Goal: Task Accomplishment & Management: Use online tool/utility

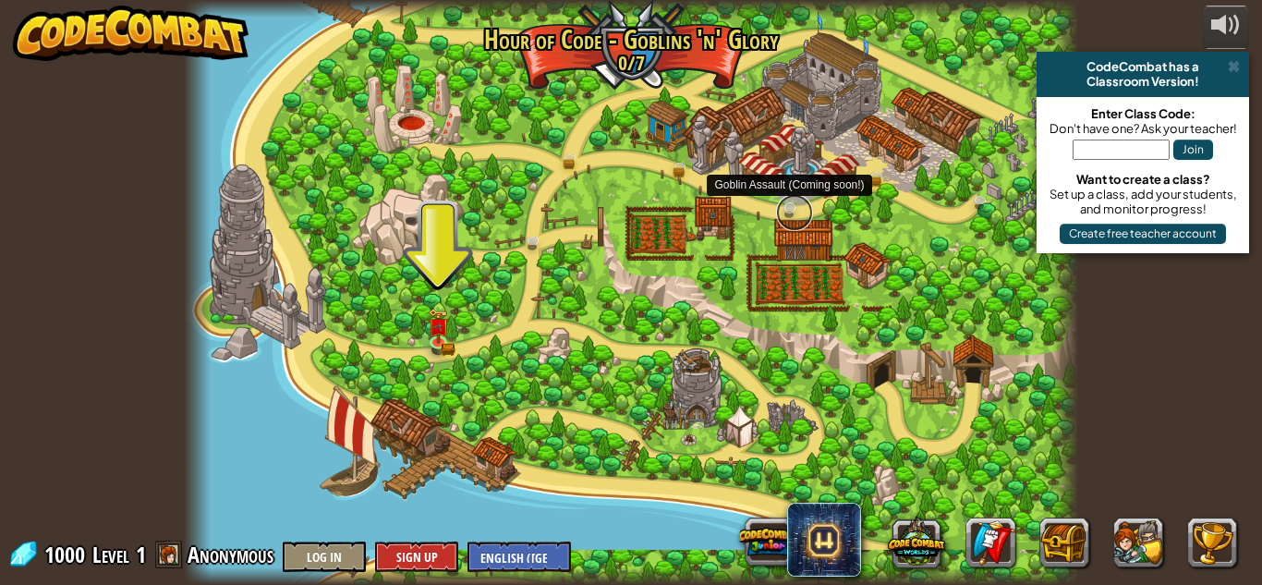
click at [785, 210] on link at bounding box center [794, 212] width 37 height 37
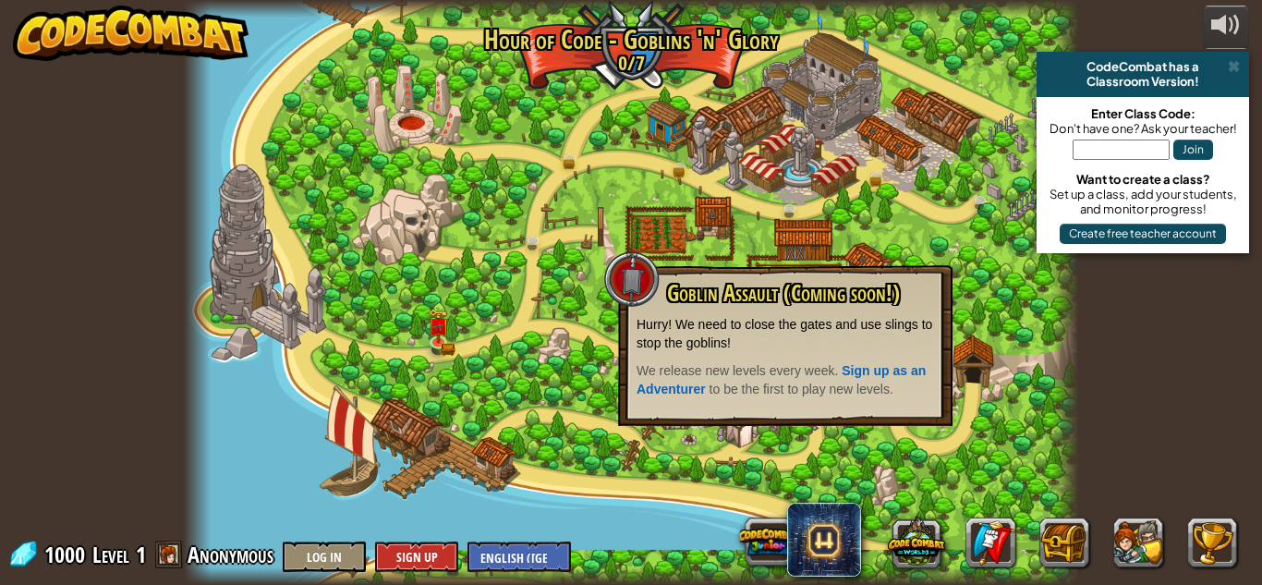
click at [856, 241] on div at bounding box center [631, 292] width 894 height 585
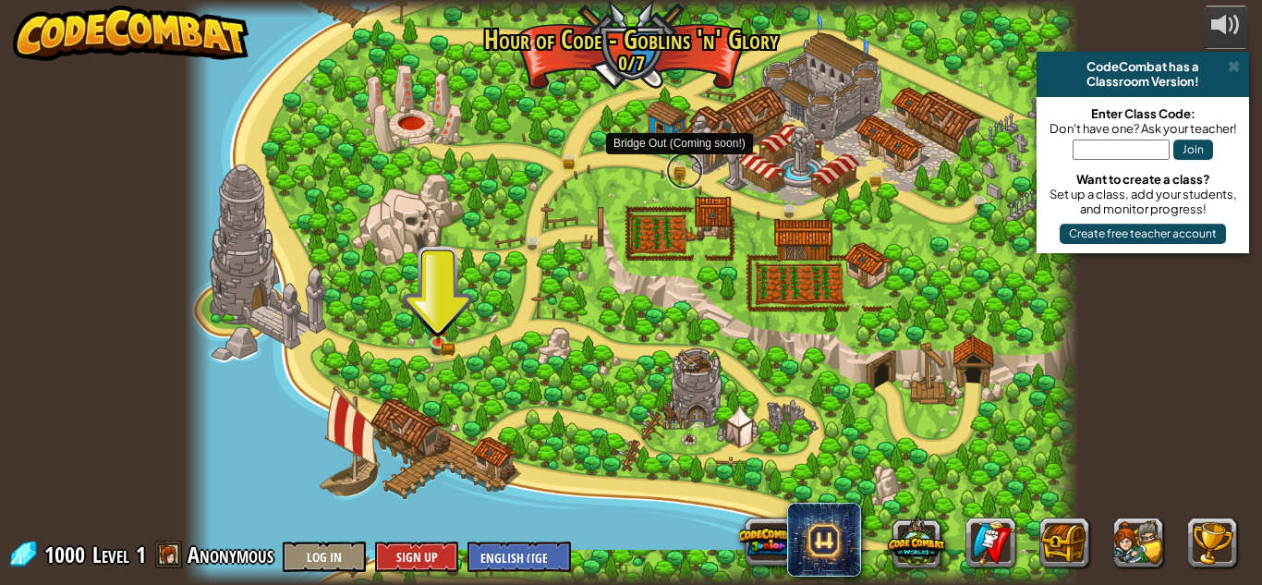
click at [680, 169] on link at bounding box center [684, 170] width 37 height 37
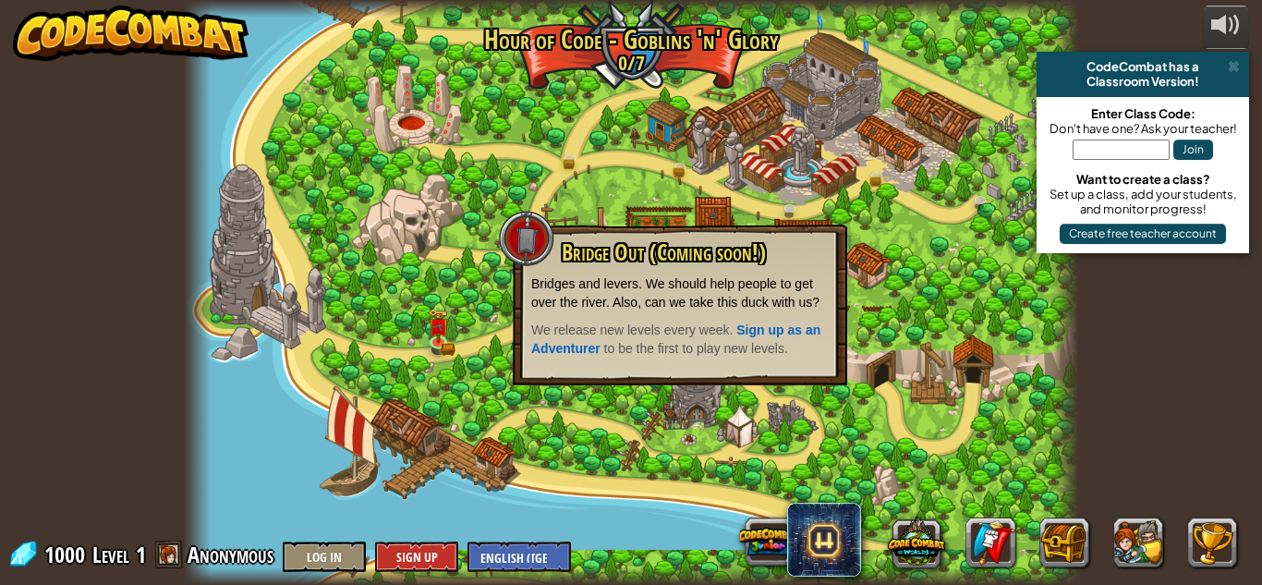
click at [815, 165] on div at bounding box center [631, 292] width 894 height 585
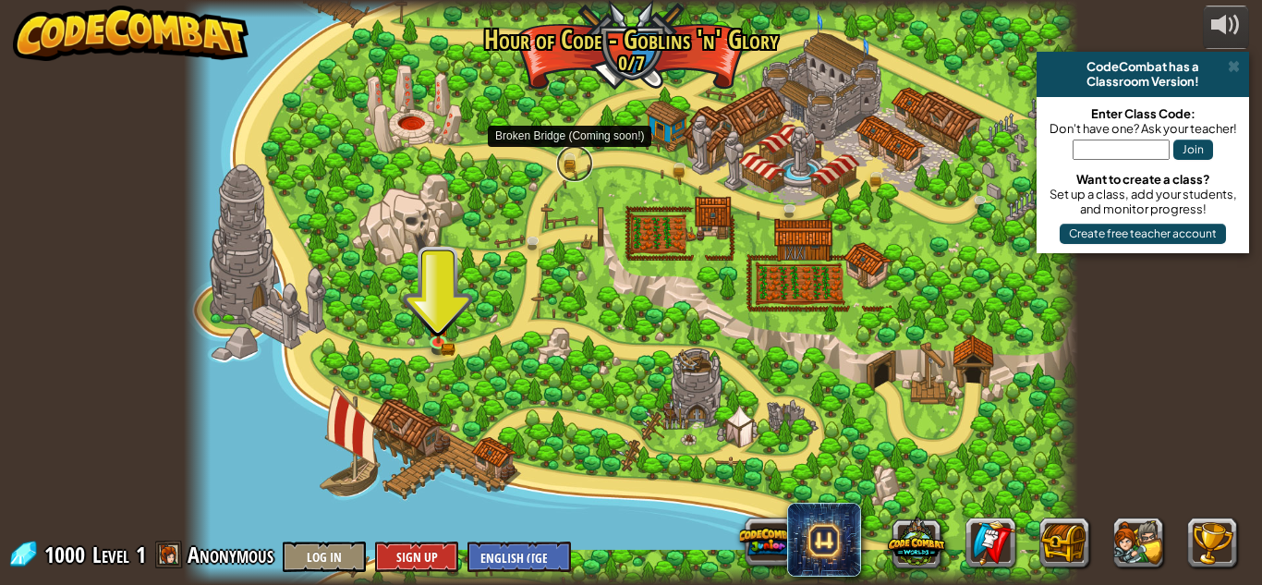
click at [572, 165] on link at bounding box center [574, 163] width 37 height 37
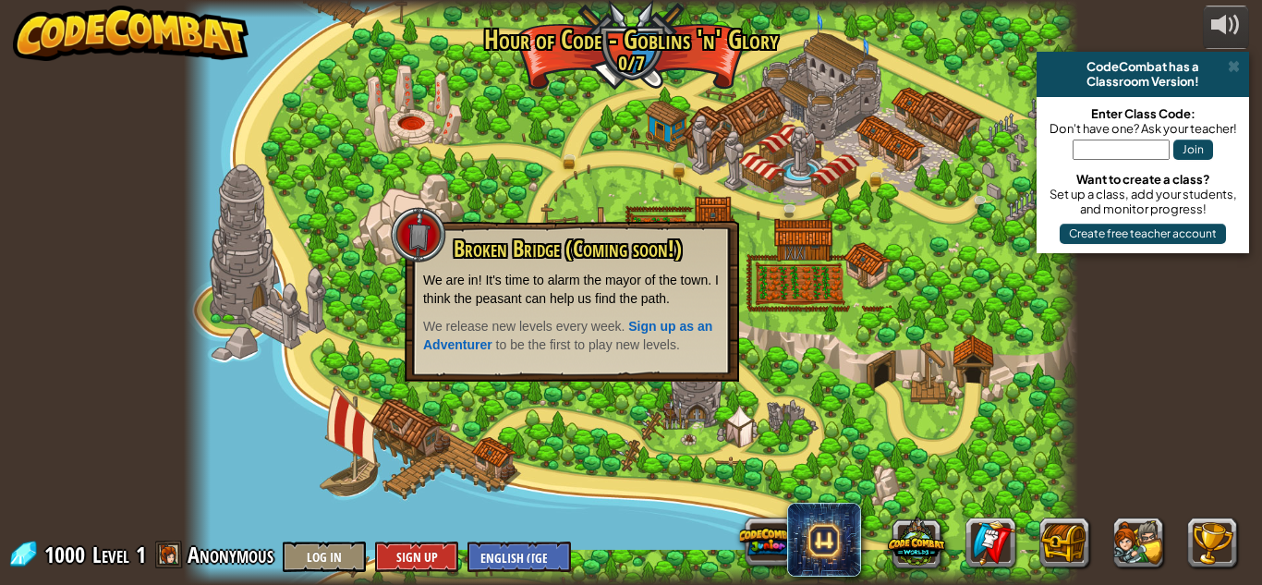
click at [720, 182] on div at bounding box center [631, 292] width 894 height 585
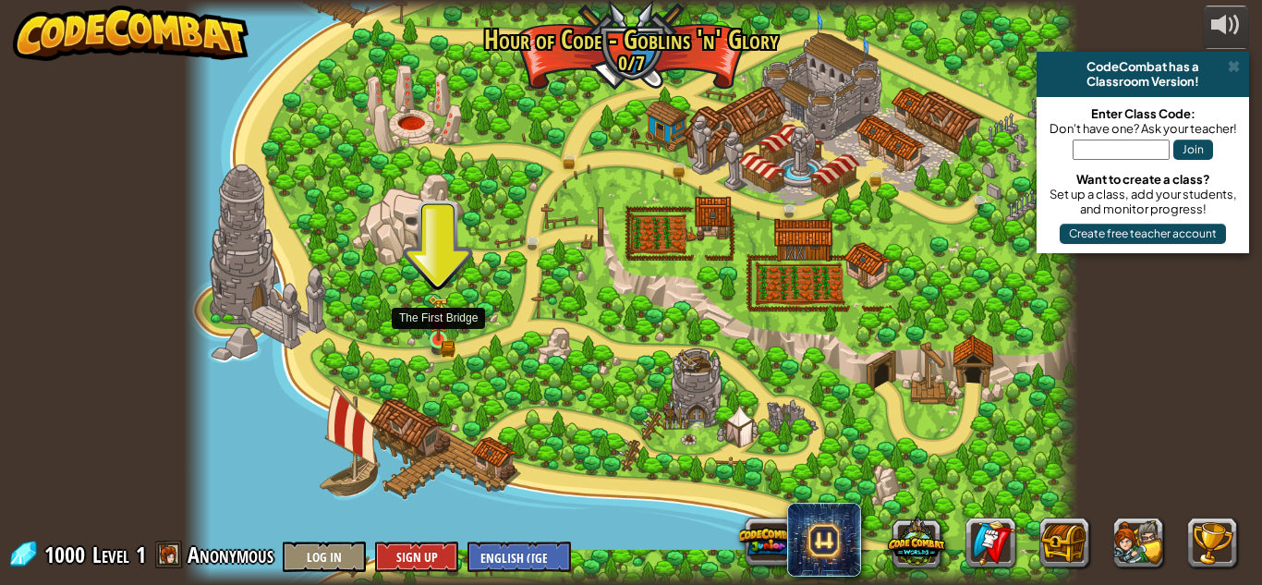
click at [428, 333] on img at bounding box center [438, 318] width 21 height 46
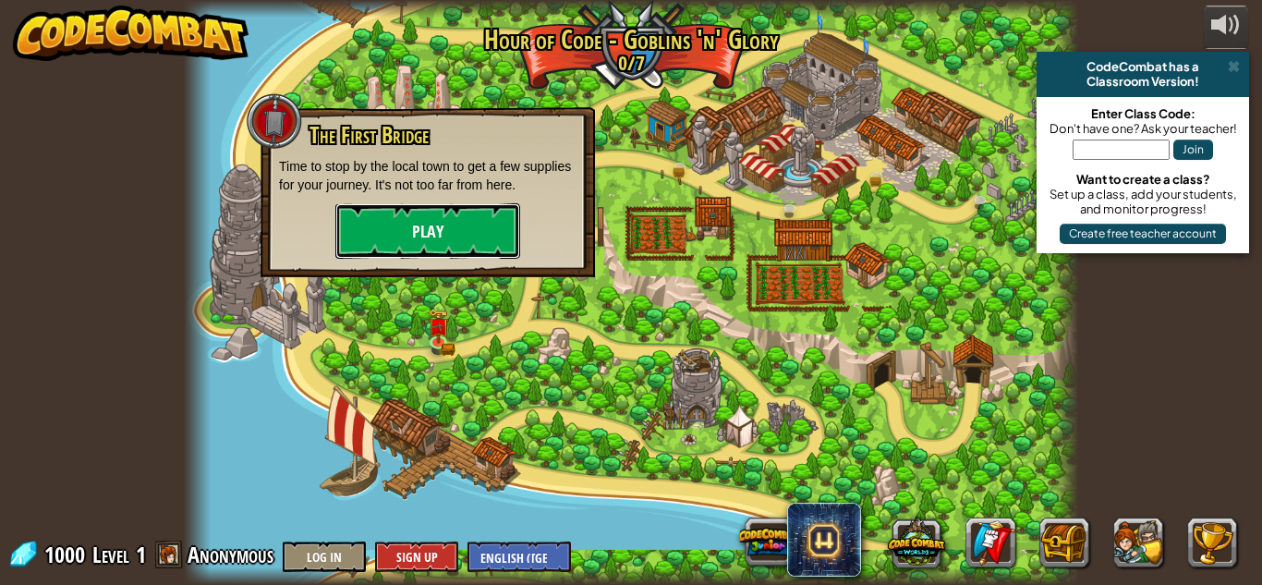
click at [408, 234] on button "Play" at bounding box center [427, 230] width 185 height 55
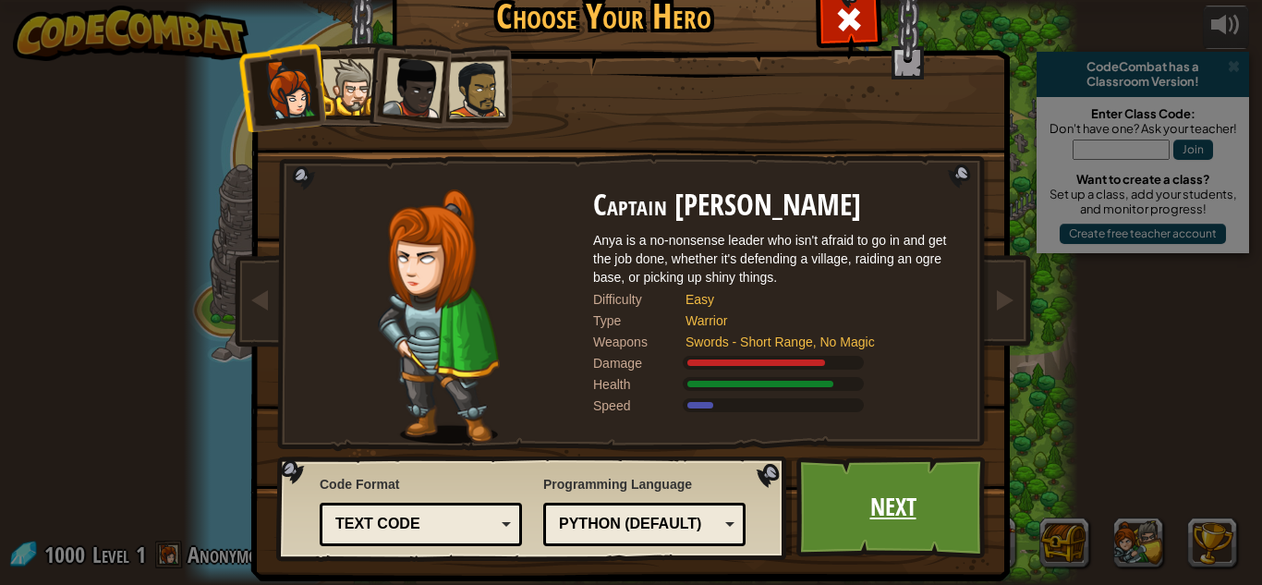
click at [900, 497] on link "Next" at bounding box center [893, 507] width 193 height 102
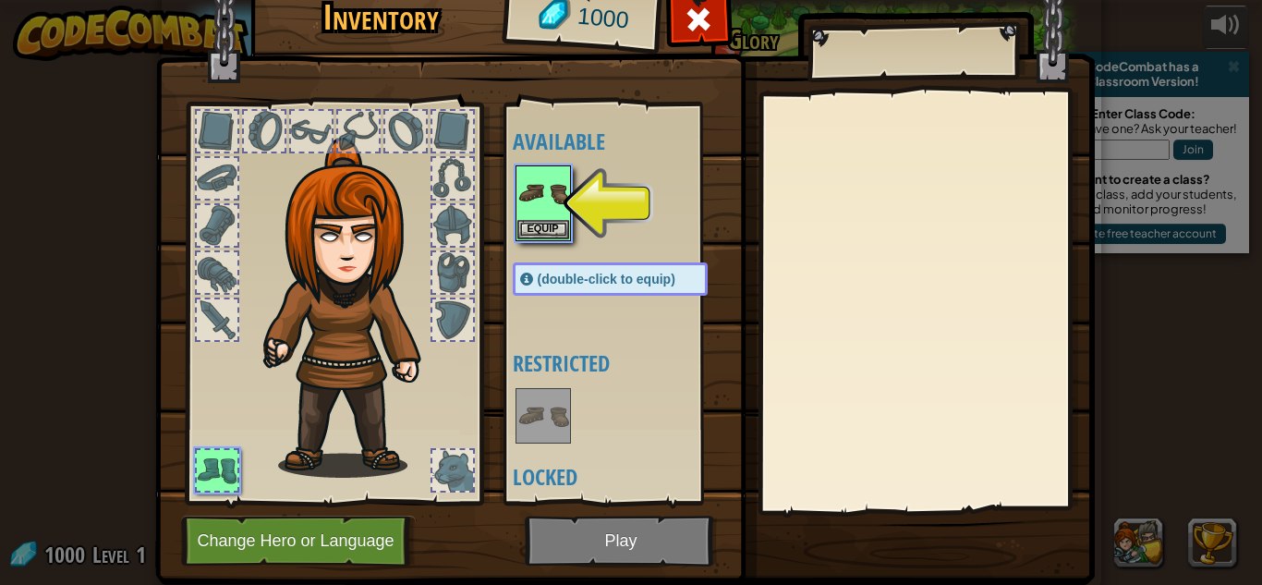
click at [594, 550] on img at bounding box center [625, 249] width 940 height 671
click at [529, 230] on button "Equip" at bounding box center [543, 228] width 52 height 19
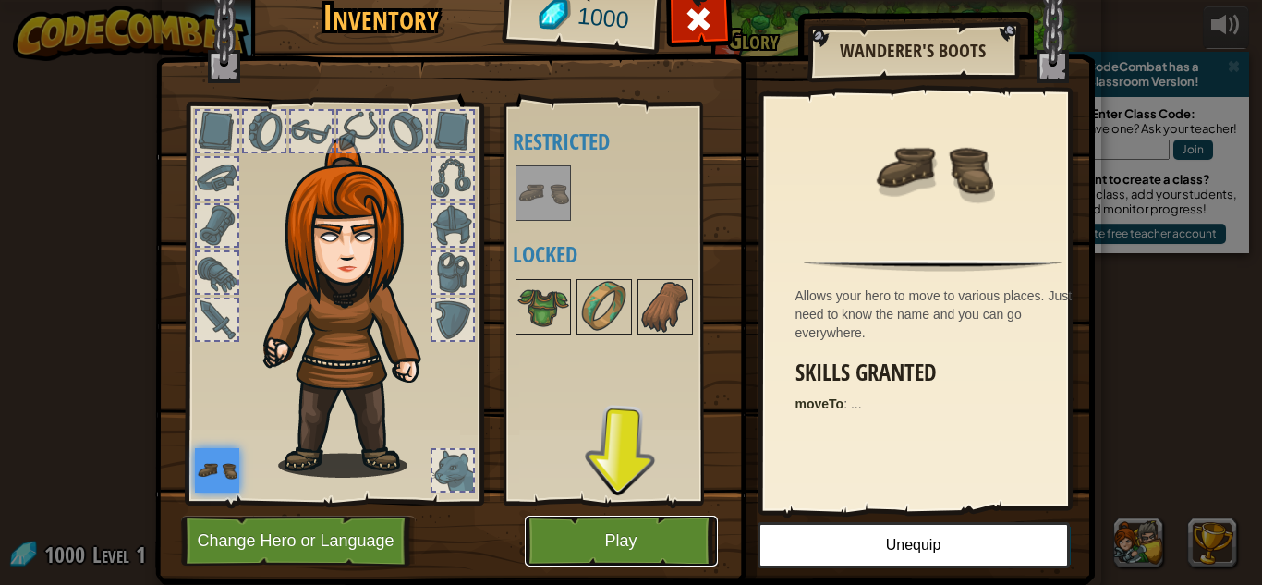
click at [645, 516] on button "Play" at bounding box center [621, 541] width 193 height 51
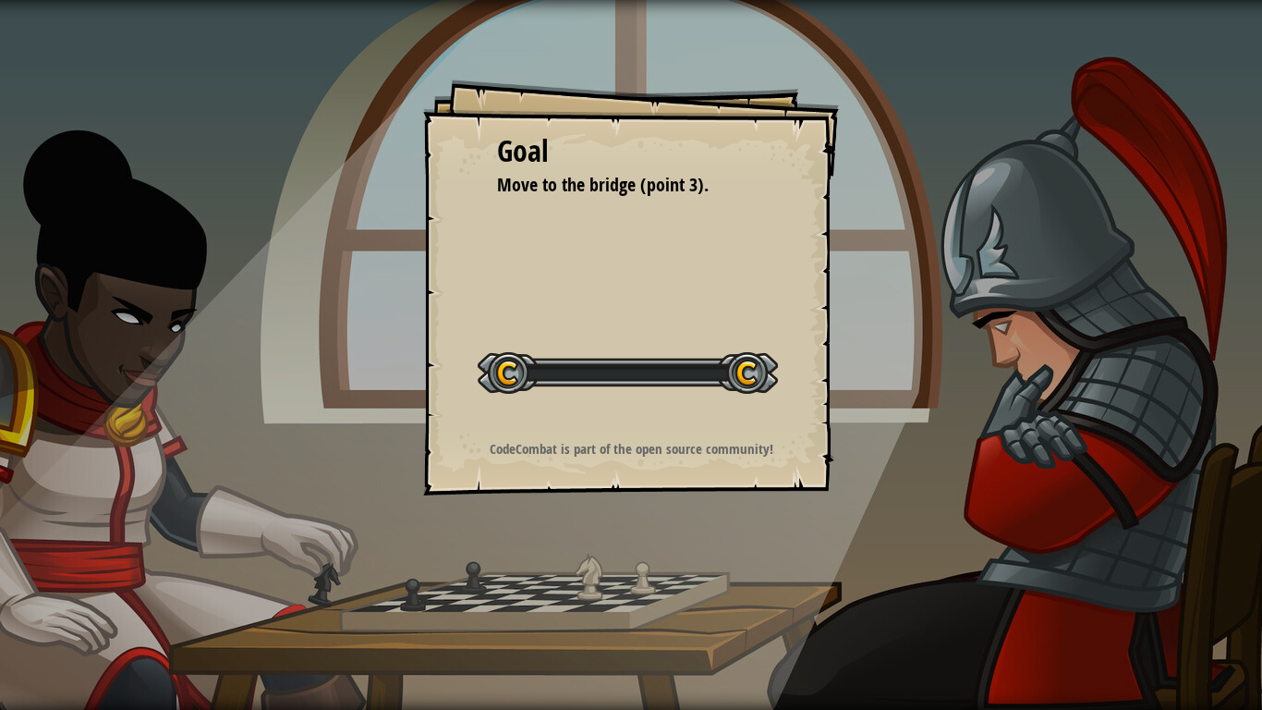
drag, startPoint x: 636, startPoint y: 616, endPoint x: 633, endPoint y: 580, distance: 36.1
click at [633, 580] on div "Goal Move to the bridge (point 3). Start Level Error loading from server. Try r…" at bounding box center [631, 355] width 1262 height 710
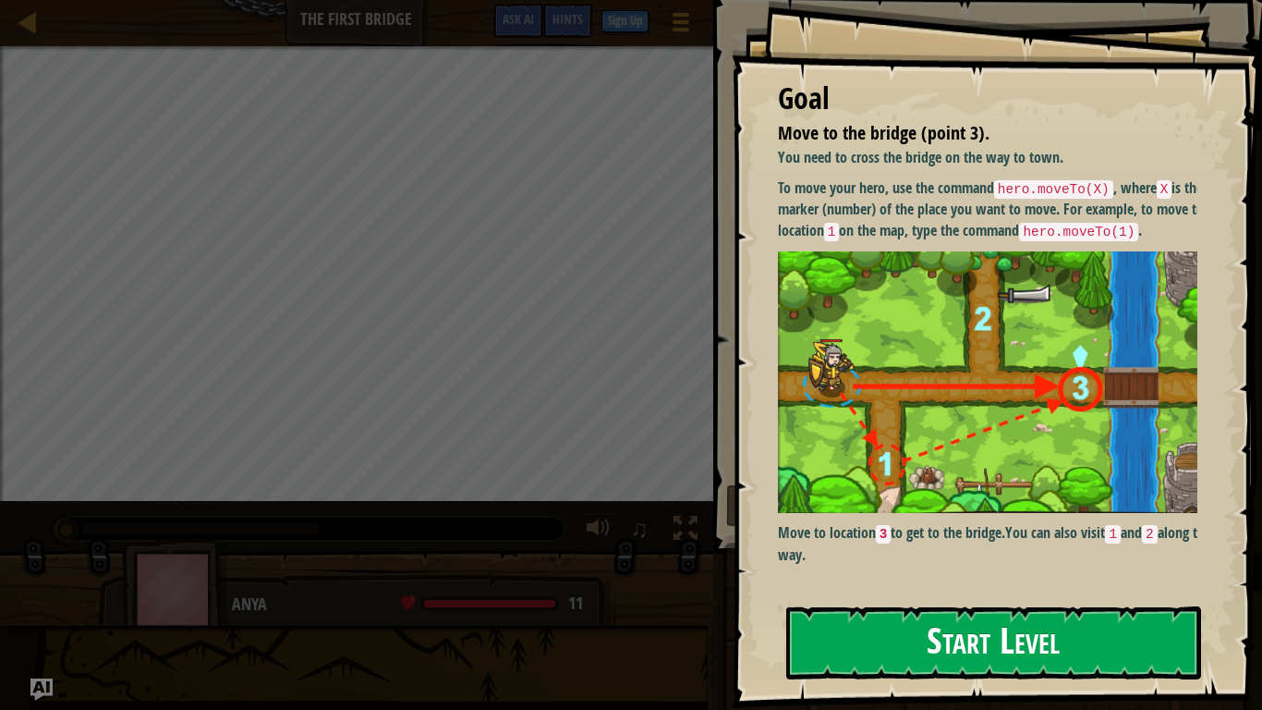
click at [958, 584] on button "Start Level" at bounding box center [993, 642] width 415 height 73
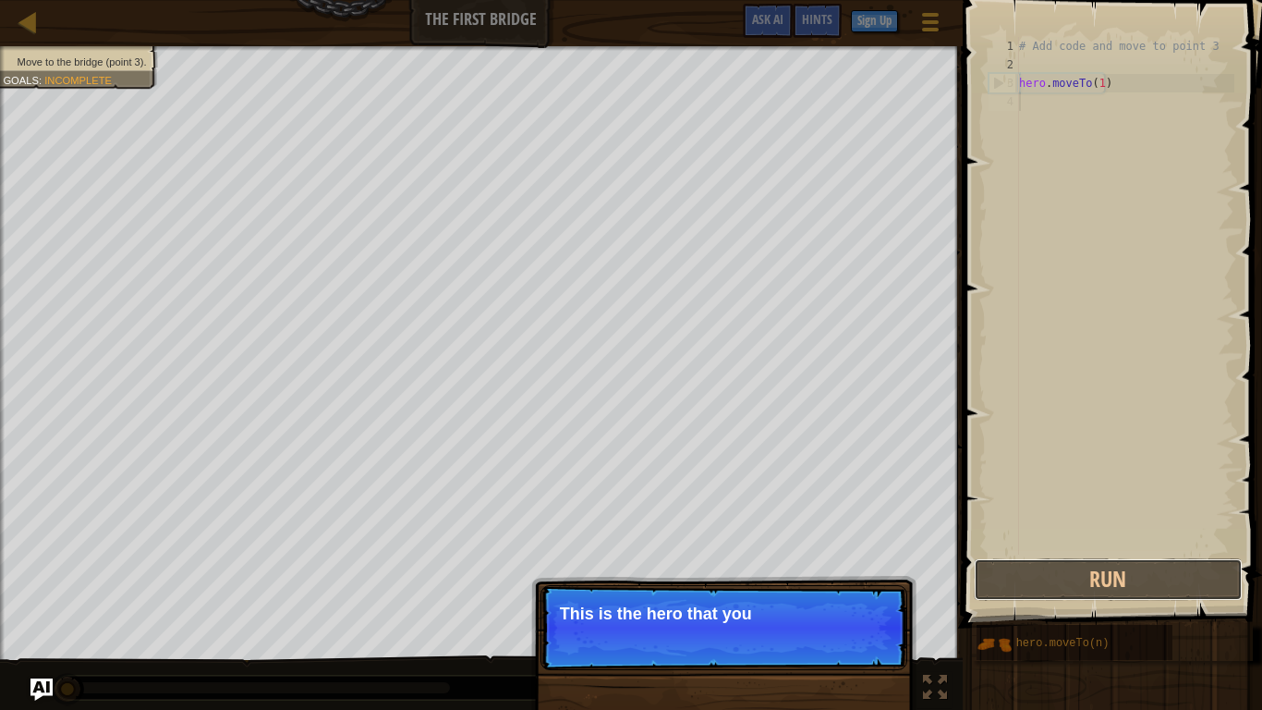
click at [1095, 566] on button "Run" at bounding box center [1108, 579] width 269 height 43
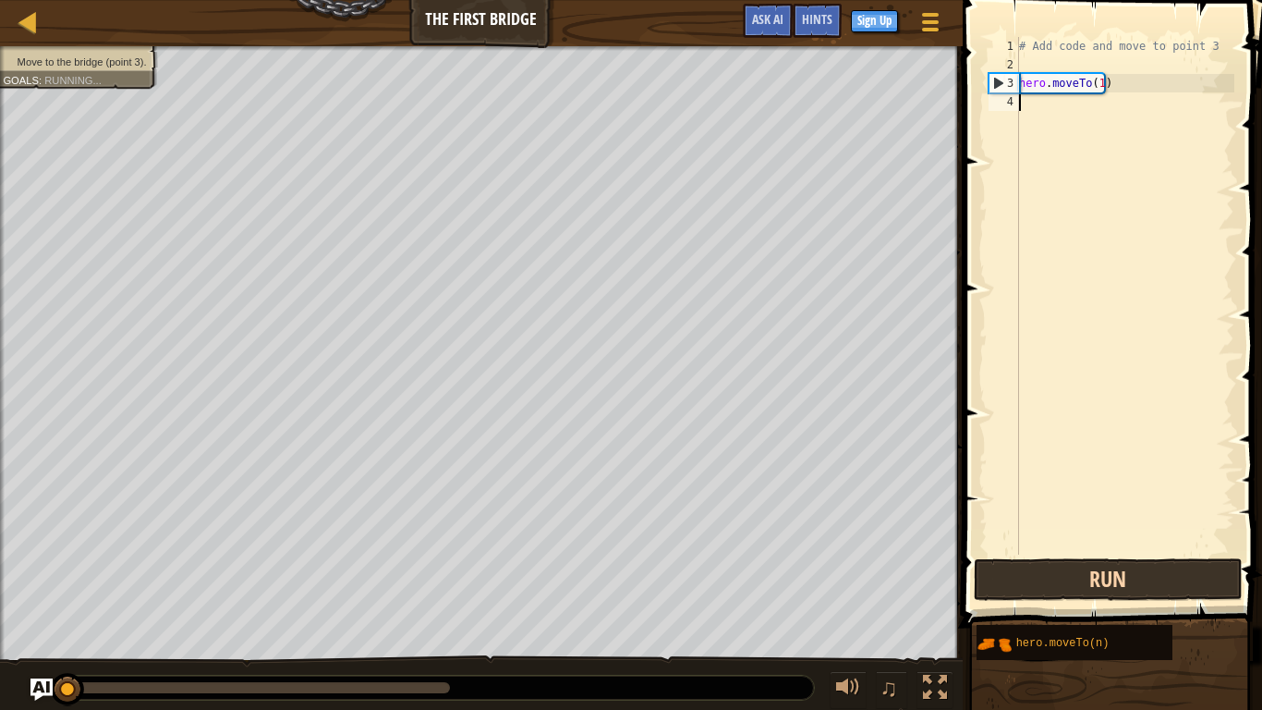
scroll to position [8, 0]
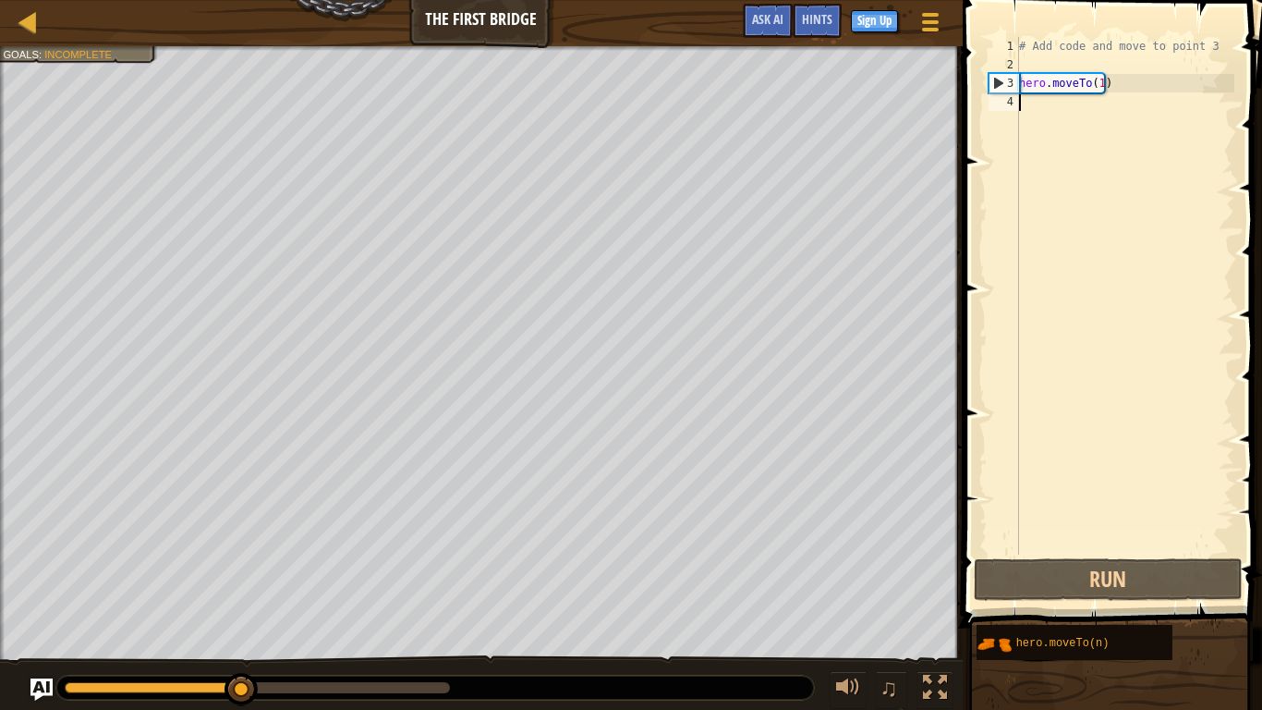
click at [1016, 95] on div "4" at bounding box center [1004, 101] width 30 height 18
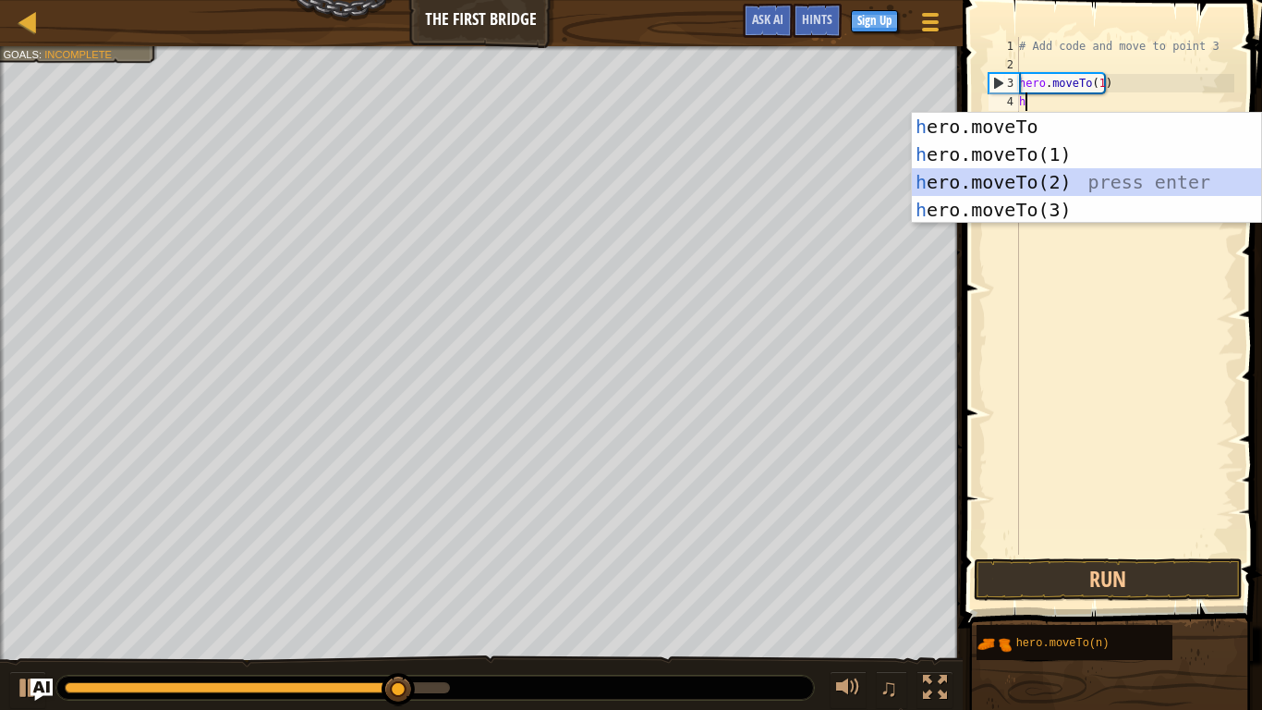
click at [1015, 179] on div "h ero.moveTo press enter h ero.moveTo(1) press enter h ero.moveTo(2) press ente…" at bounding box center [1086, 196] width 349 height 166
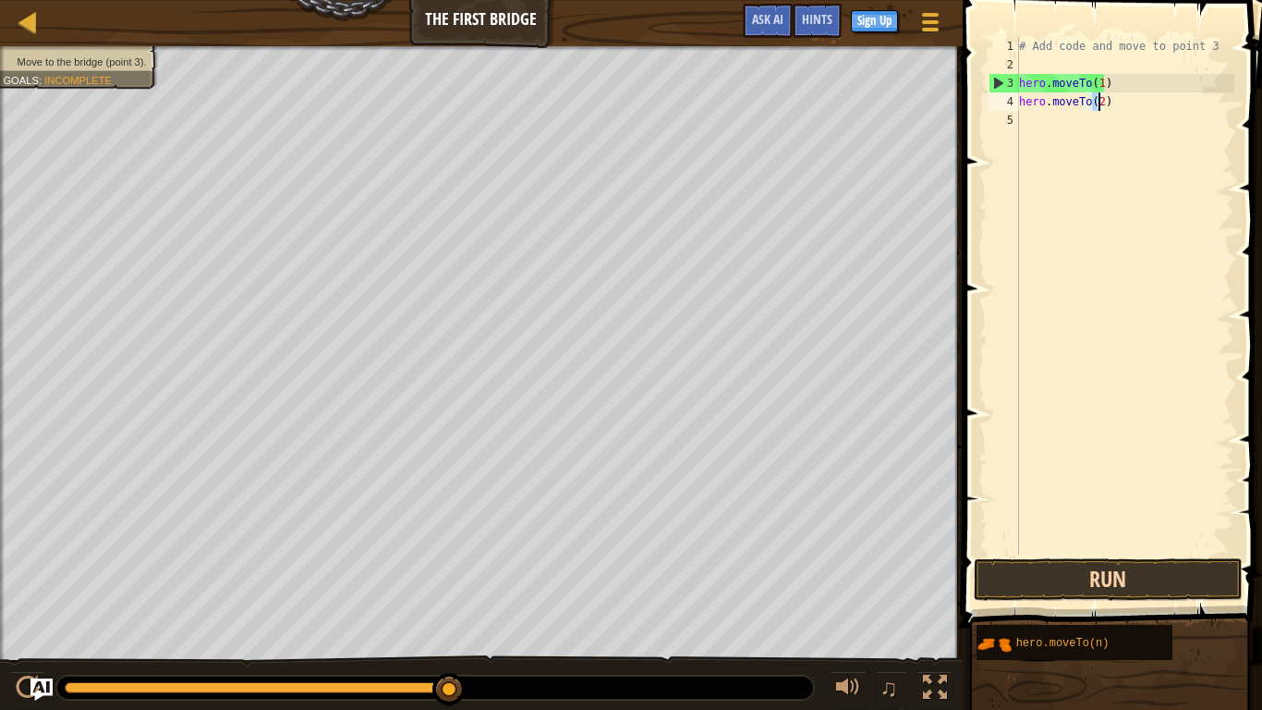
type textarea "hero.moveTo(2)"
click at [1067, 568] on button "Run" at bounding box center [1108, 579] width 269 height 43
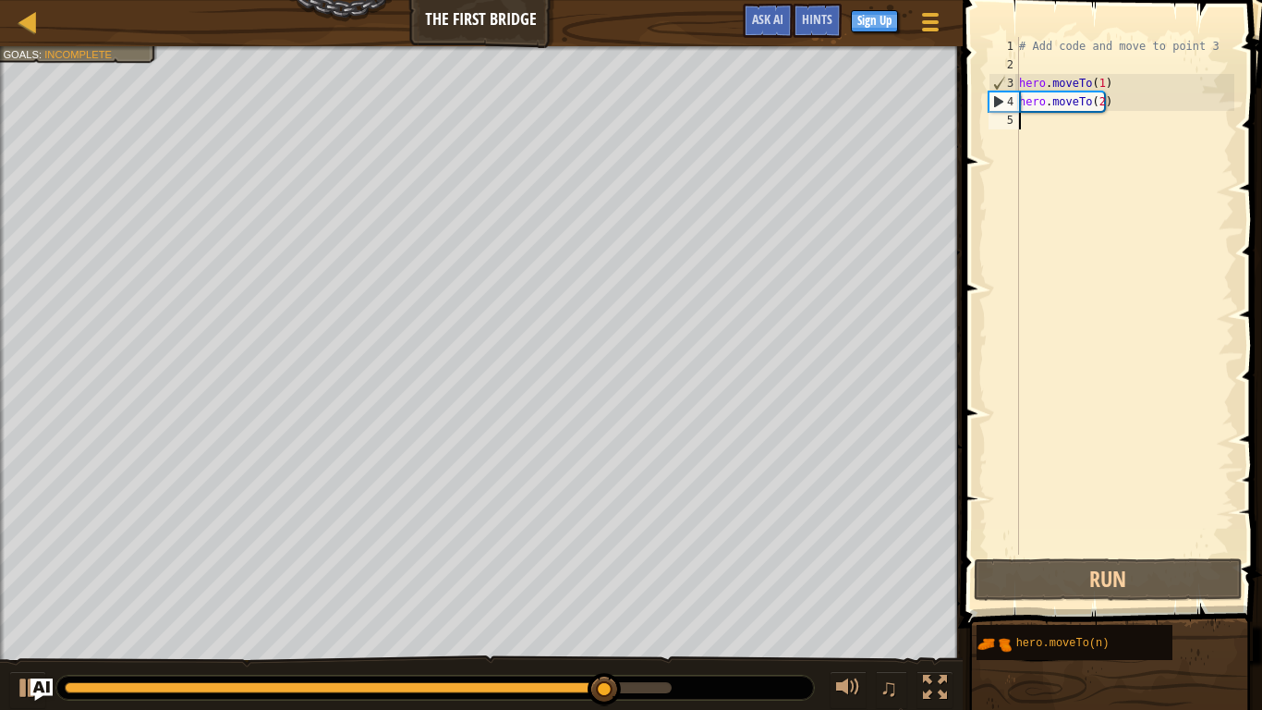
click at [1014, 118] on div "5" at bounding box center [1004, 120] width 30 height 18
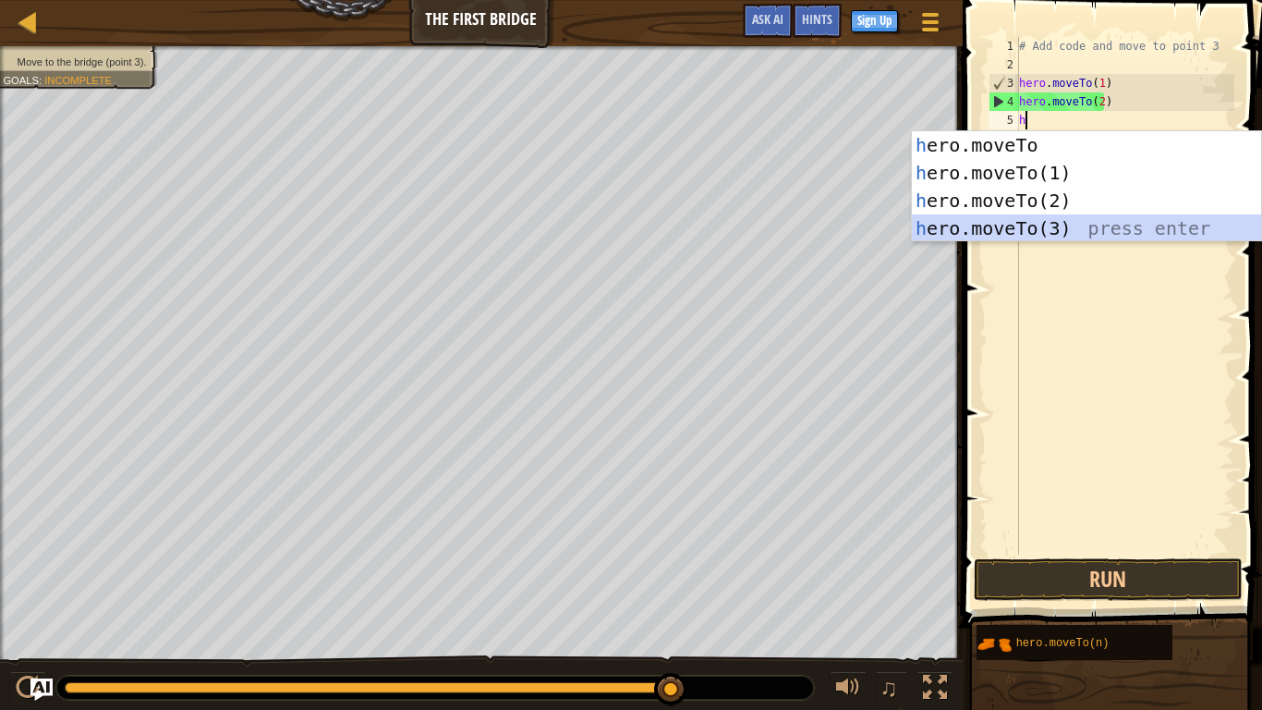
click at [1016, 217] on div "h ero.moveTo press enter h ero.moveTo(1) press enter h ero.moveTo(2) press ente…" at bounding box center [1086, 214] width 349 height 166
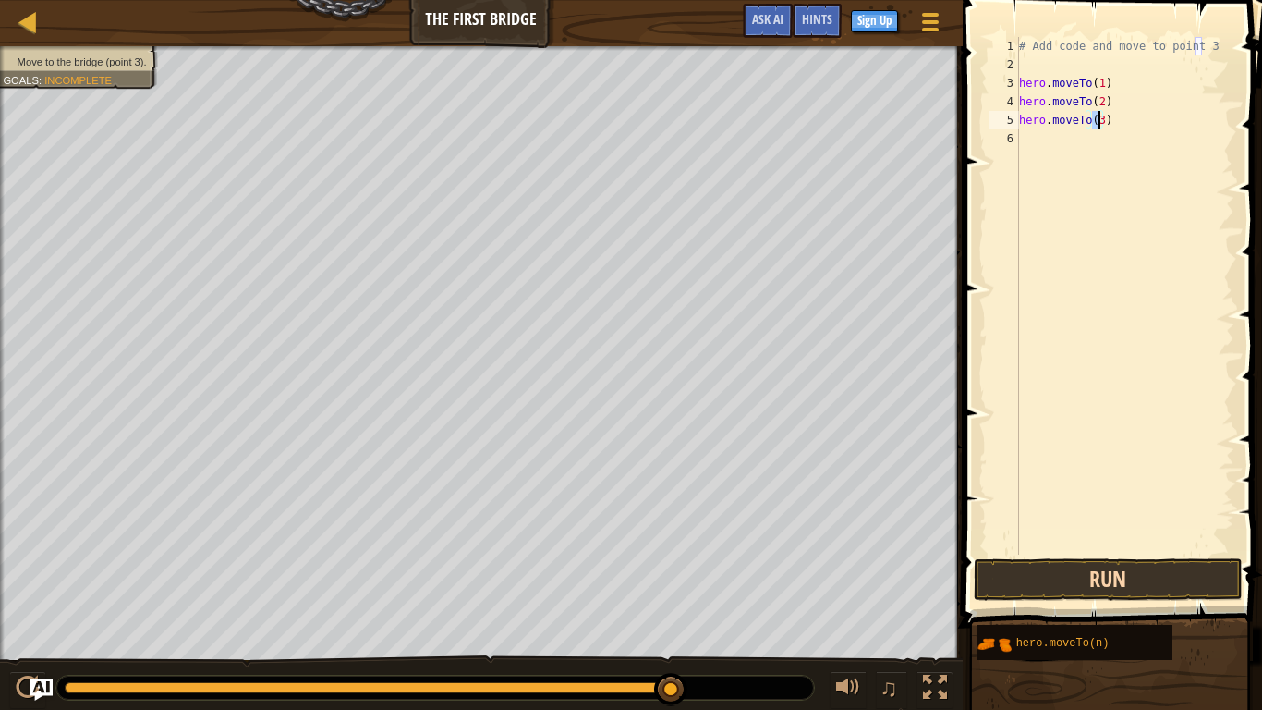
type textarea "hero.moveTo(3)"
click at [1085, 575] on button "Run" at bounding box center [1108, 579] width 269 height 43
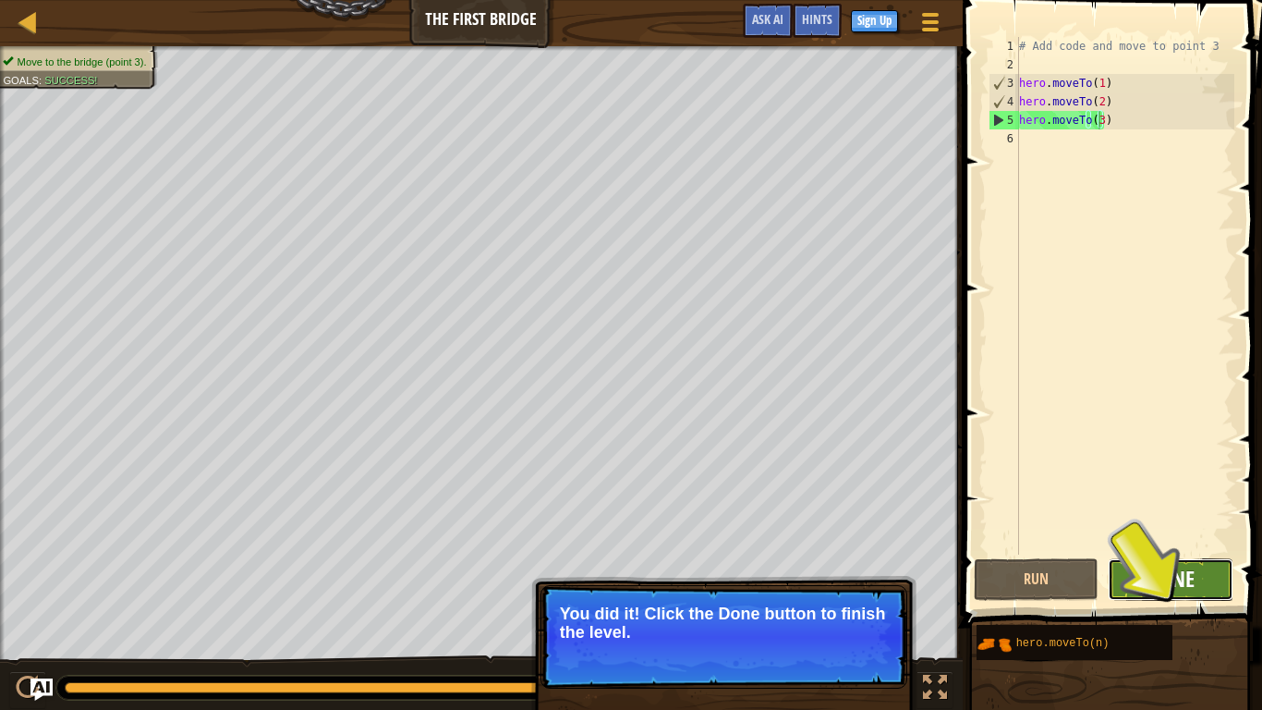
click at [1180, 577] on span "Done" at bounding box center [1171, 579] width 48 height 30
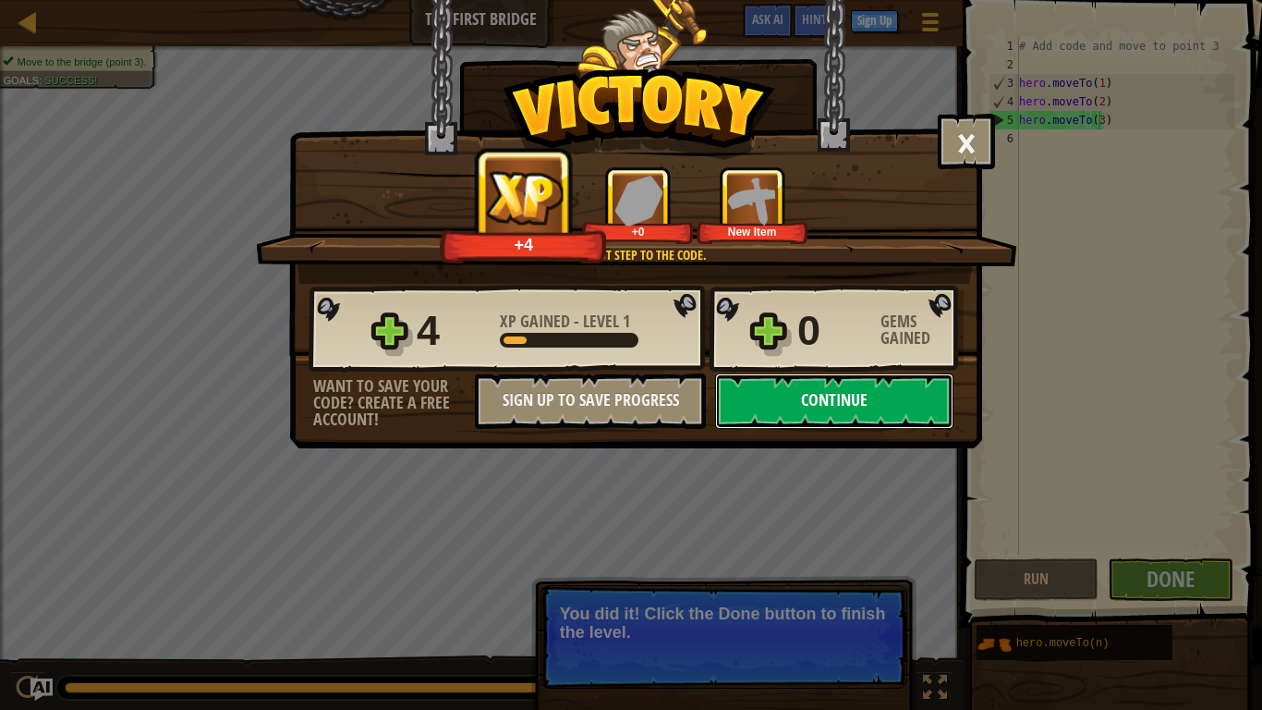
click at [812, 393] on button "Continue" at bounding box center [834, 400] width 238 height 55
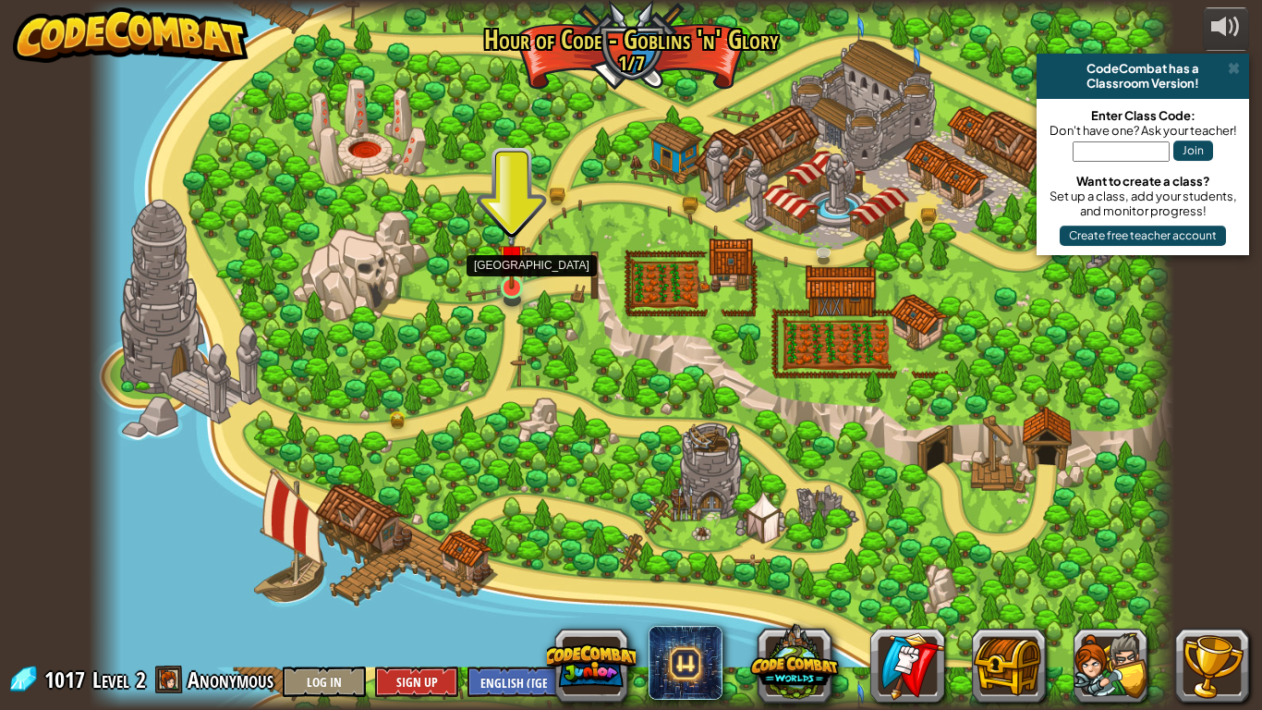
click at [516, 271] on img at bounding box center [512, 257] width 28 height 63
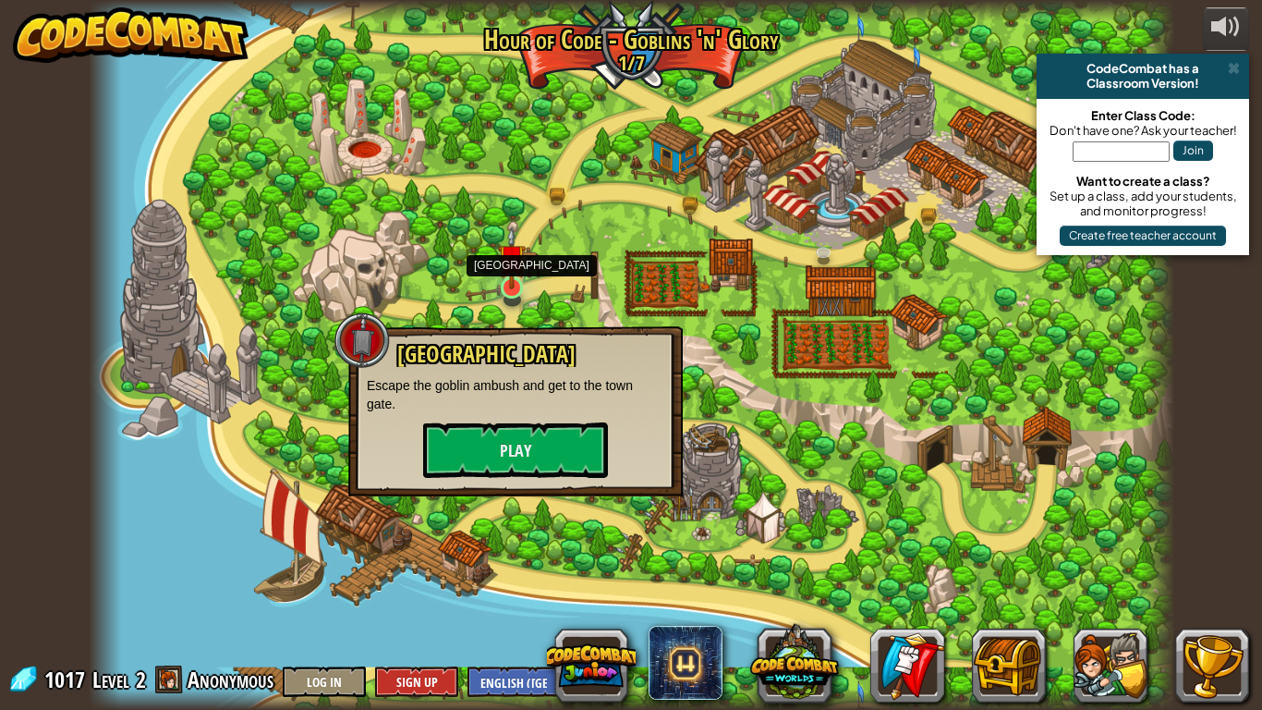
click at [511, 277] on img at bounding box center [512, 257] width 28 height 63
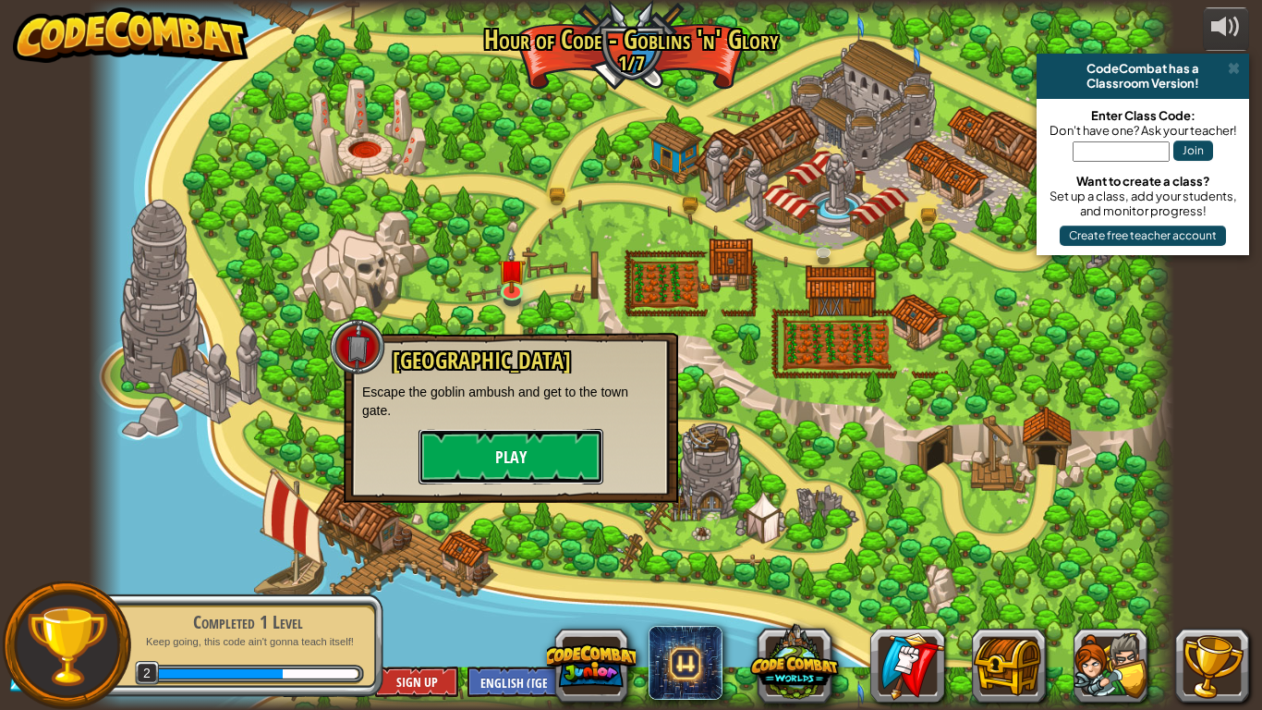
click at [532, 432] on button "Play" at bounding box center [511, 456] width 185 height 55
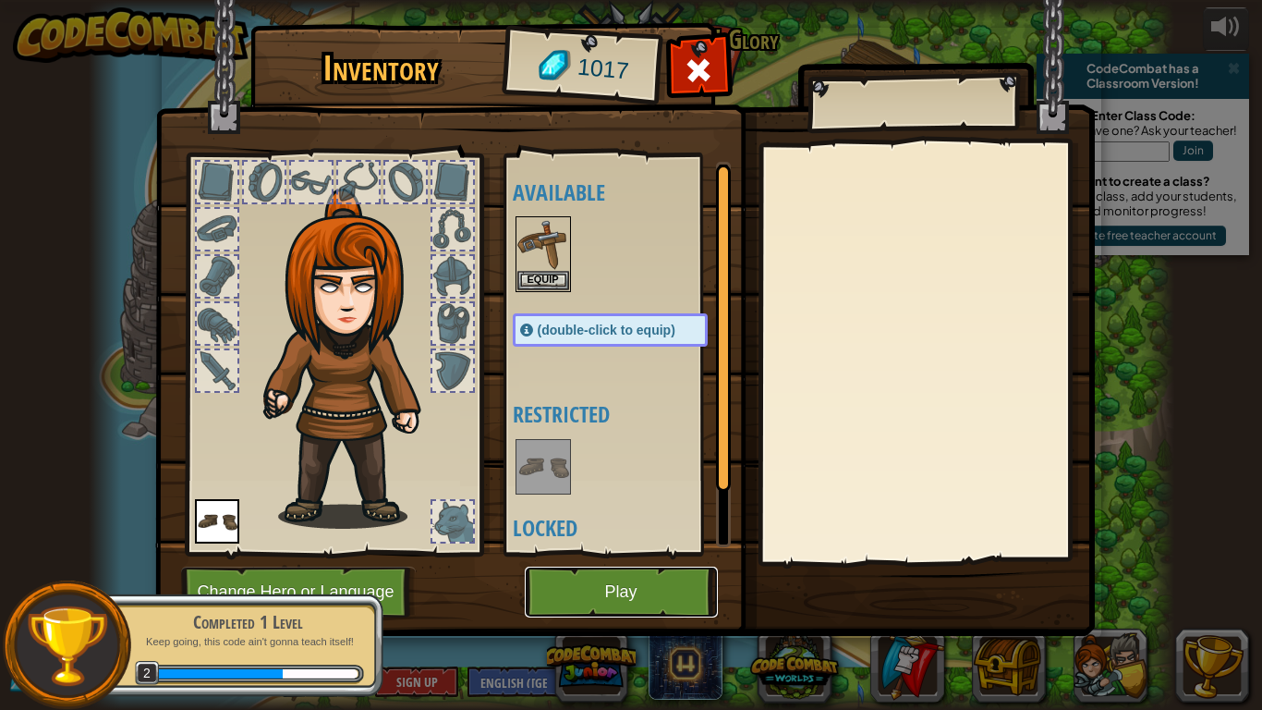
click at [635, 581] on button "Play" at bounding box center [621, 591] width 193 height 51
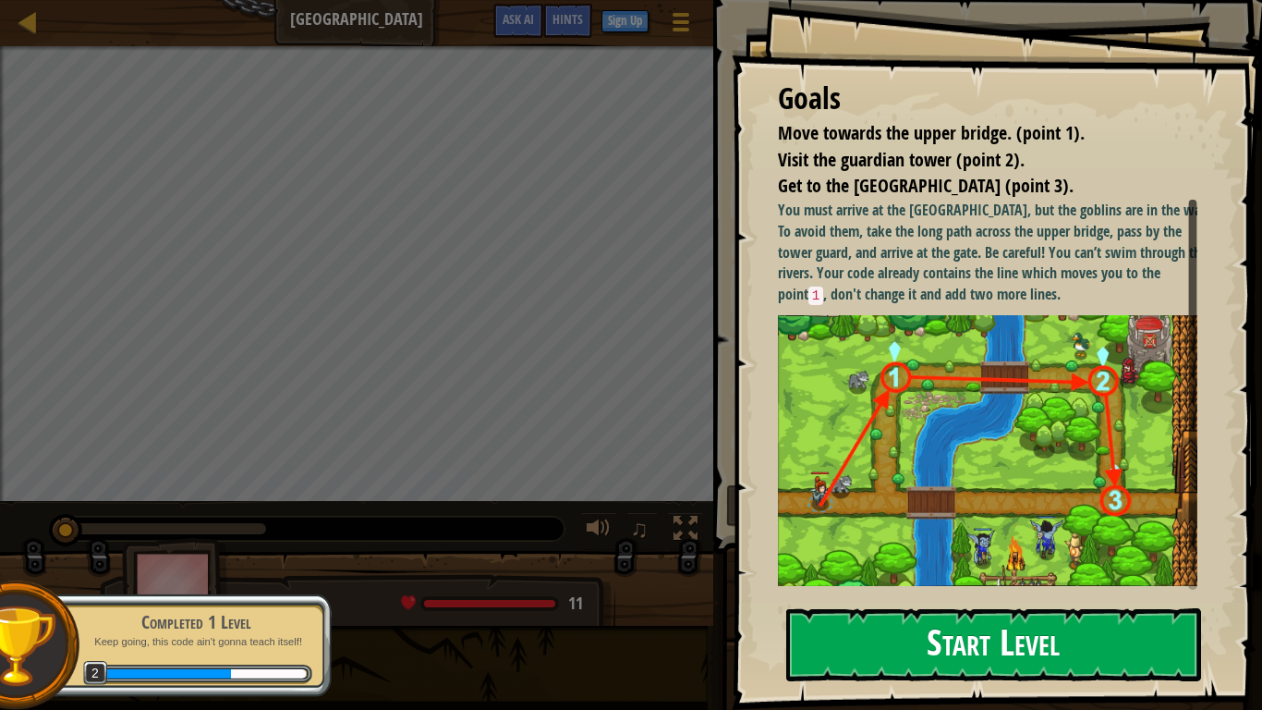
click at [952, 584] on button "Start Level" at bounding box center [993, 644] width 415 height 73
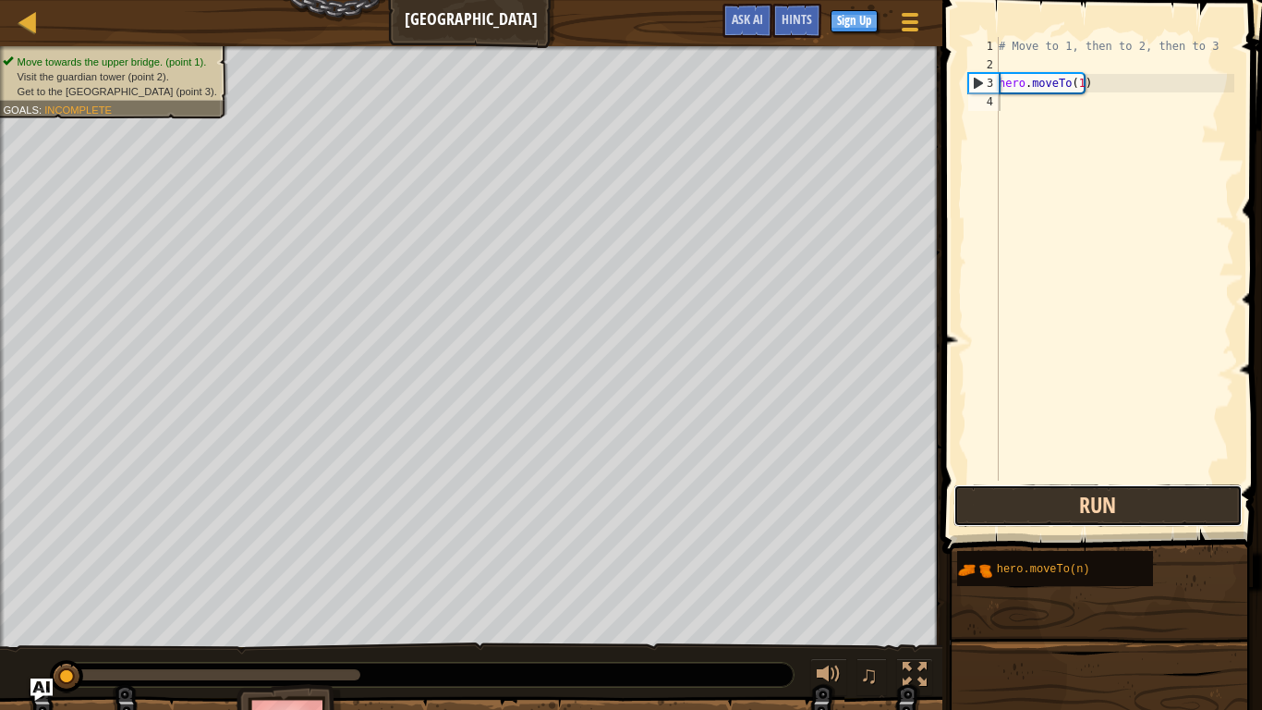
click at [983, 514] on button "Run" at bounding box center [1098, 505] width 288 height 43
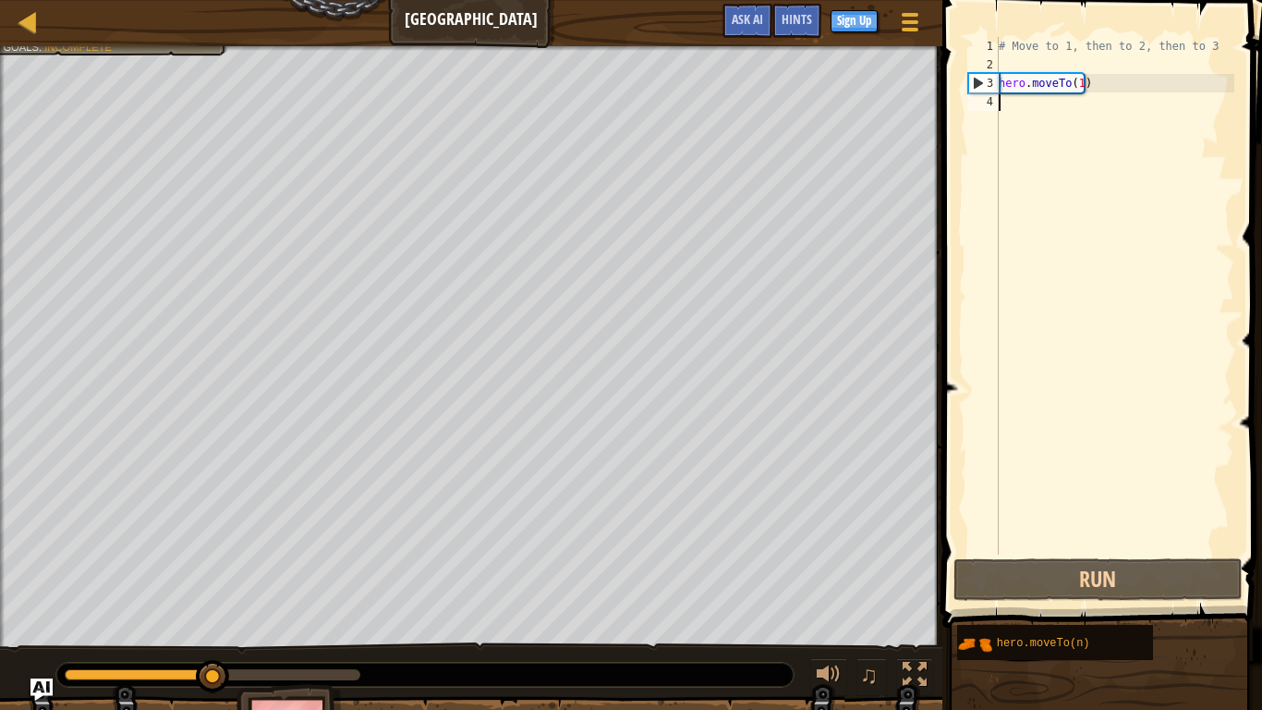
click at [1000, 99] on div "# Move to 1, then to 2, then to 3 hero . moveTo ( 1 )" at bounding box center [1114, 314] width 239 height 554
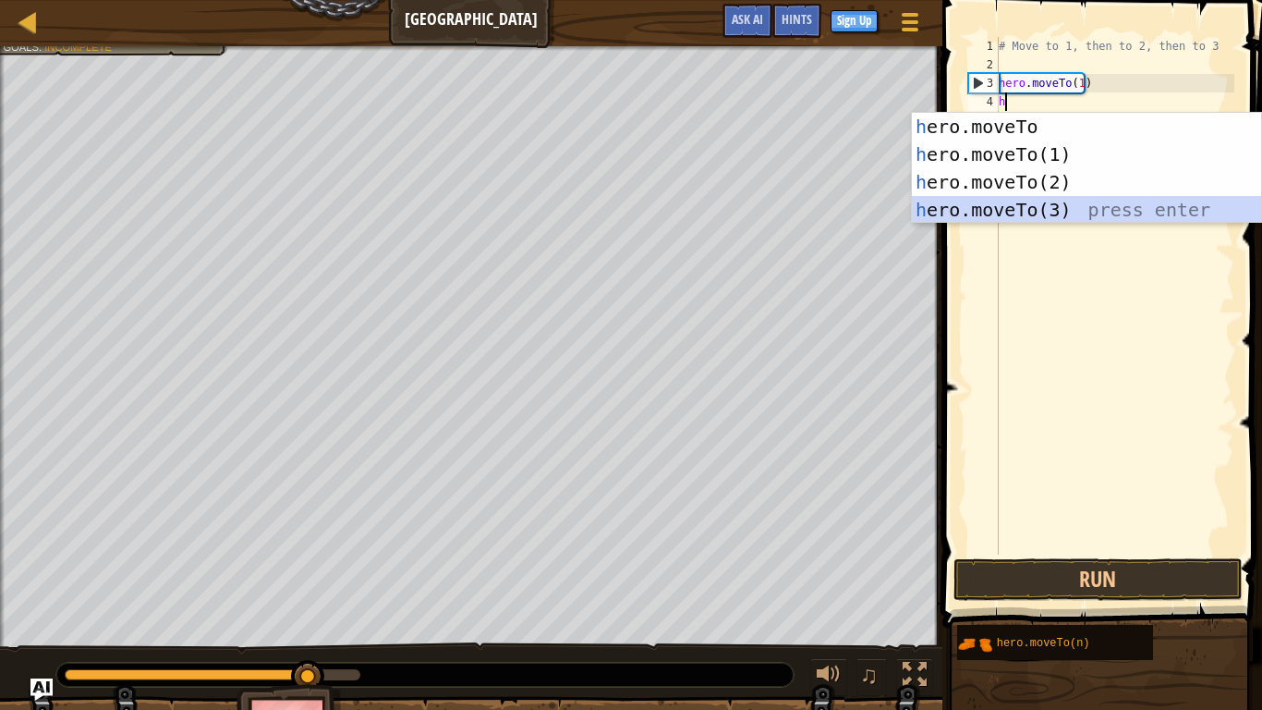
click at [1019, 201] on div "h ero.moveTo press enter h ero.moveTo(1) press enter h ero.moveTo(2) press ente…" at bounding box center [1086, 196] width 349 height 166
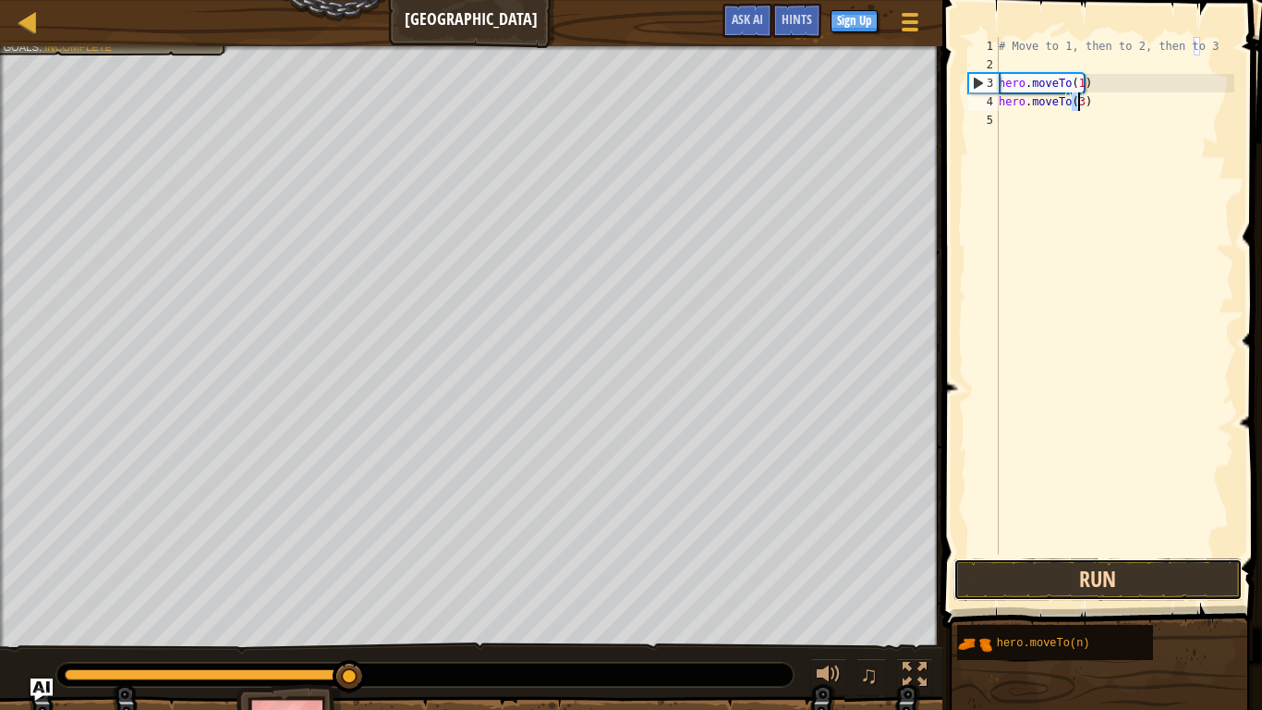
click at [1060, 582] on button "Run" at bounding box center [1098, 579] width 288 height 43
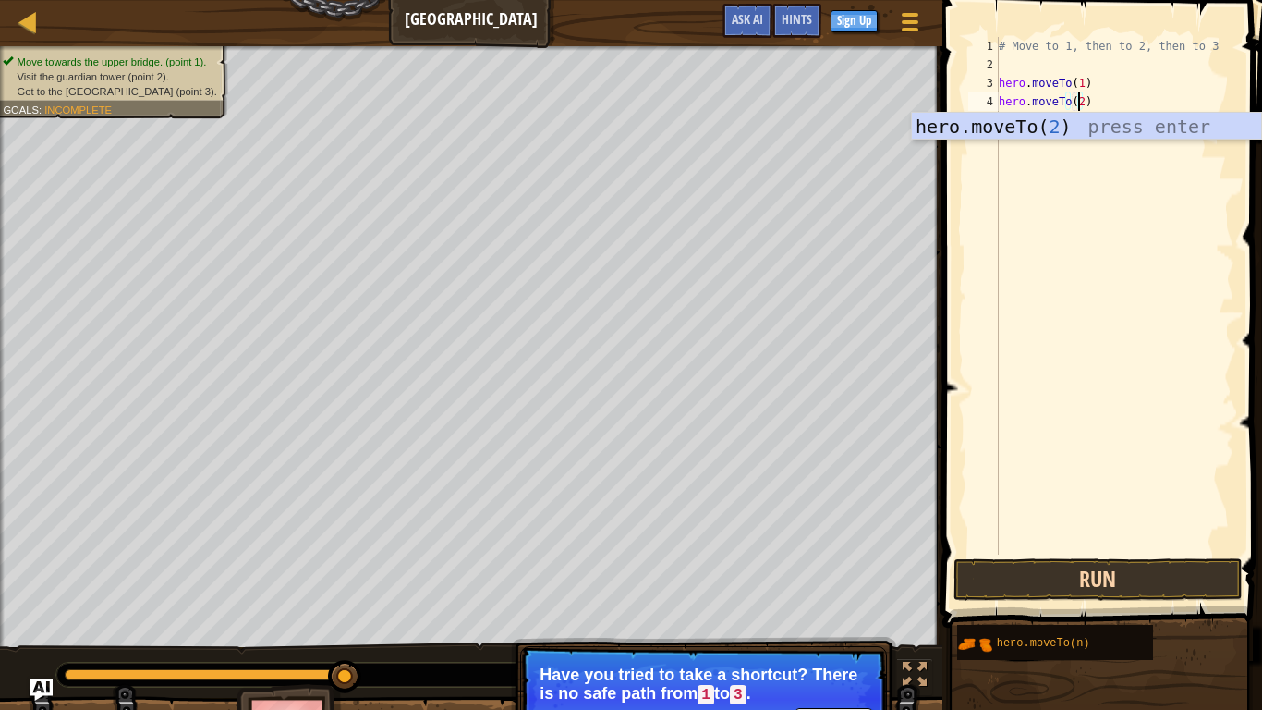
scroll to position [8, 6]
type textarea "hero.moveTo(2)"
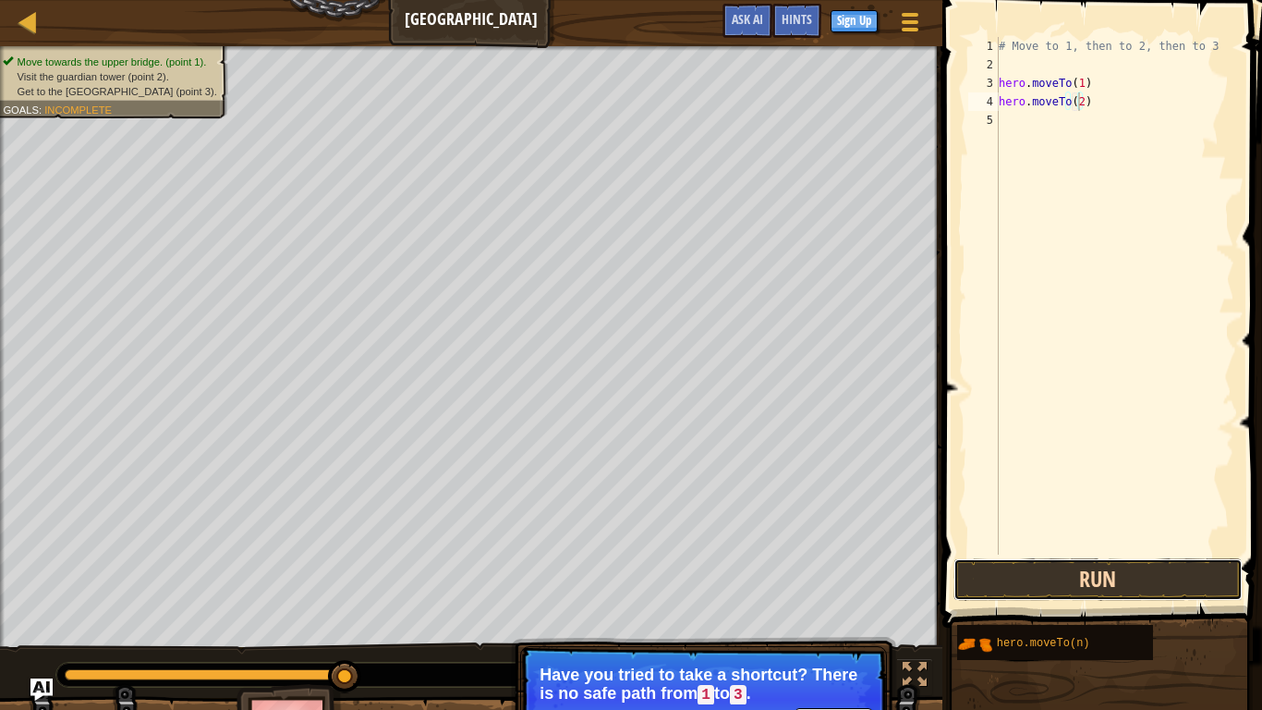
click at [1065, 578] on button "Run" at bounding box center [1098, 579] width 288 height 43
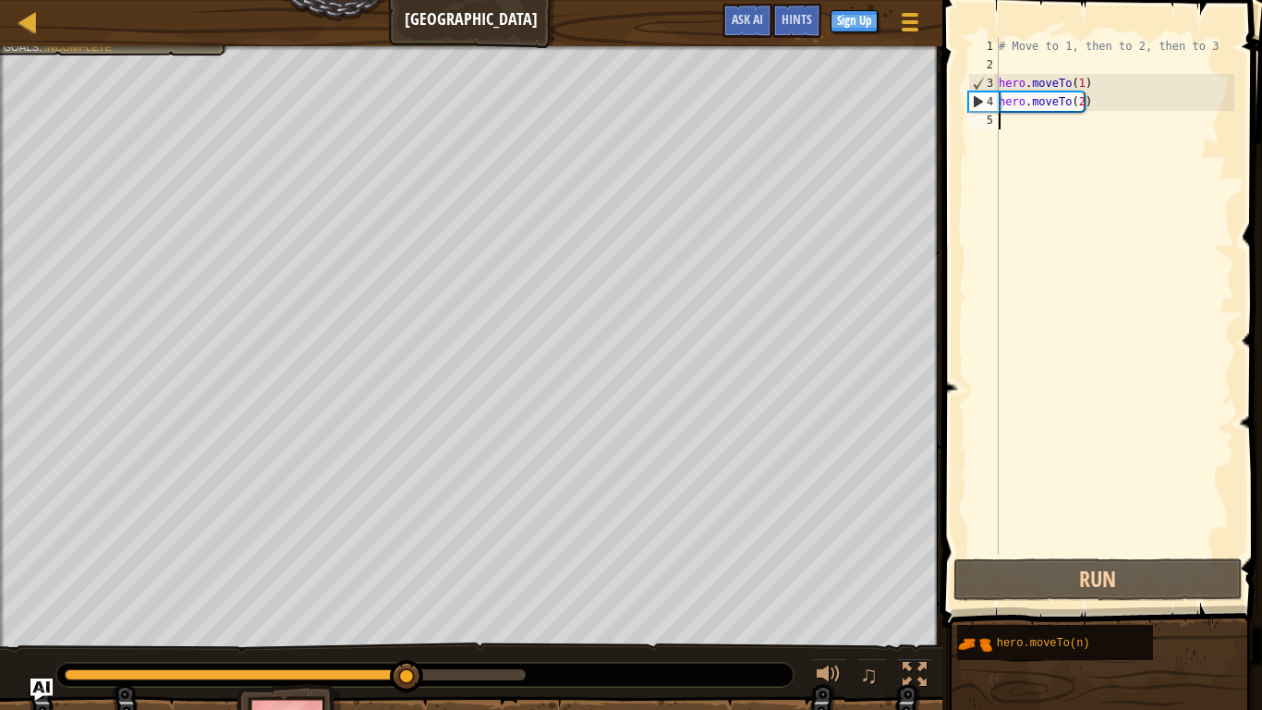
click at [995, 114] on div "5" at bounding box center [983, 120] width 30 height 18
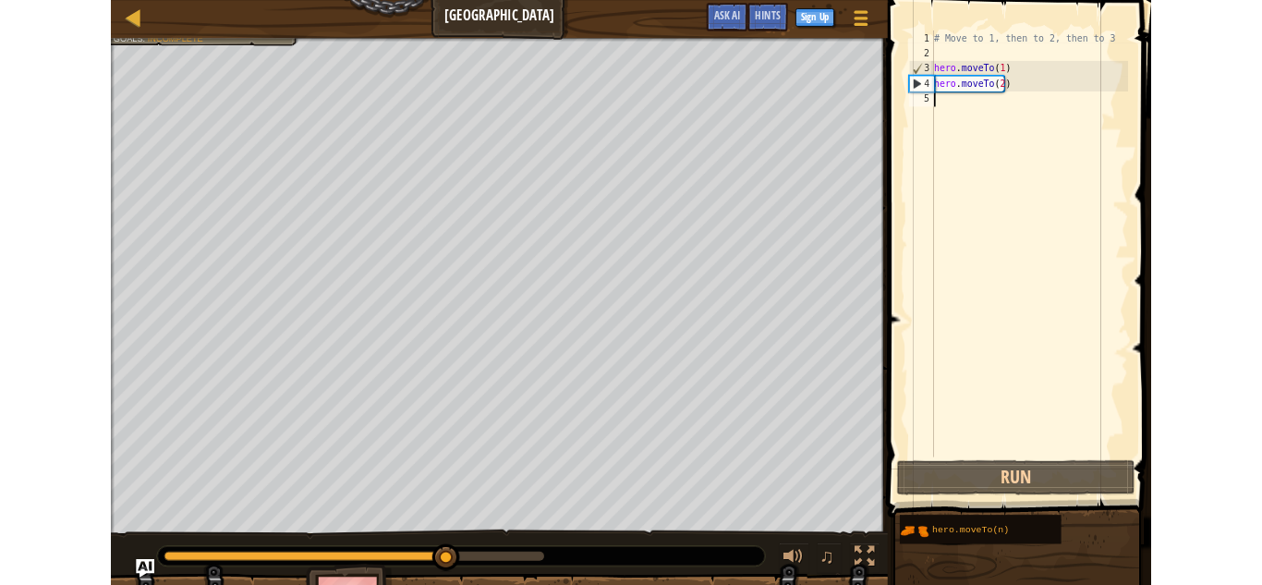
scroll to position [8, 0]
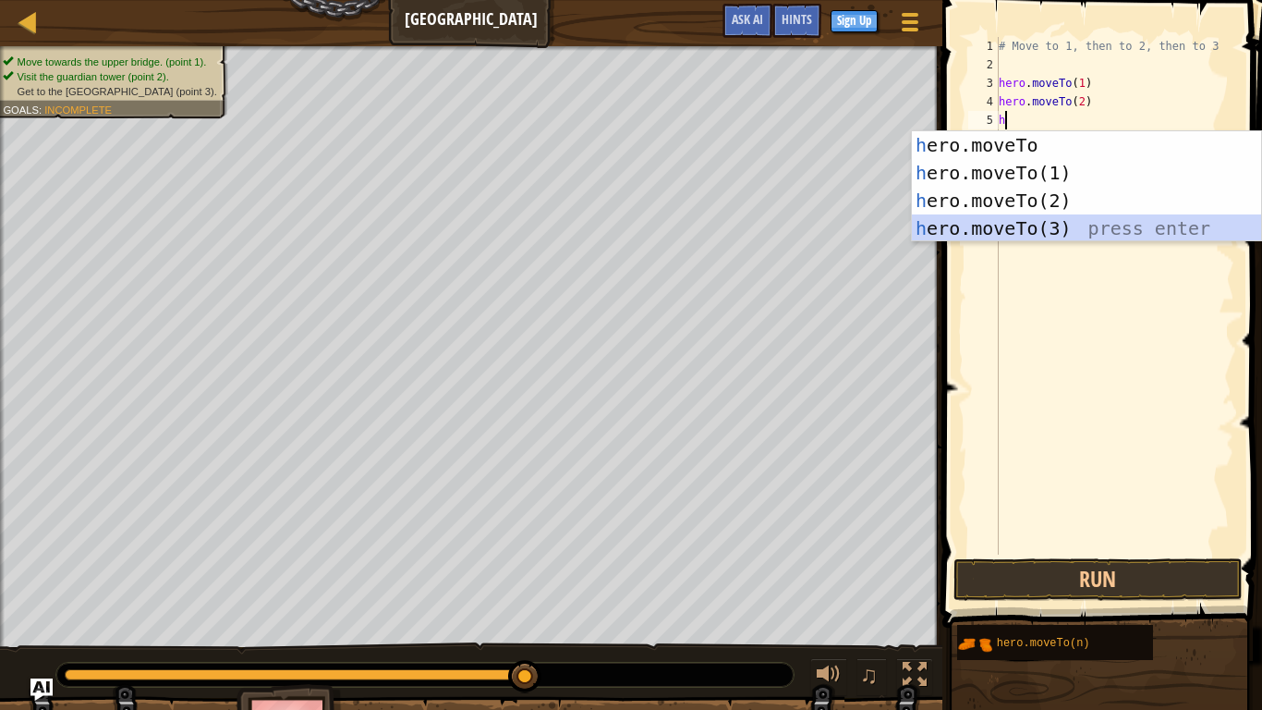
click at [1009, 226] on div "h ero.moveTo press enter h ero.moveTo(1) press enter h ero.moveTo(2) press ente…" at bounding box center [1086, 214] width 349 height 166
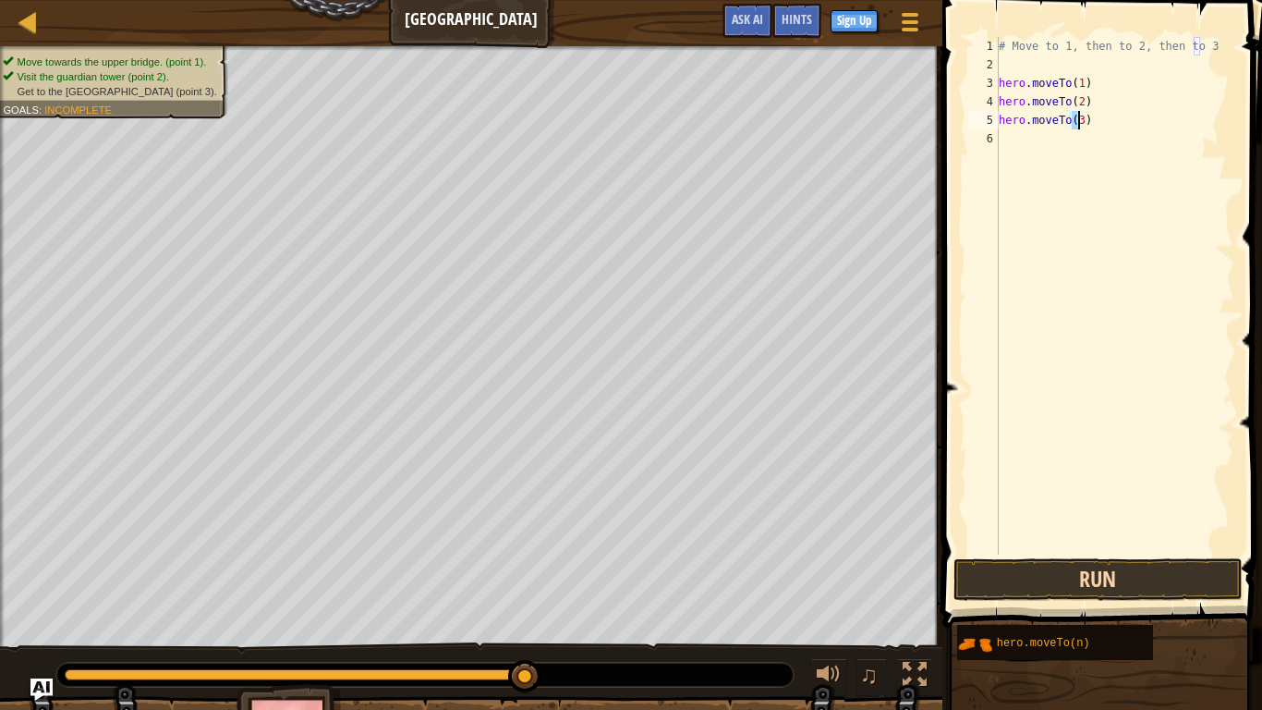
type textarea "hero.moveTo(3)"
click at [1066, 568] on button "Run" at bounding box center [1098, 579] width 288 height 43
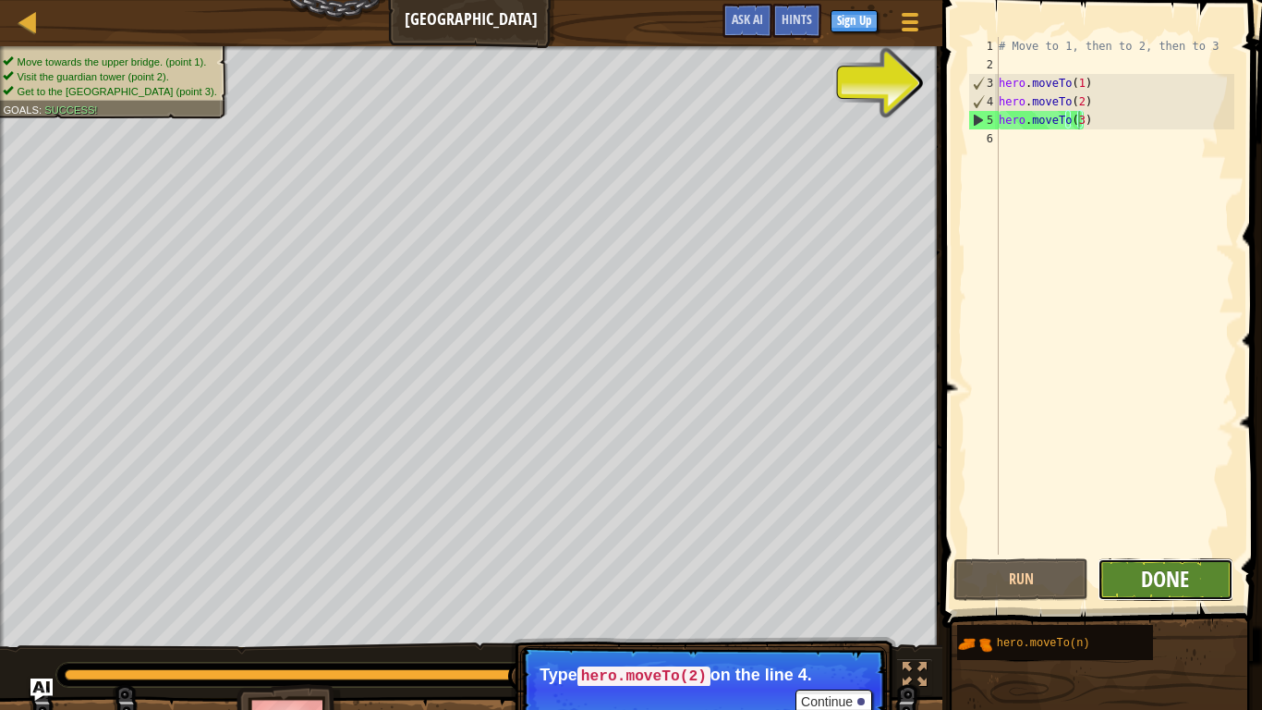
click at [1186, 579] on span "Done" at bounding box center [1165, 579] width 48 height 30
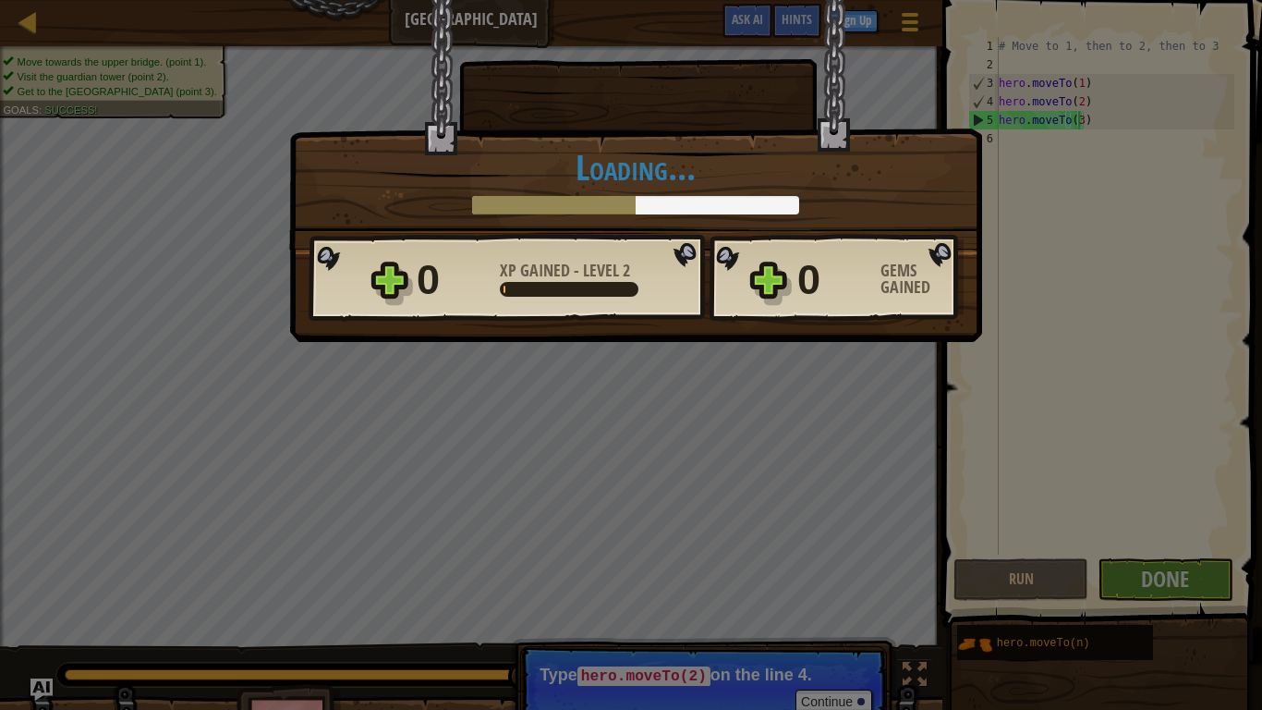
click at [973, 530] on div "× Shortcuts can be dangerous. How fun was this level? Loading... Reticulating S…" at bounding box center [631, 355] width 1262 height 710
click at [871, 260] on div "0 Gems Gained" at bounding box center [880, 279] width 166 height 59
click at [1150, 334] on div "× Shortcuts can be dangerous. How fun was this level? Loading... Reticulating S…" at bounding box center [631, 355] width 1262 height 710
click at [815, 584] on div "× Shortcuts can be dangerous. How fun was this level? Loading... Reticulating S…" at bounding box center [631, 355] width 1262 height 710
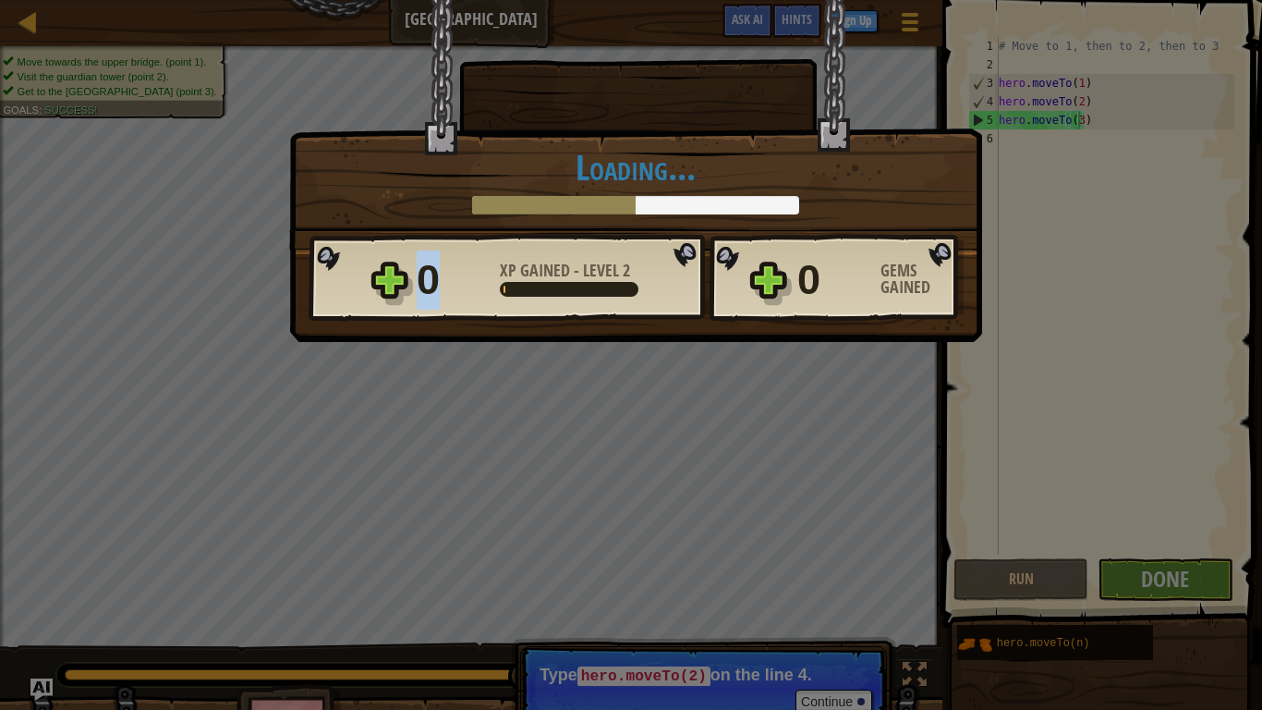
drag, startPoint x: 815, startPoint y: 700, endPoint x: 746, endPoint y: 569, distance: 147.6
click at [746, 569] on div "× Shortcuts can be dangerous. How fun was this level? Loading... Reticulating S…" at bounding box center [631, 355] width 1262 height 710
click at [398, 280] on div "0 XP Gained - Level 2 0 Gems Gained" at bounding box center [636, 278] width 655 height 89
click at [425, 275] on div "0" at bounding box center [453, 279] width 72 height 59
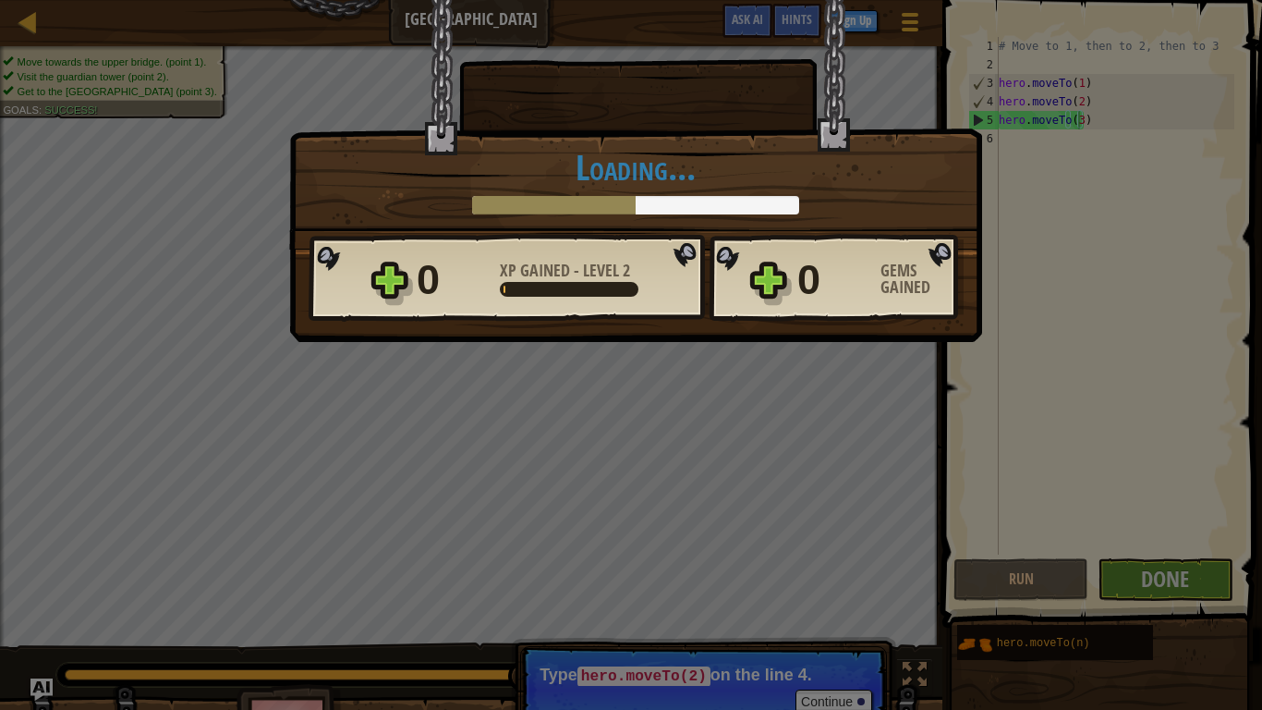
click at [632, 198] on div at bounding box center [554, 205] width 164 height 18
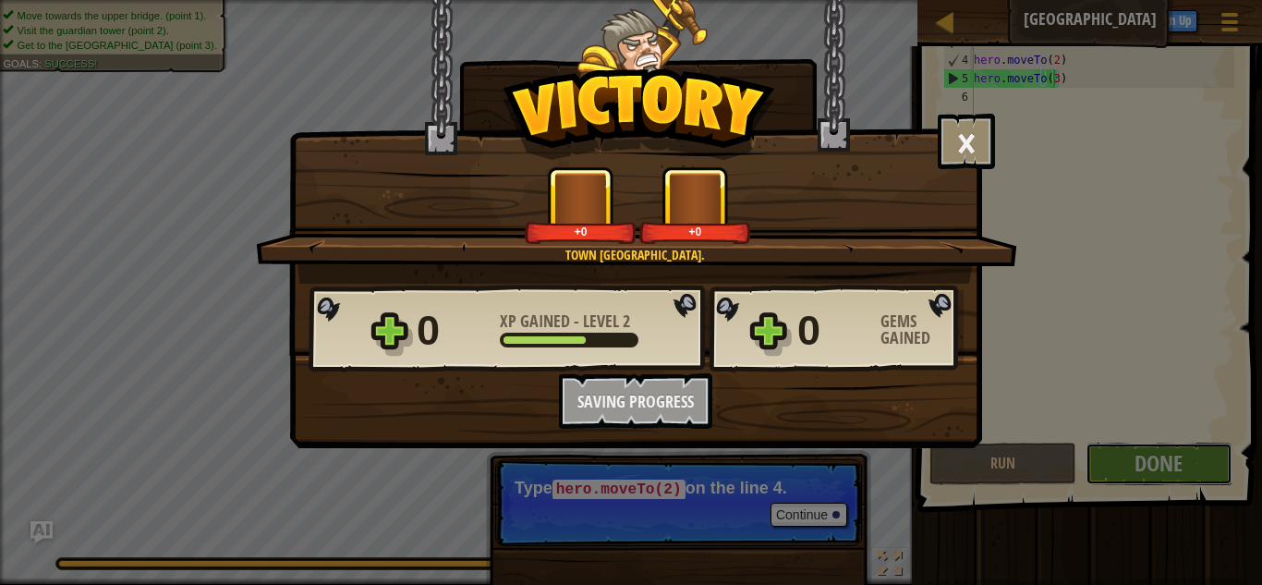
scroll to position [88, 0]
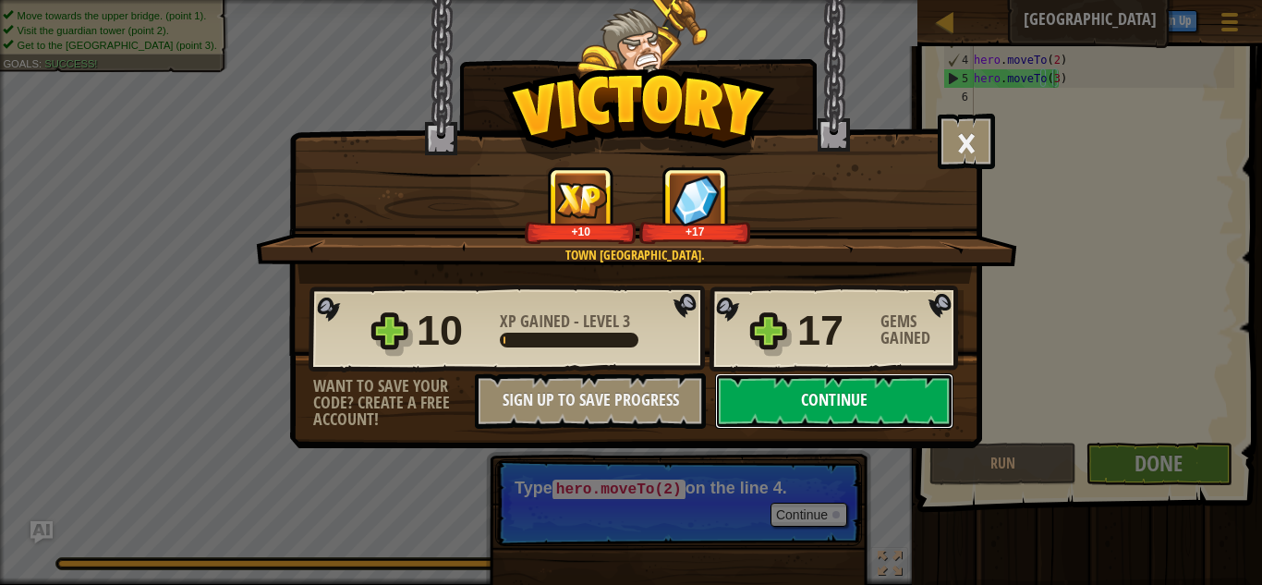
click at [855, 412] on button "Continue" at bounding box center [834, 400] width 238 height 55
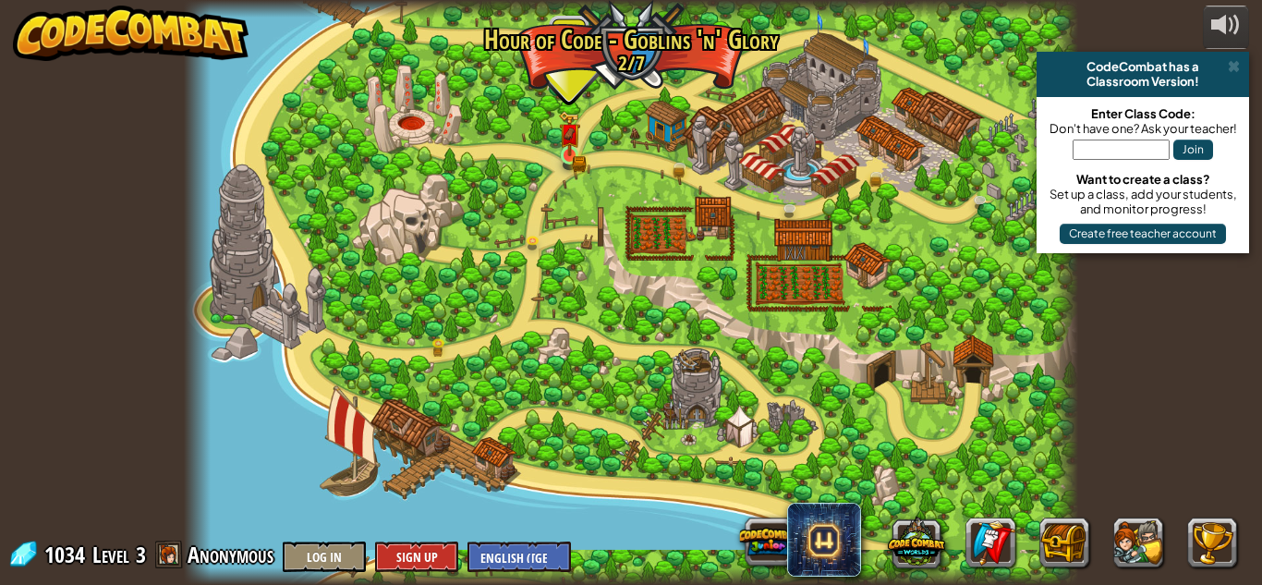
click at [572, 154] on img at bounding box center [569, 134] width 21 height 46
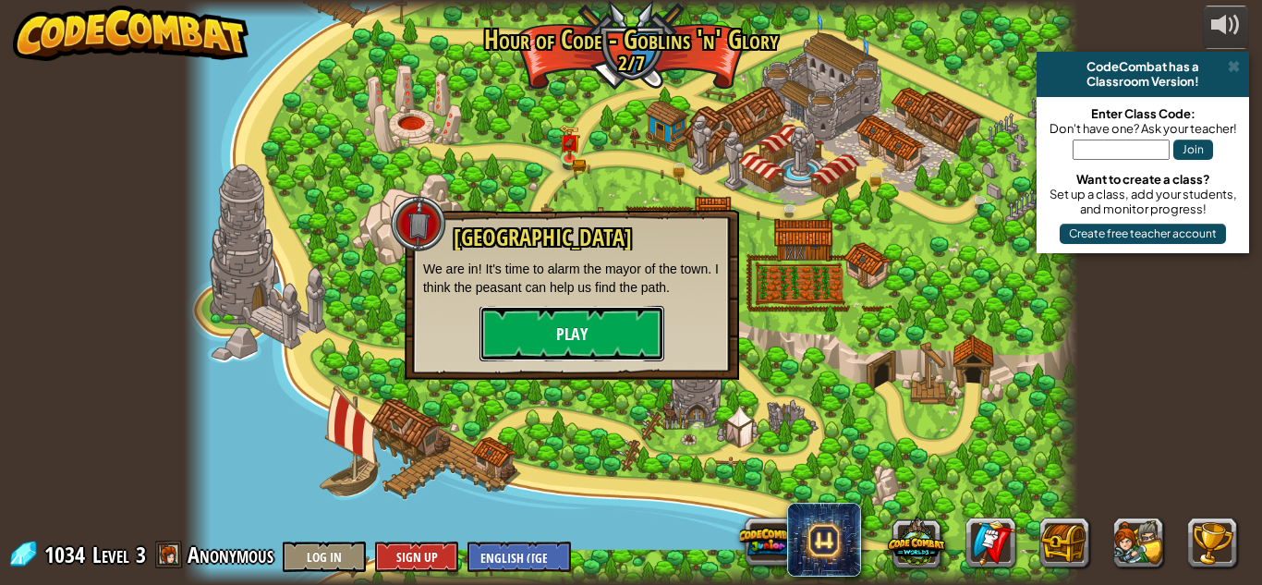
click at [567, 321] on button "Play" at bounding box center [572, 333] width 185 height 55
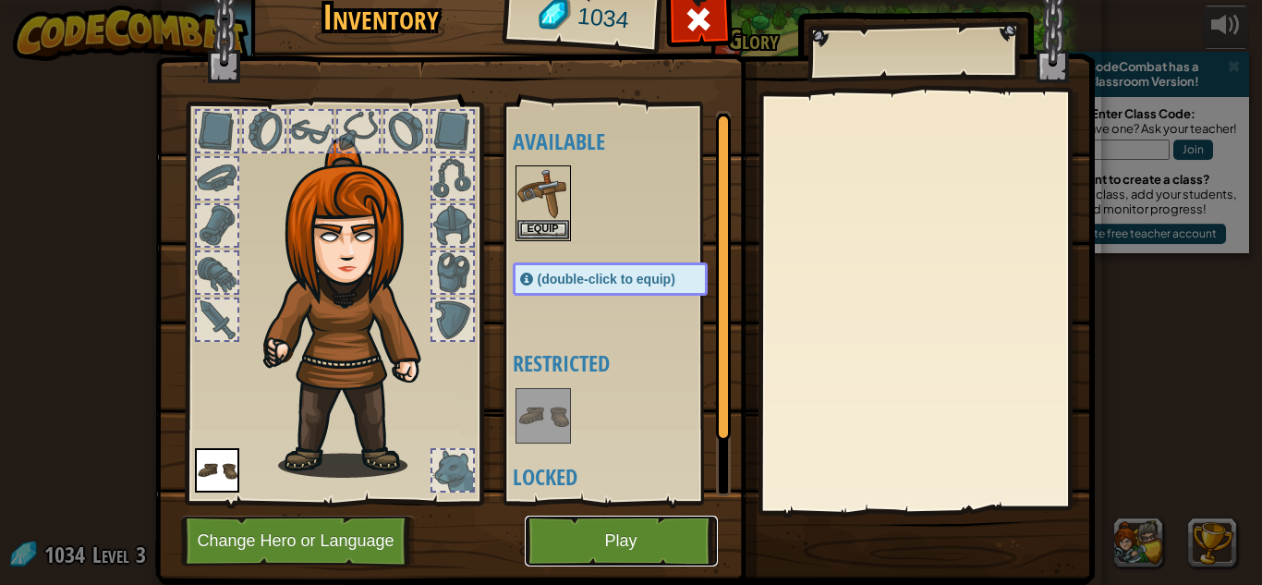
click at [631, 532] on button "Play" at bounding box center [621, 541] width 193 height 51
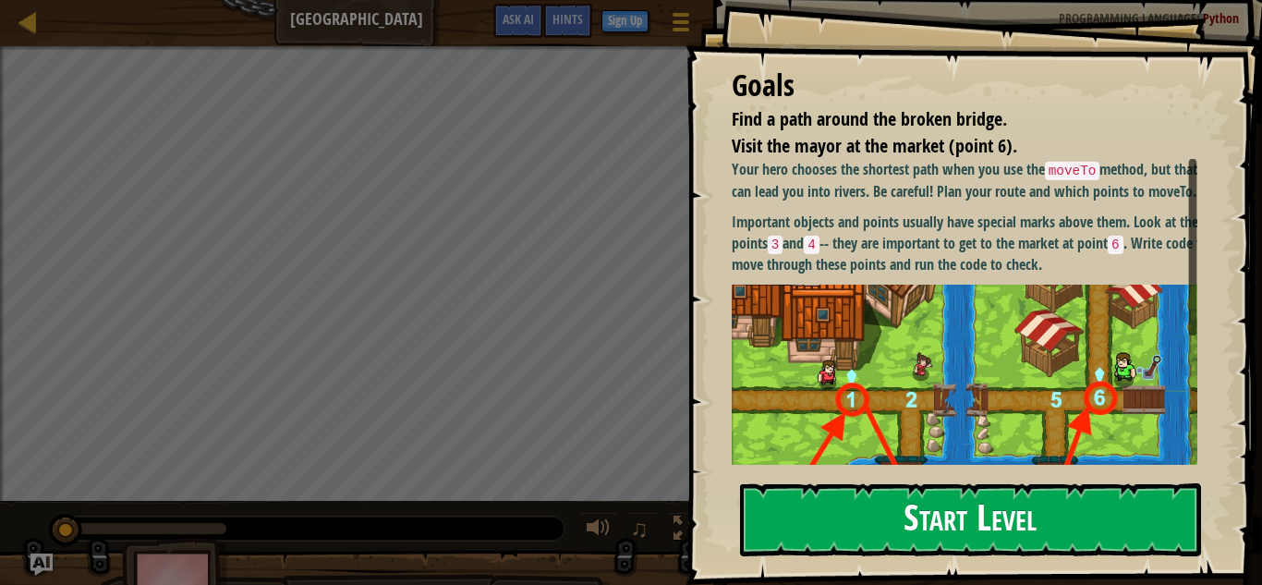
click at [951, 529] on button "Start Level" at bounding box center [970, 519] width 461 height 73
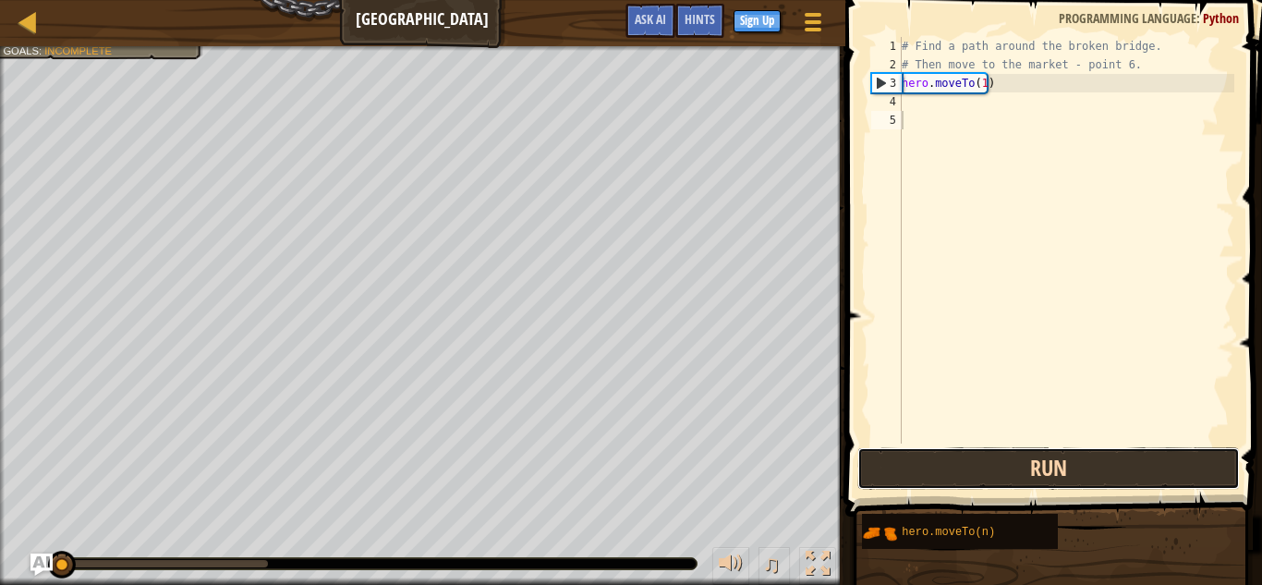
click at [972, 457] on button "Run" at bounding box center [1049, 468] width 383 height 43
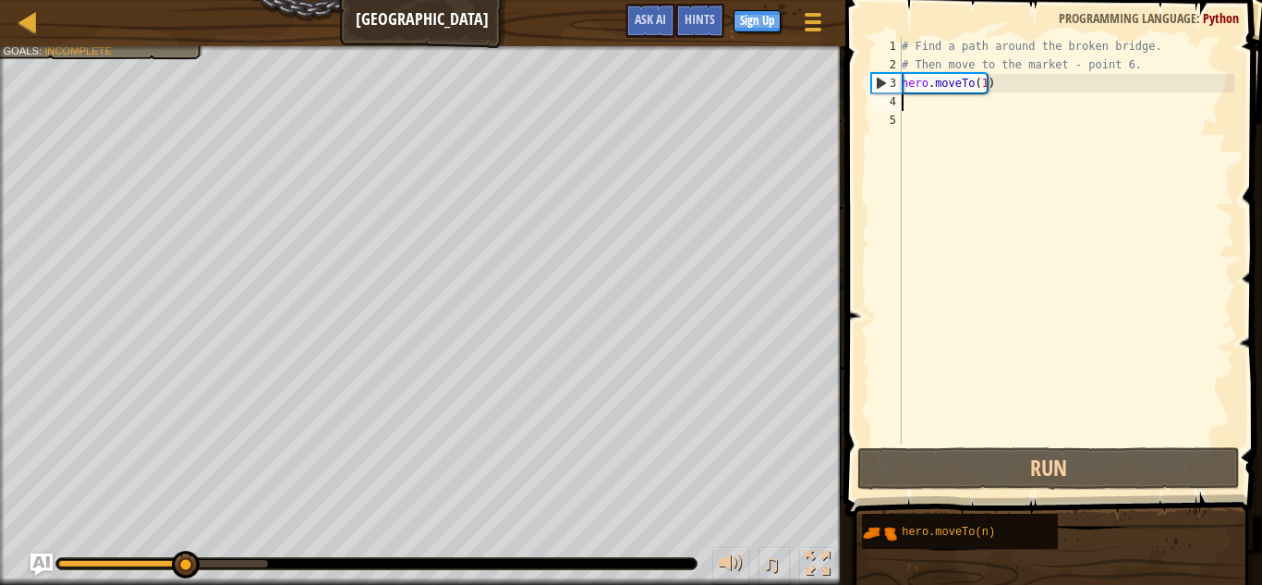
click at [903, 98] on div "# Find a path around the broken bridge. # Then move to the market - point 6. he…" at bounding box center [1066, 259] width 336 height 444
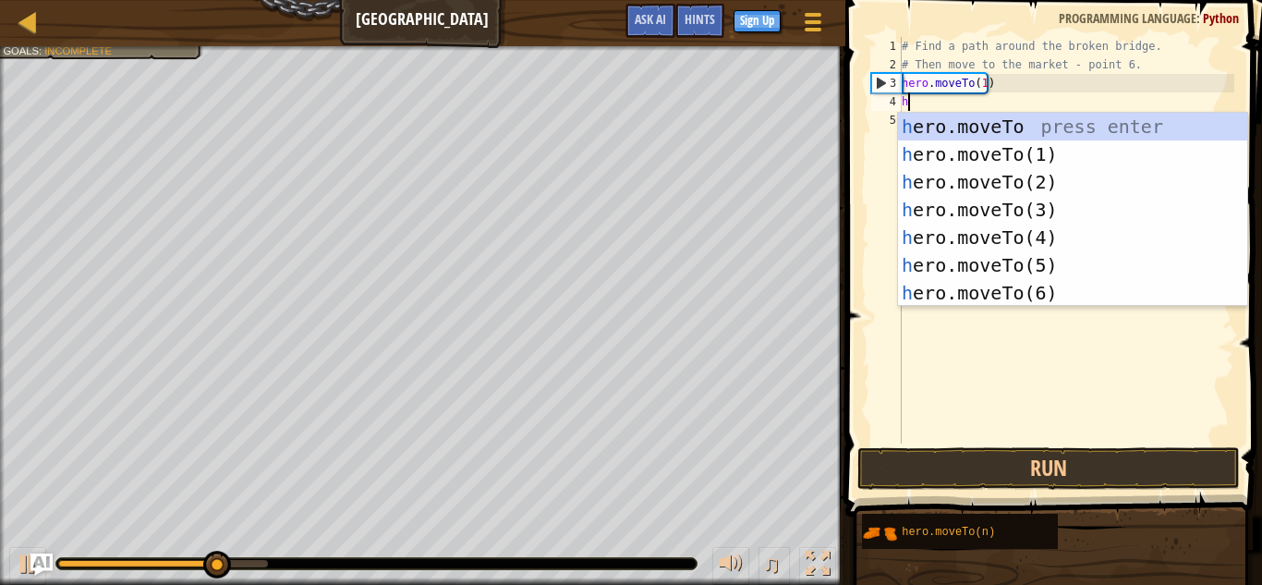
scroll to position [8, 0]
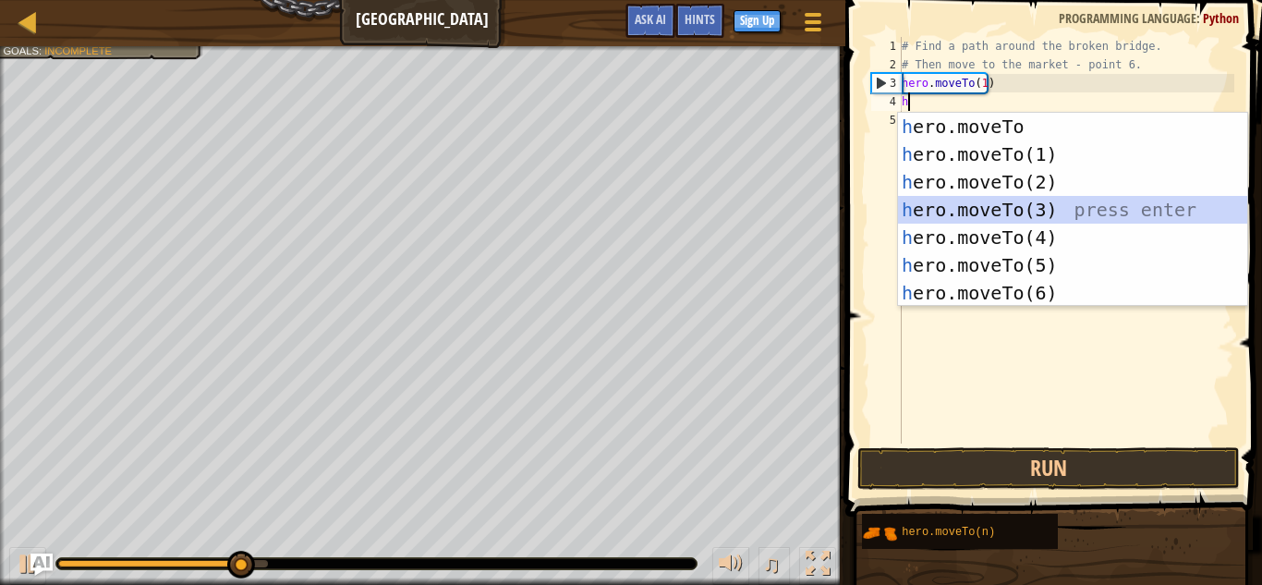
click at [969, 197] on div "h ero.moveTo press enter h ero.moveTo(1) press enter h ero.moveTo(2) press ente…" at bounding box center [1072, 237] width 349 height 249
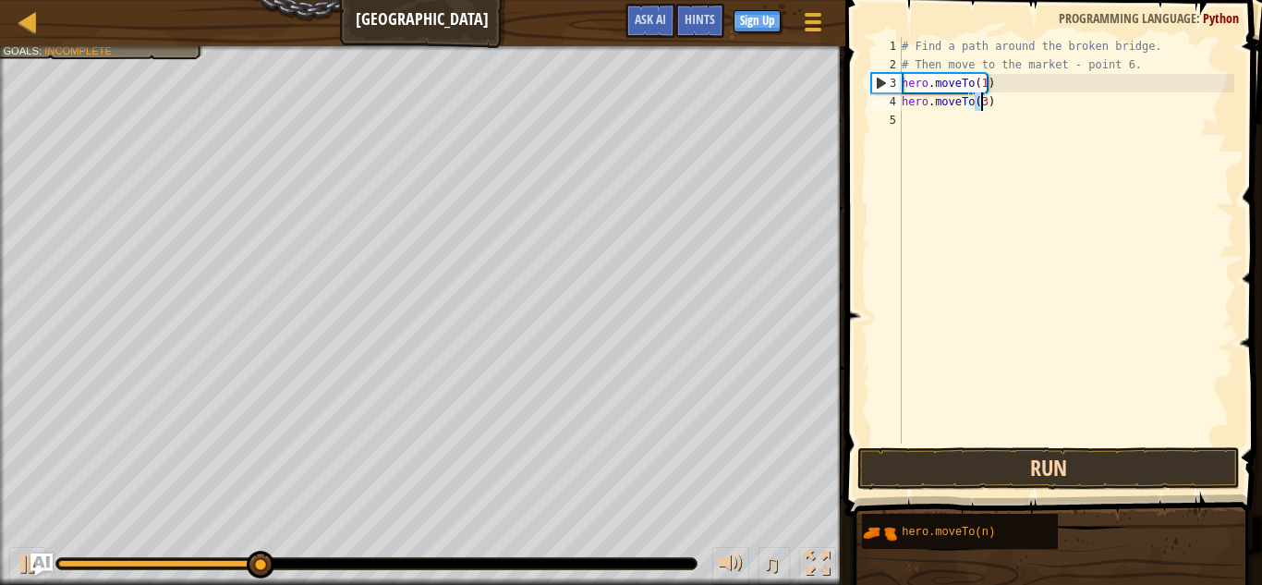
type textarea "hero.moveTo(3)"
click at [998, 479] on button "Run" at bounding box center [1049, 468] width 383 height 43
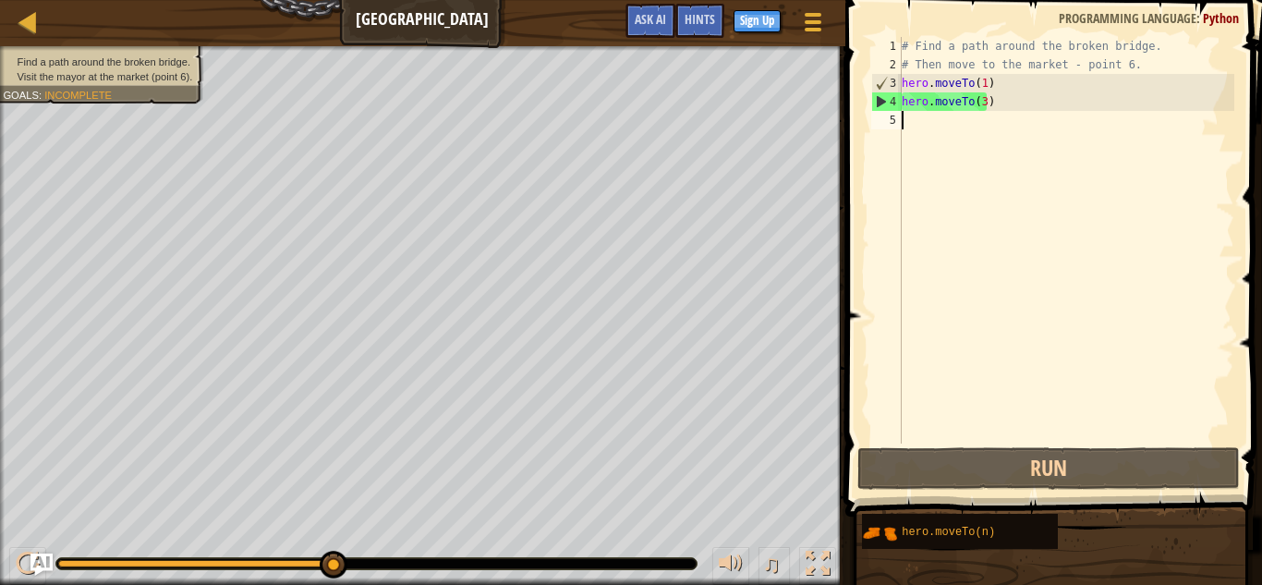
click at [905, 116] on div "# Find a path around the broken bridge. # Then move to the market - point 6. he…" at bounding box center [1066, 259] width 336 height 444
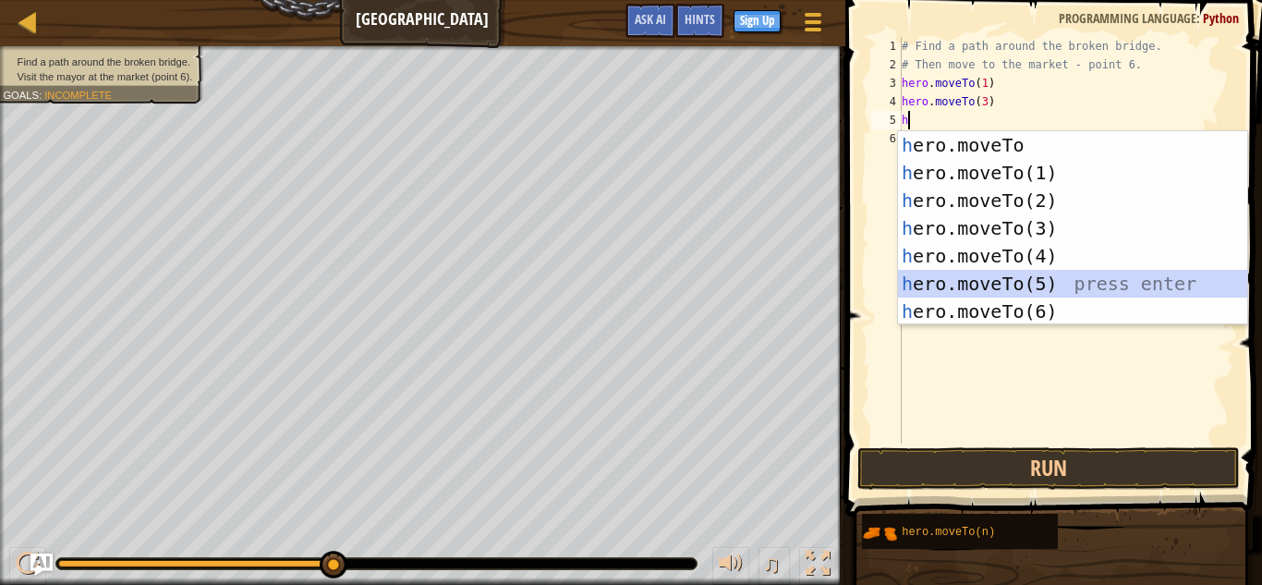
click at [955, 288] on div "h ero.moveTo press enter h ero.moveTo(1) press enter h ero.moveTo(2) press ente…" at bounding box center [1072, 255] width 349 height 249
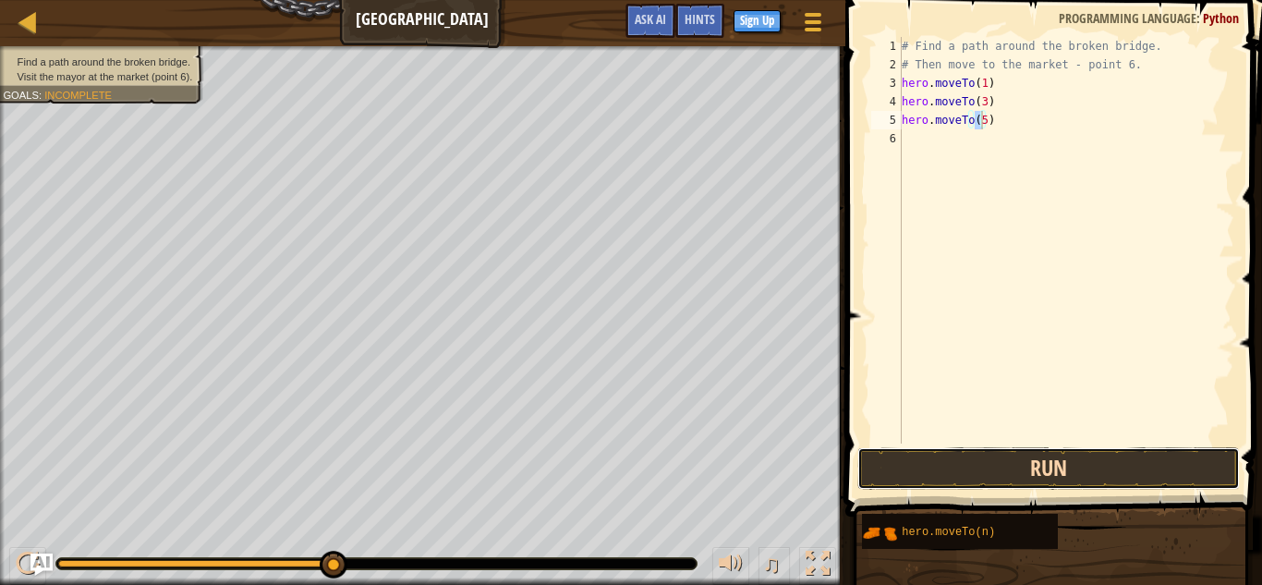
drag, startPoint x: 1000, startPoint y: 447, endPoint x: 1000, endPoint y: 461, distance: 13.9
click at [1000, 461] on button "Run" at bounding box center [1049, 468] width 383 height 43
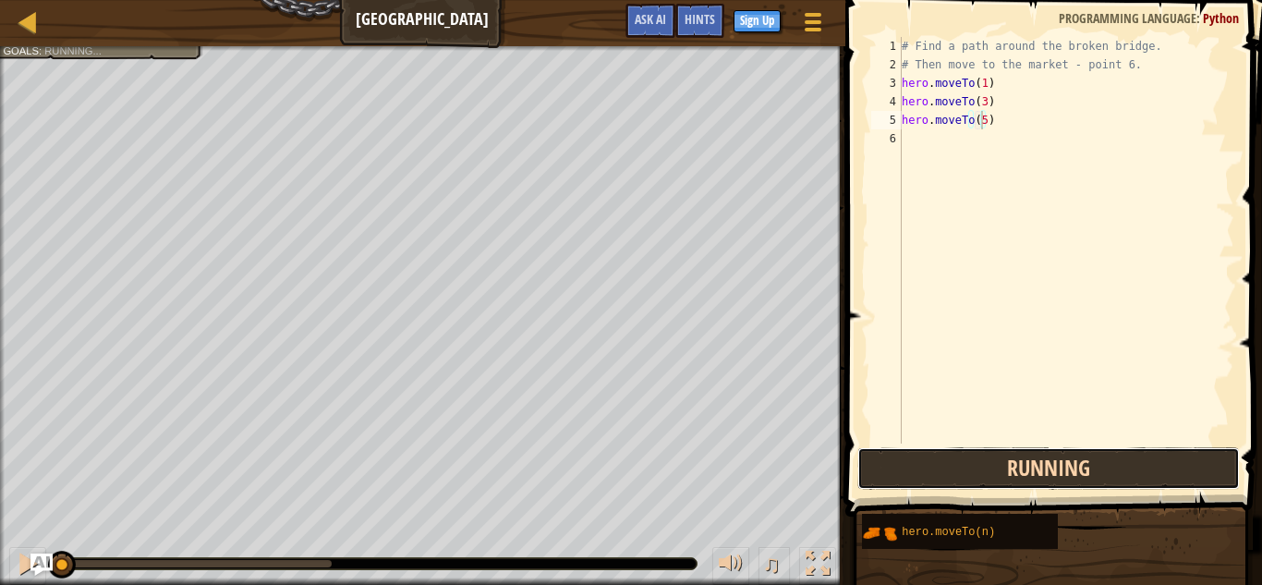
click at [1000, 461] on button "Running" at bounding box center [1049, 468] width 383 height 43
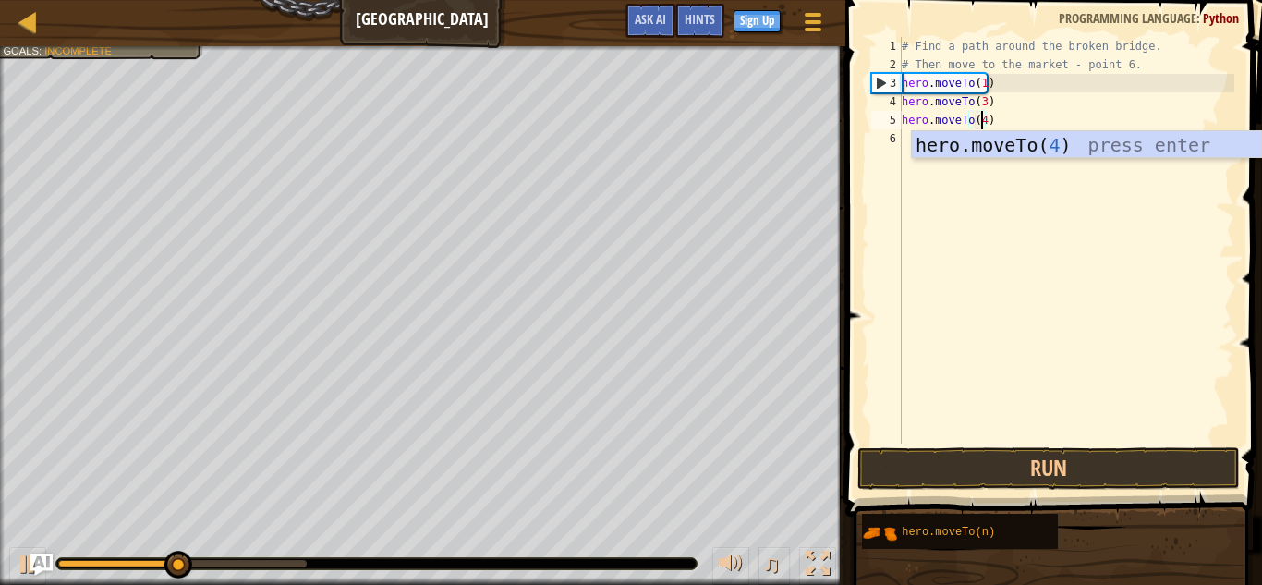
scroll to position [8, 6]
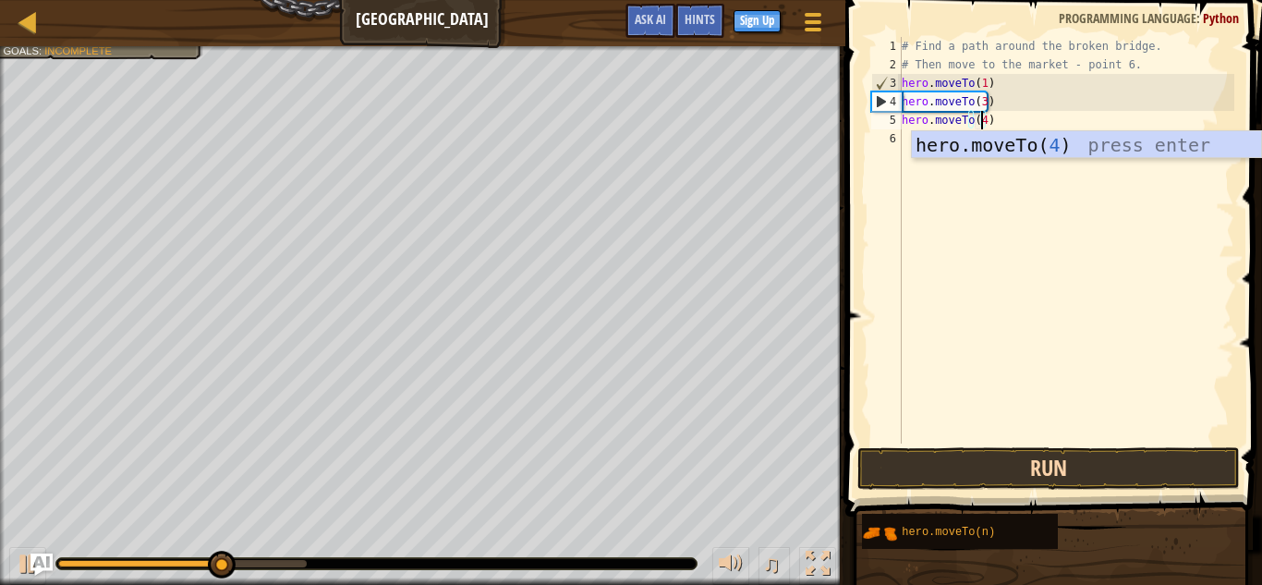
type textarea "hero.moveTo(4)"
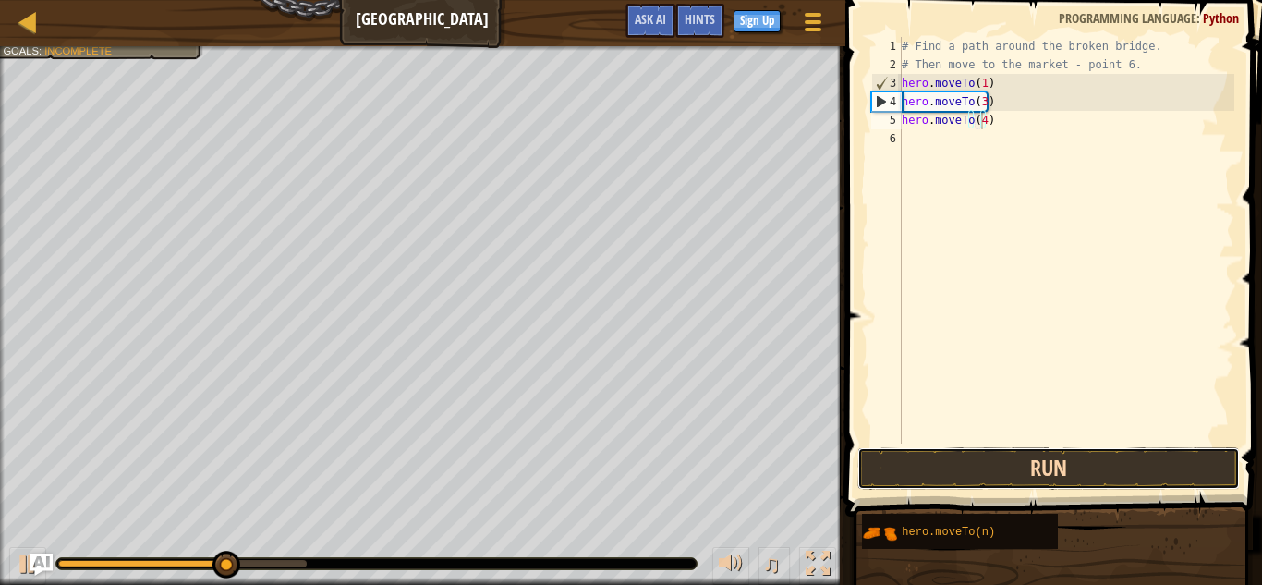
click at [965, 456] on button "Run" at bounding box center [1049, 468] width 383 height 43
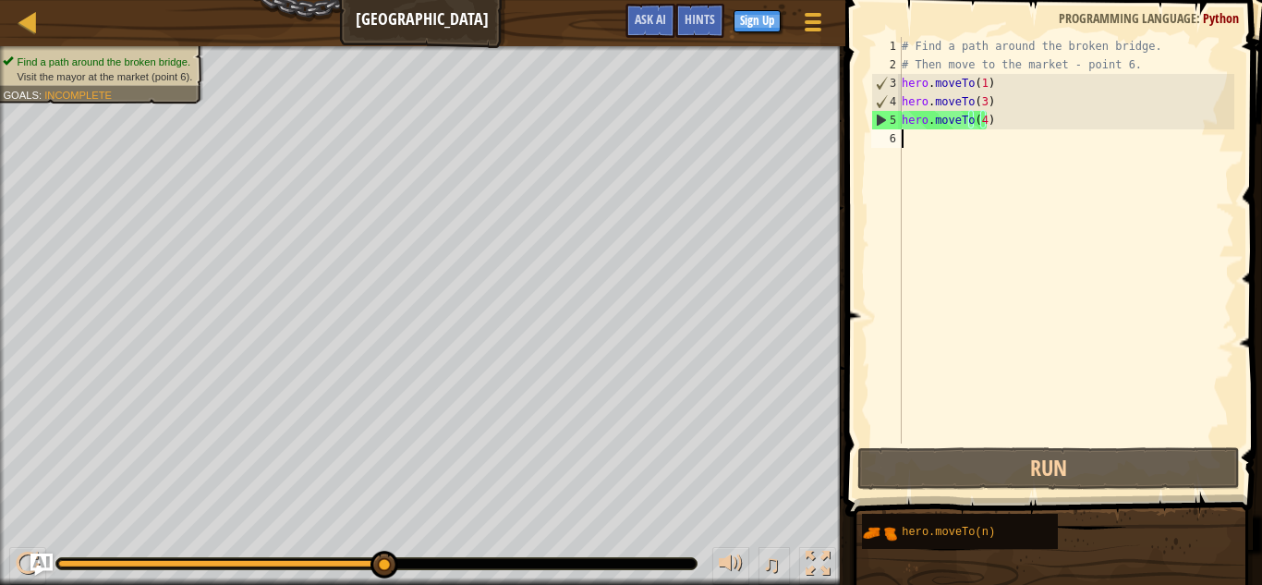
click at [901, 136] on div "6" at bounding box center [886, 138] width 30 height 18
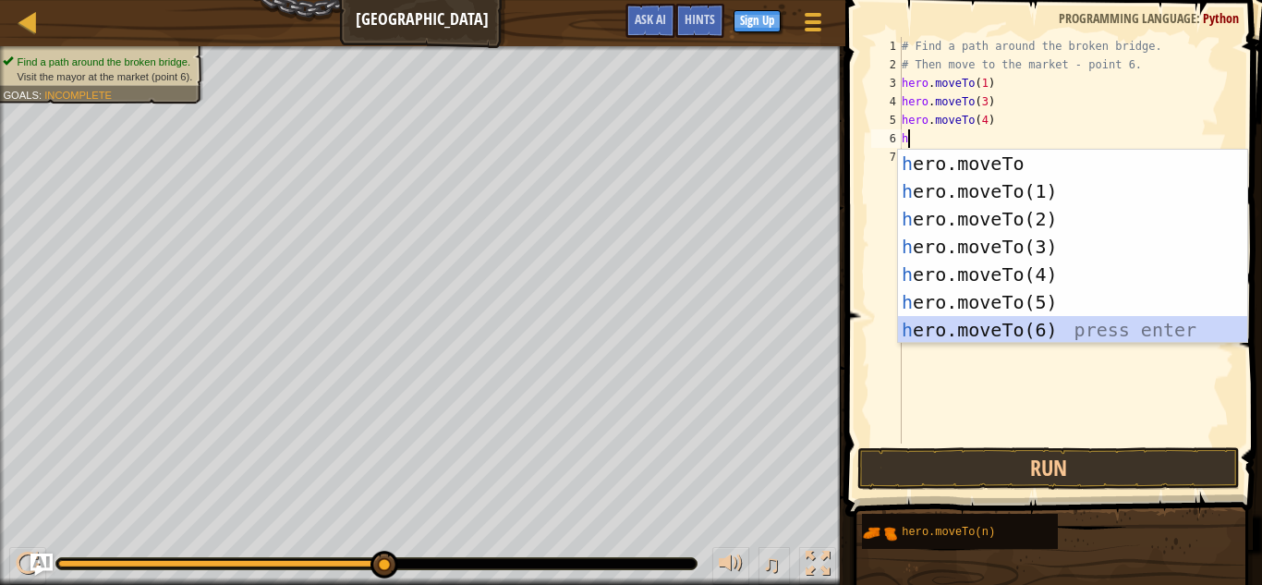
click at [918, 334] on div "h ero.moveTo press enter h ero.moveTo(1) press enter h ero.moveTo(2) press ente…" at bounding box center [1072, 274] width 349 height 249
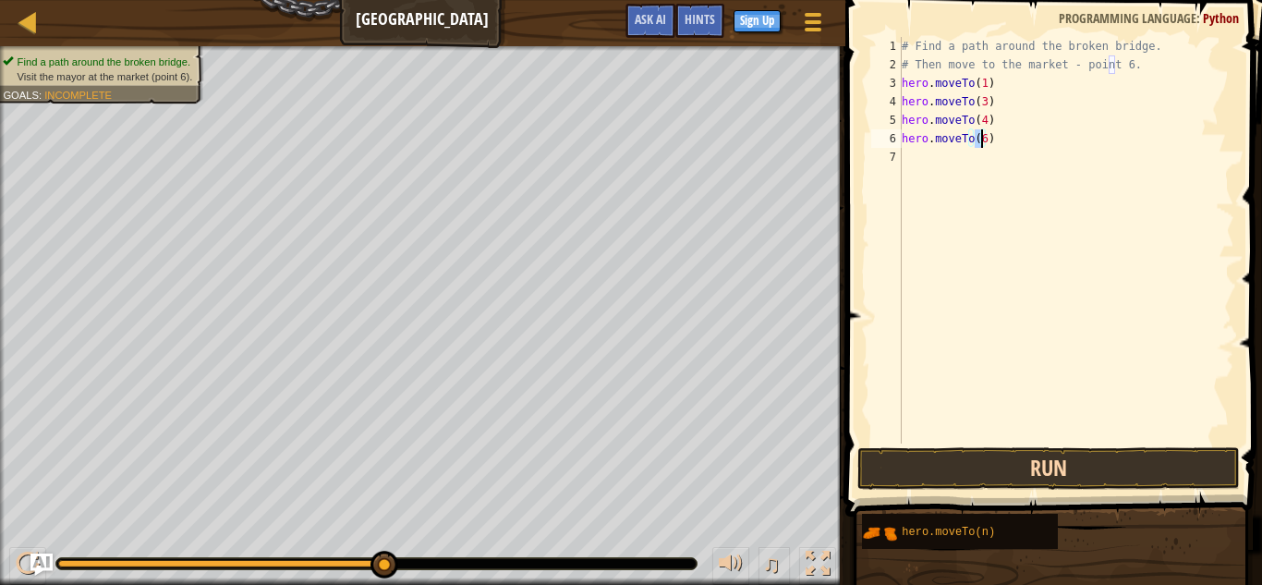
type textarea "hero.moveTo(6)"
click at [959, 470] on button "Run" at bounding box center [1049, 468] width 383 height 43
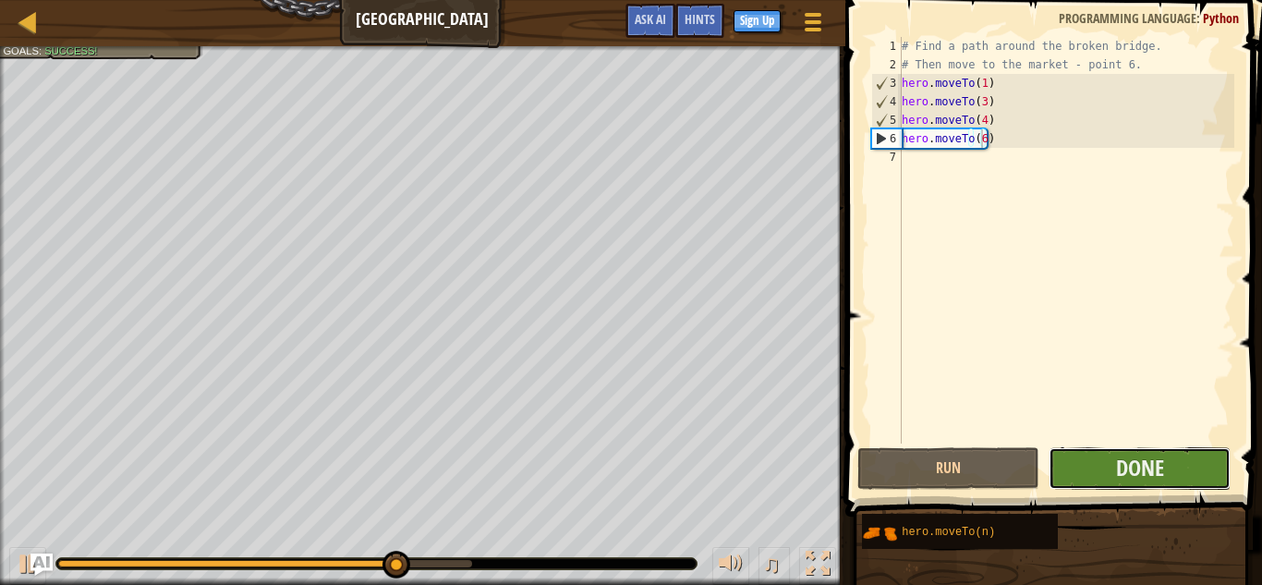
click at [1110, 451] on button "Done" at bounding box center [1140, 468] width 182 height 43
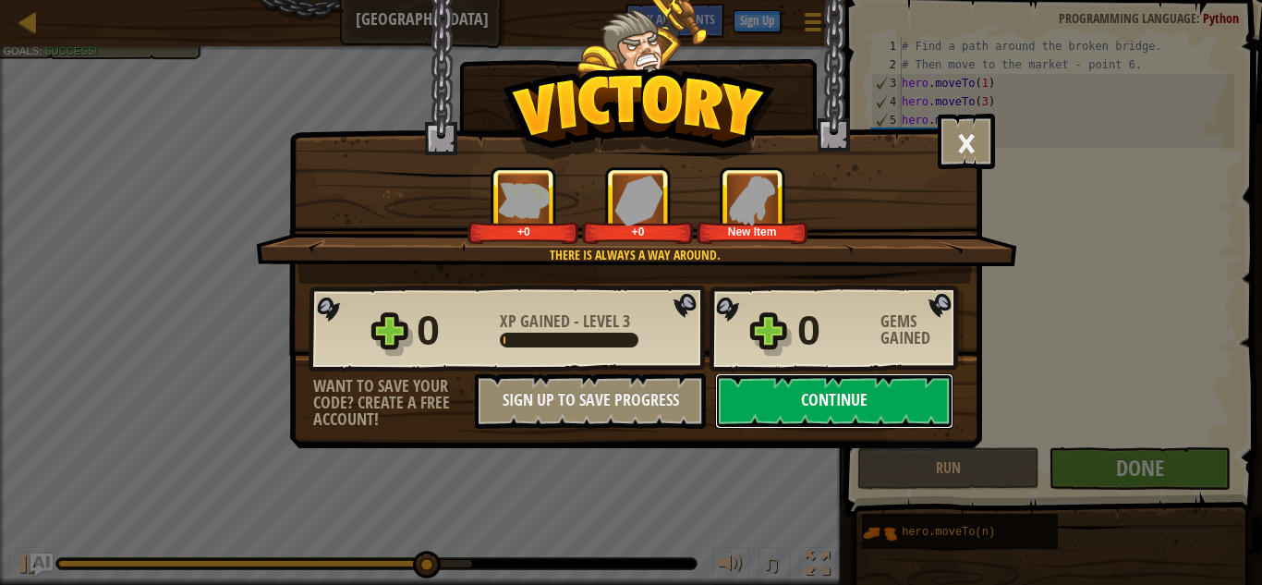
click at [846, 406] on button "Continue" at bounding box center [834, 400] width 238 height 55
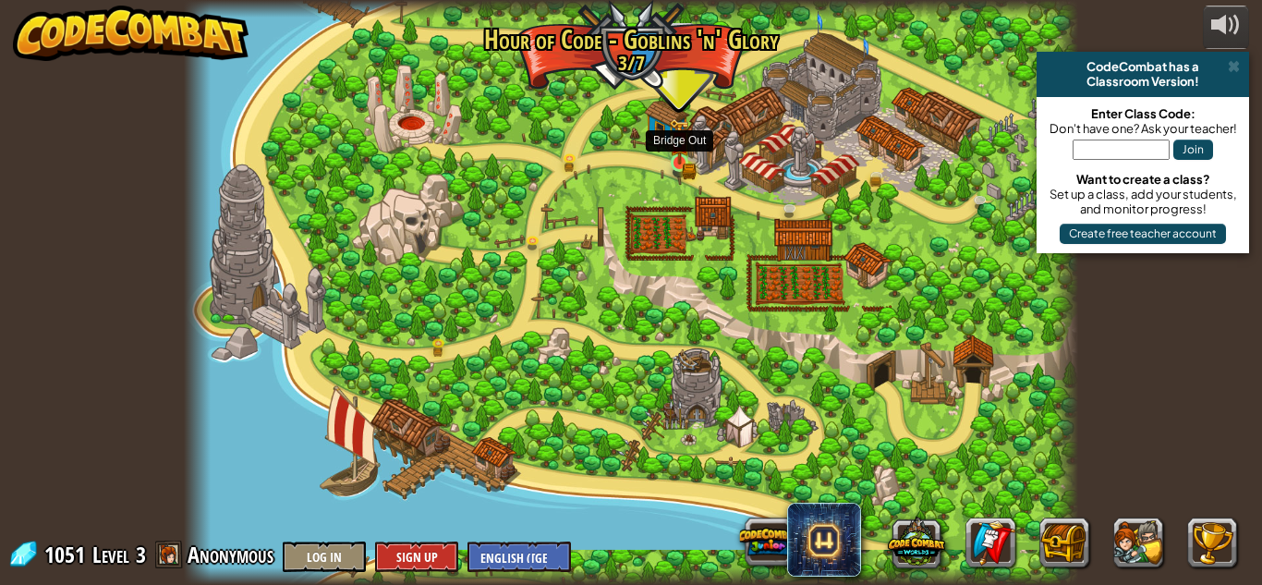
click at [687, 153] on img at bounding box center [679, 141] width 21 height 46
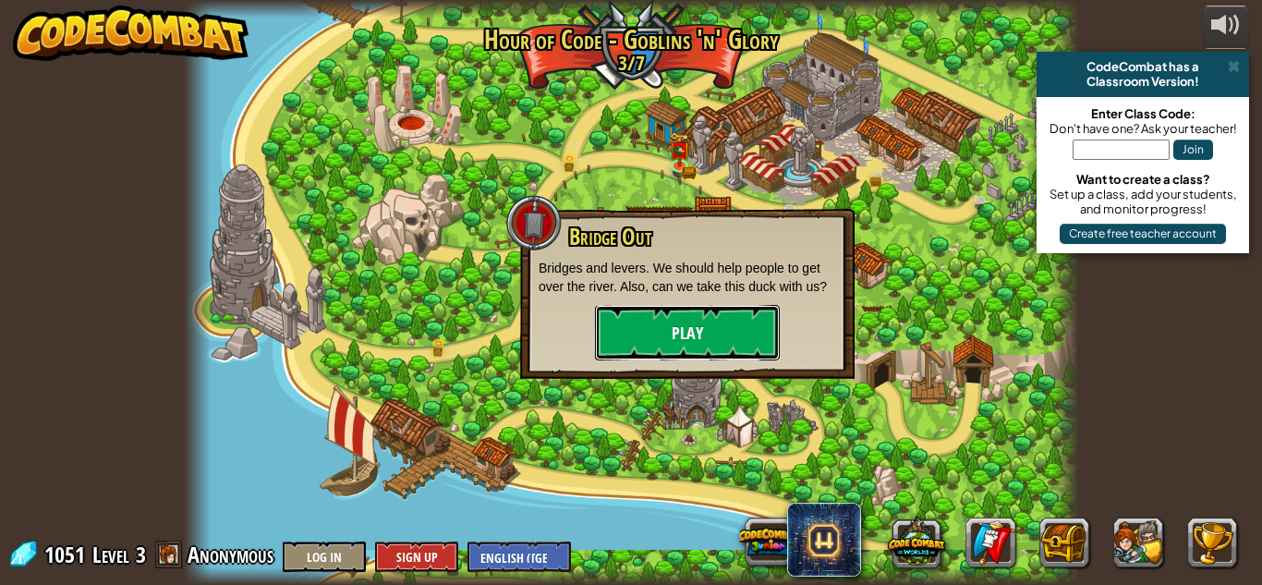
click at [695, 321] on button "Play" at bounding box center [687, 332] width 185 height 55
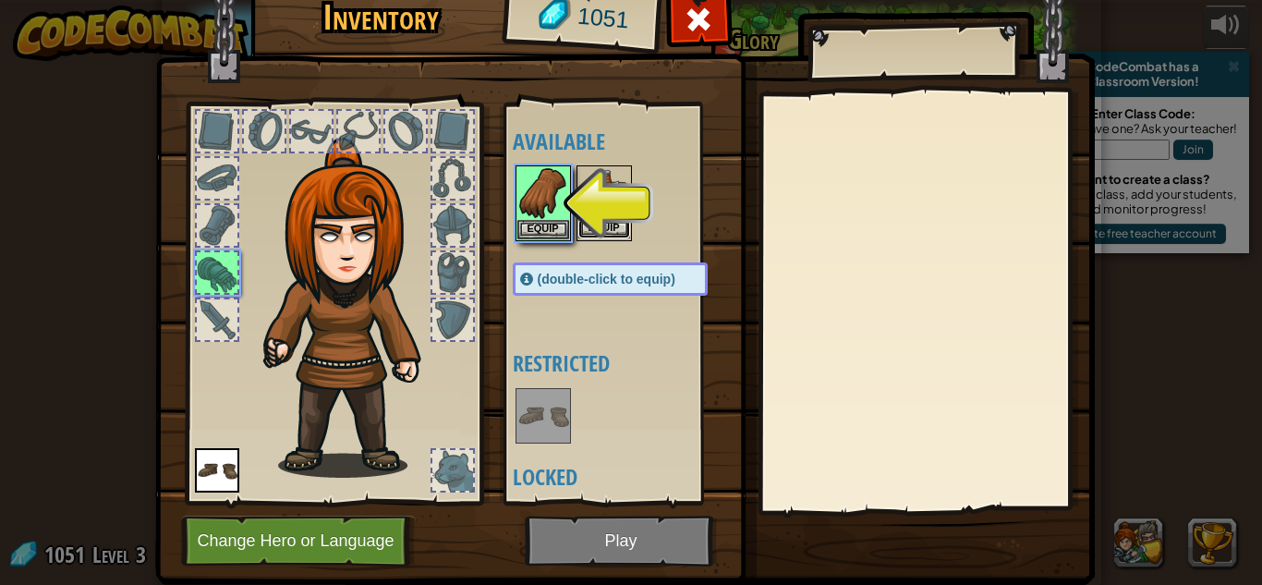
click at [586, 227] on button "Equip" at bounding box center [604, 228] width 52 height 19
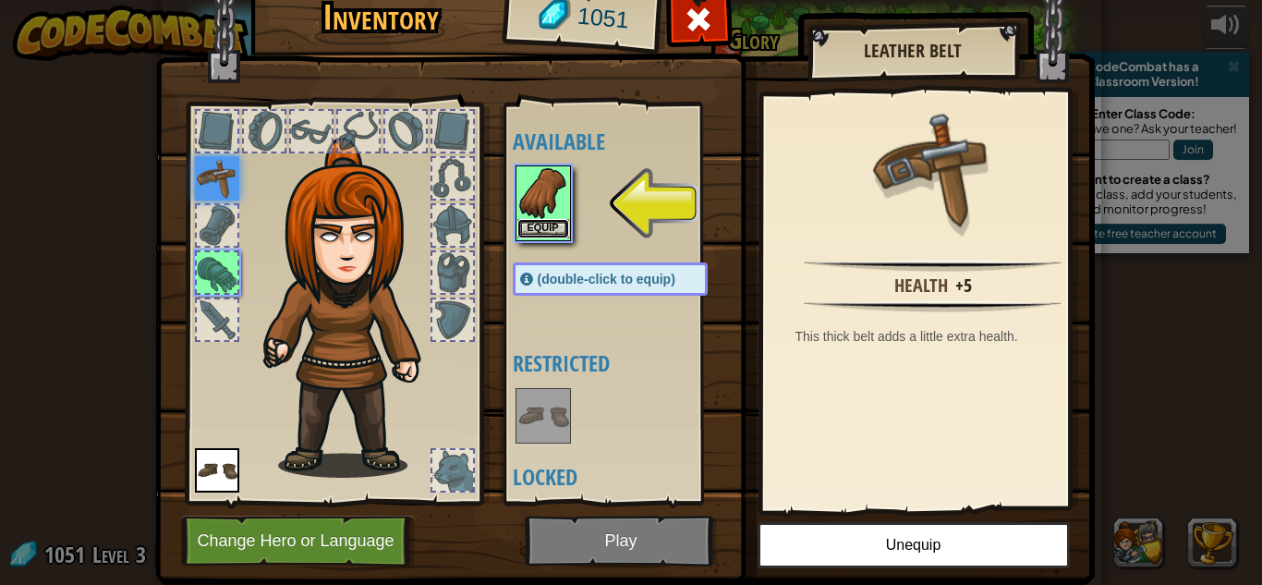
click at [548, 223] on button "Equip" at bounding box center [543, 228] width 52 height 19
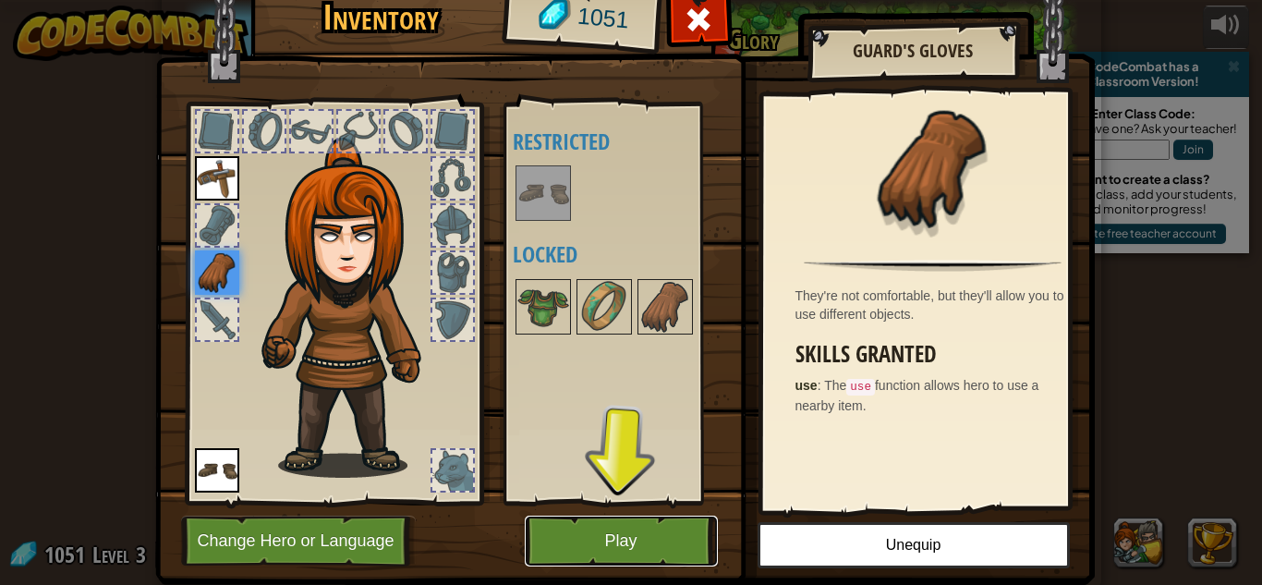
click at [635, 535] on button "Play" at bounding box center [621, 541] width 193 height 51
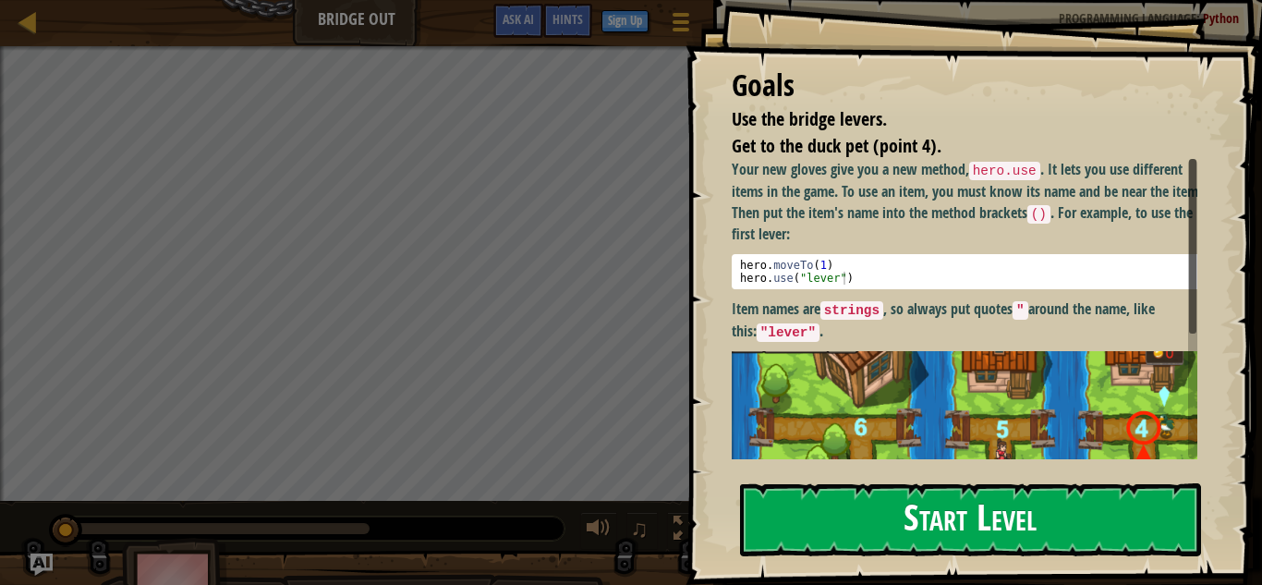
click at [974, 505] on button "Start Level" at bounding box center [970, 519] width 461 height 73
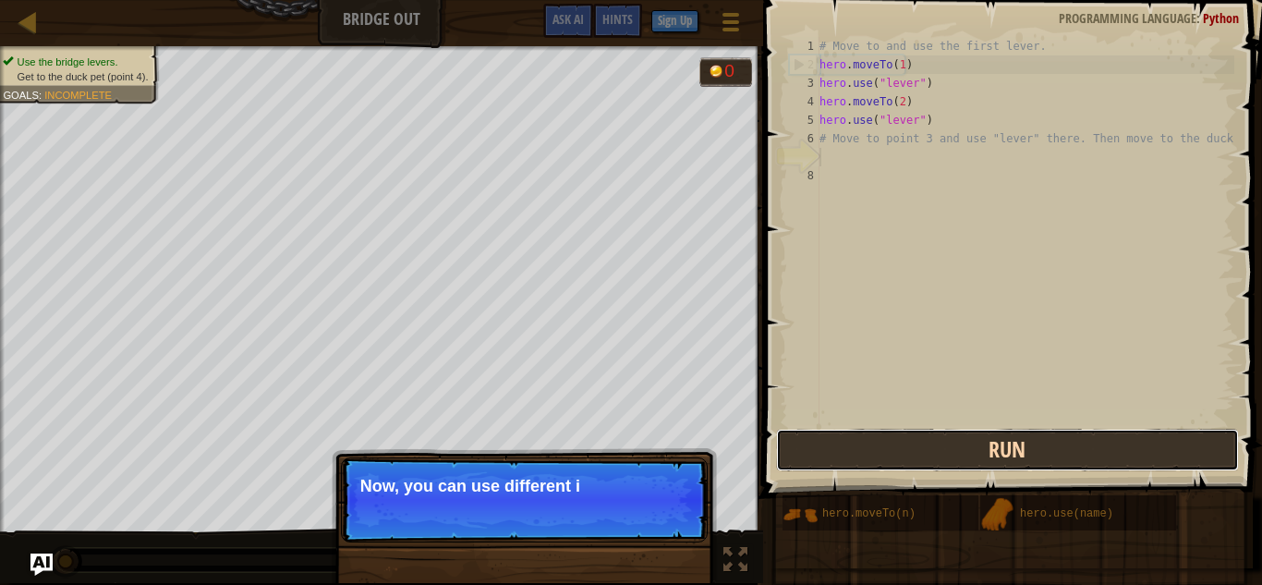
click at [958, 452] on button "Run" at bounding box center [1007, 450] width 463 height 43
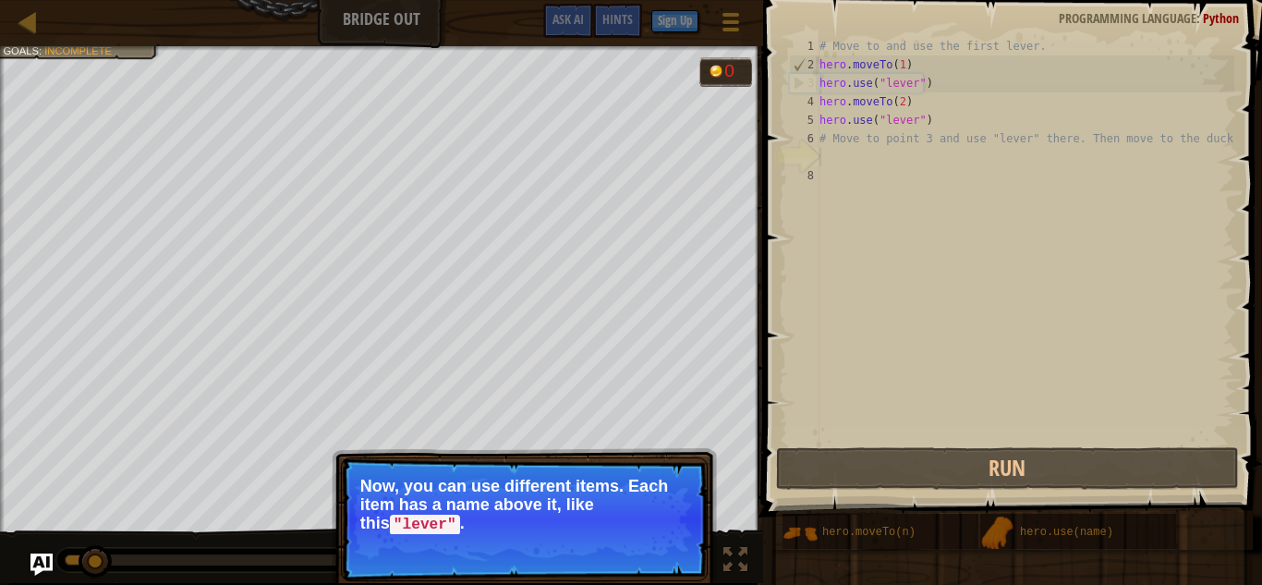
click at [671, 539] on button "Continue" at bounding box center [654, 550] width 77 height 24
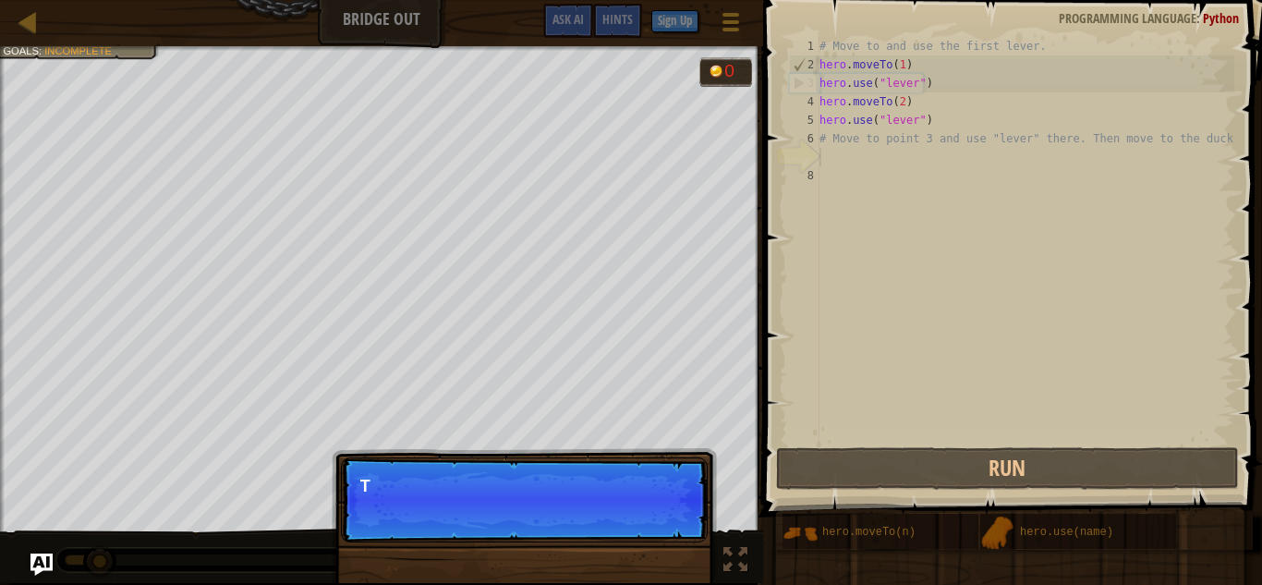
scroll to position [8, 0]
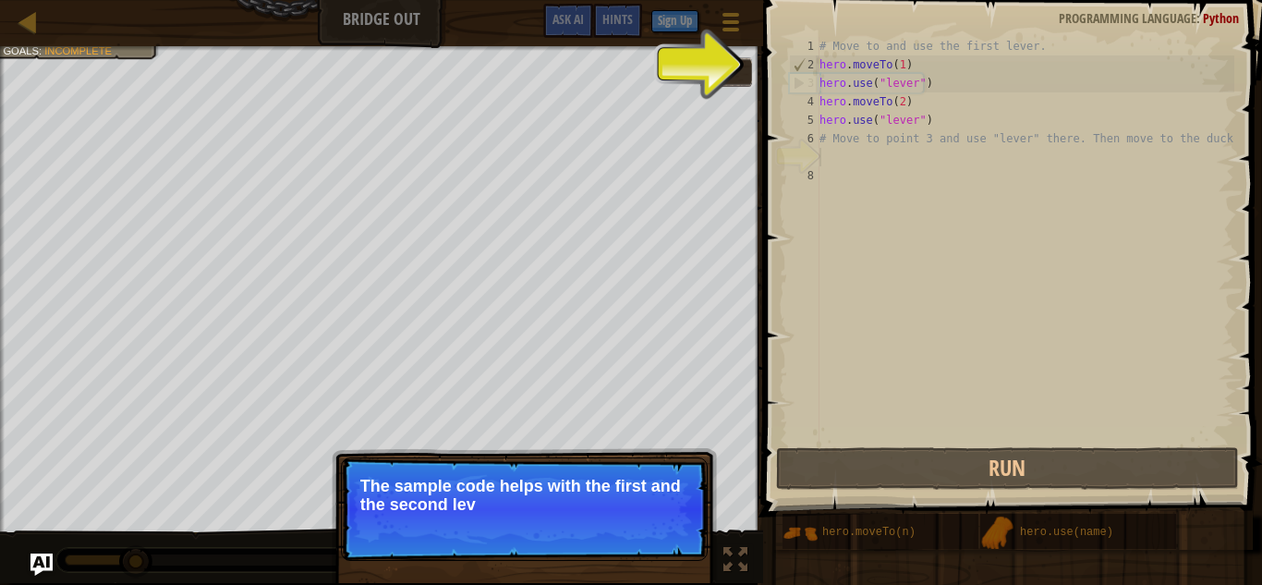
drag, startPoint x: 672, startPoint y: 529, endPoint x: 675, endPoint y: 543, distance: 15.0
click at [675, 543] on p "Skip (esc) Continue The sample code helps with the first and the second lev" at bounding box center [524, 508] width 367 height 103
click at [675, 543] on p "Skip (esc) Continue The sample code helps with the first and the second levers." at bounding box center [524, 508] width 367 height 103
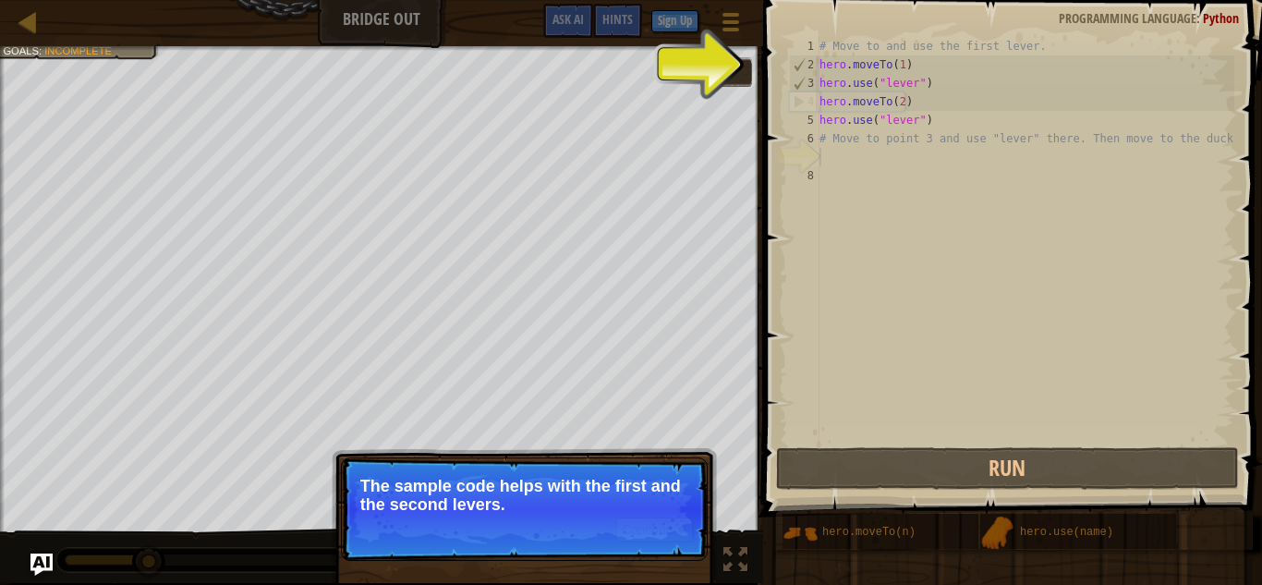
click at [675, 543] on p "Skip (esc) Continue The sample code helps with the first and the second levers." at bounding box center [524, 508] width 367 height 103
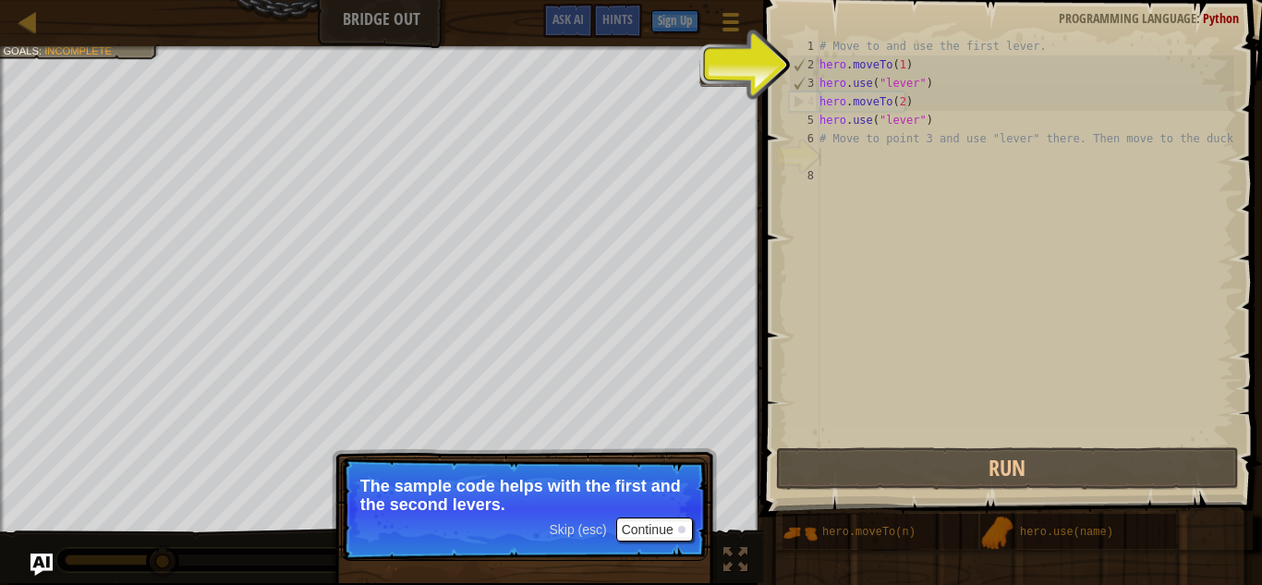
click at [675, 535] on p "Skip (esc) Continue The sample code helps with the first and the second levers." at bounding box center [524, 508] width 367 height 103
click at [675, 535] on button "Continue" at bounding box center [654, 529] width 77 height 24
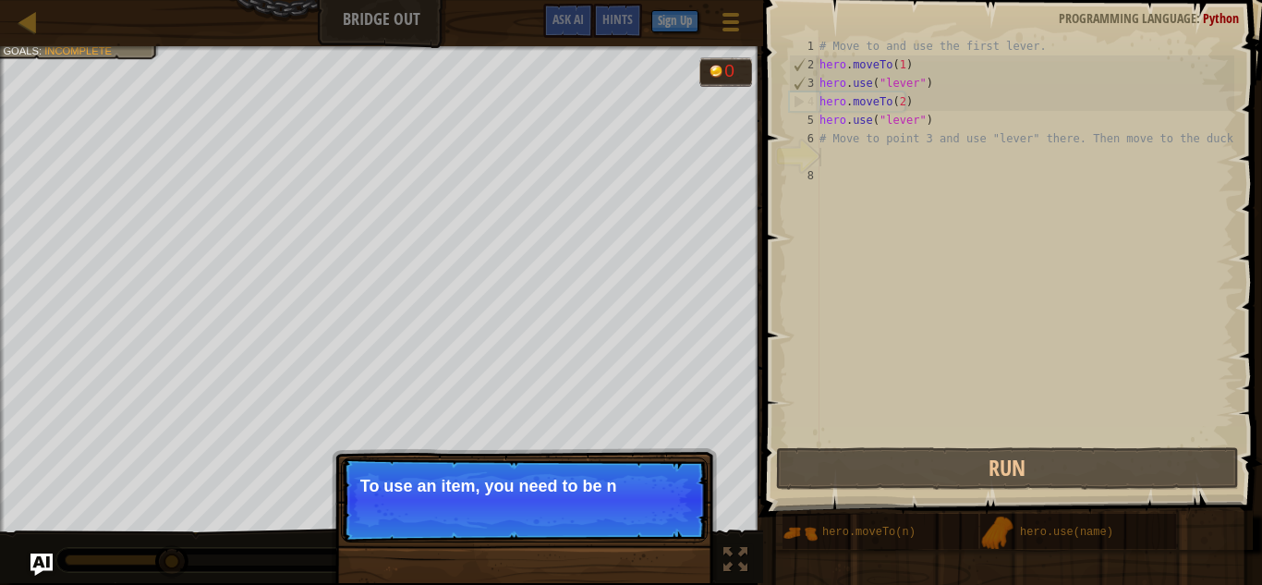
click at [667, 525] on p "Skip (esc) Continue To use an item, you need to be n" at bounding box center [524, 499] width 367 height 85
click at [667, 525] on p "Skip (esc) Continue To use an item, you need to be near it." at bounding box center [524, 499] width 367 height 85
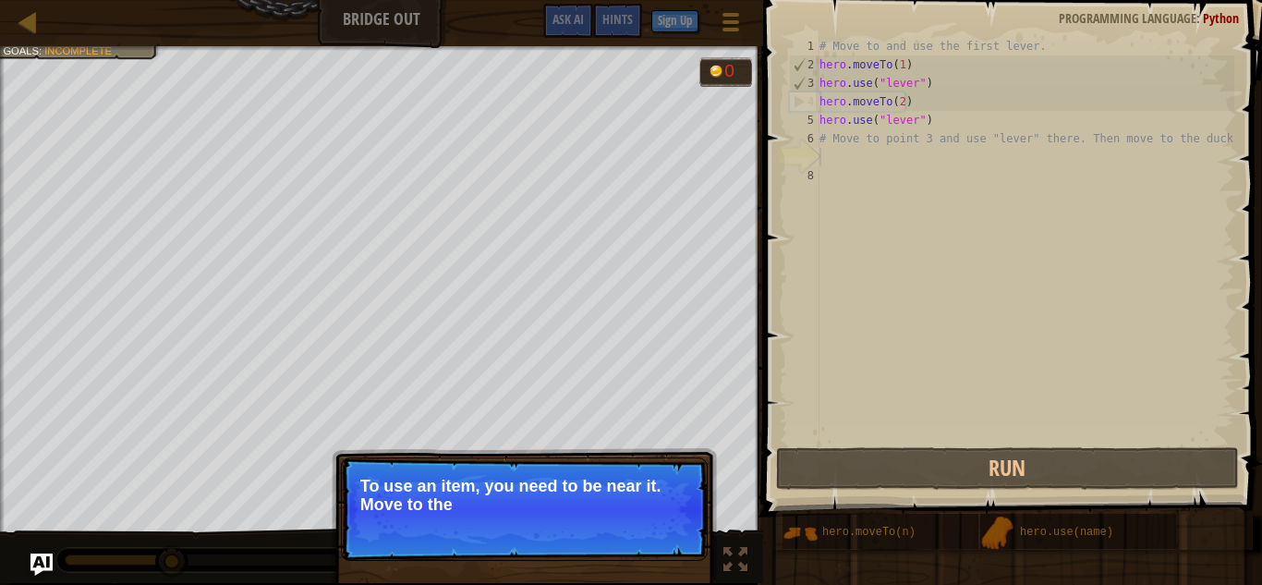
click at [667, 525] on p "Skip (esc) Continue To use an item, you need to be near it. Move to the" at bounding box center [524, 508] width 367 height 103
drag, startPoint x: 667, startPoint y: 525, endPoint x: 665, endPoint y: 545, distance: 20.4
click at [665, 545] on p "Skip (esc) Continue To use an item, you need to be near it. Move to the next av…" at bounding box center [524, 508] width 367 height 103
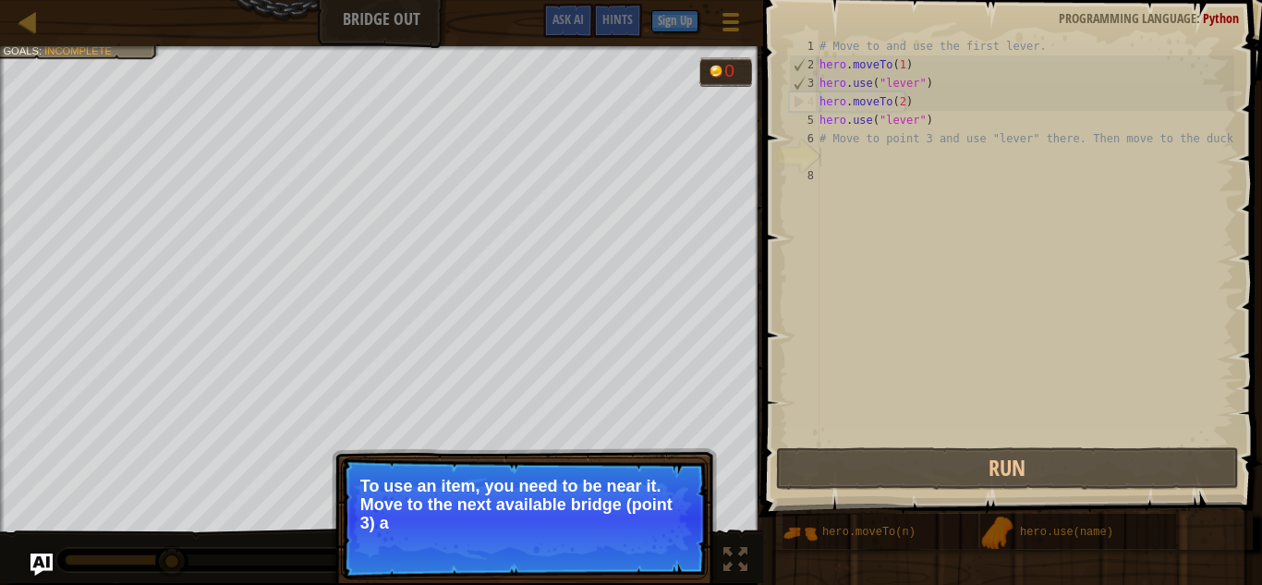
click at [665, 545] on p "Skip (esc) Continue To use an item, you need to be near it. Move to the next av…" at bounding box center [524, 518] width 367 height 122
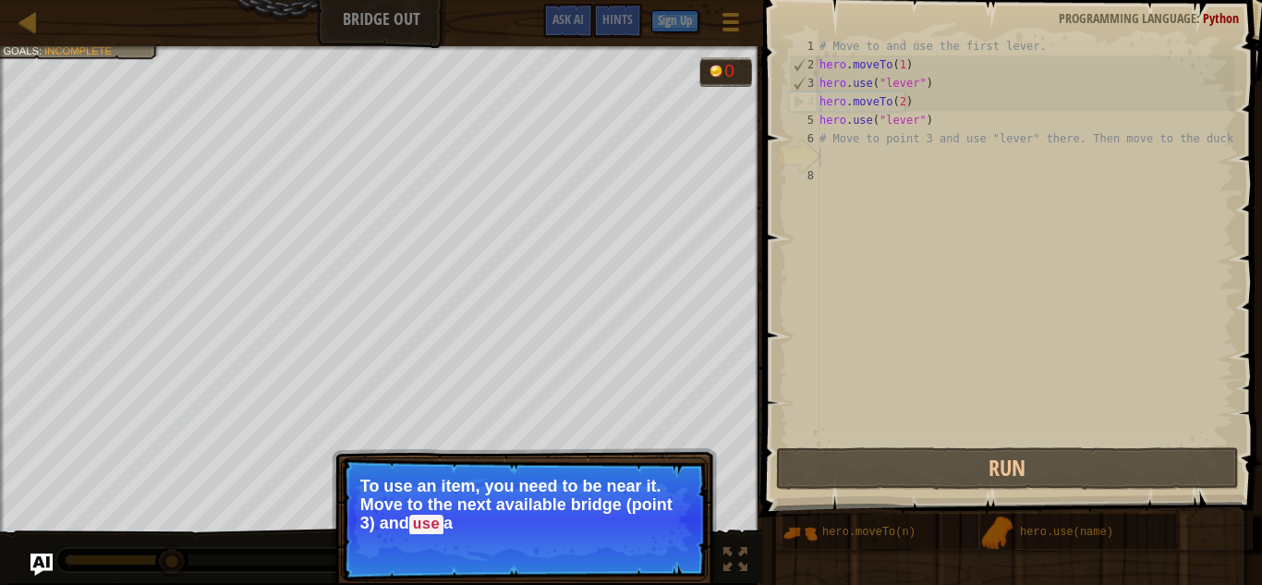
click at [665, 545] on p "Skip (esc) Continue To use an item, you need to be near it. Move to the next av…" at bounding box center [524, 519] width 367 height 124
drag, startPoint x: 665, startPoint y: 545, endPoint x: 665, endPoint y: 557, distance: 12.0
click at [665, 557] on p "Skip (esc) Continue To use an item, you need to be near it. Move to the next av…" at bounding box center [524, 519] width 367 height 124
click at [665, 557] on button "Continue" at bounding box center [654, 550] width 77 height 24
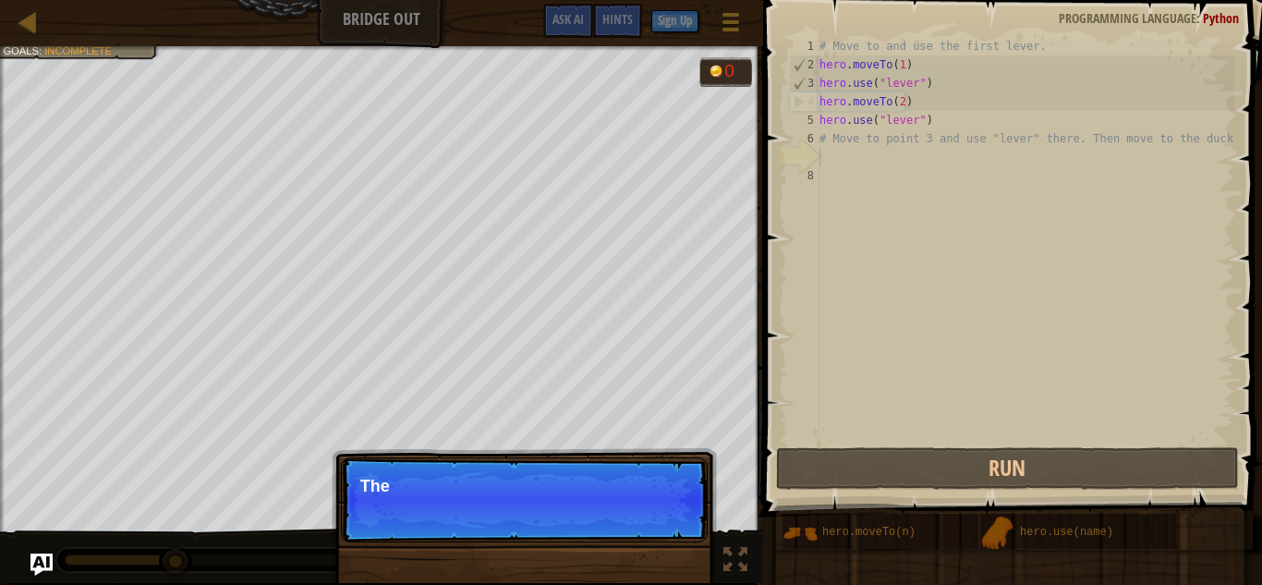
click at [665, 557] on div "Skip (esc) Continue The" at bounding box center [524, 594] width 385 height 274
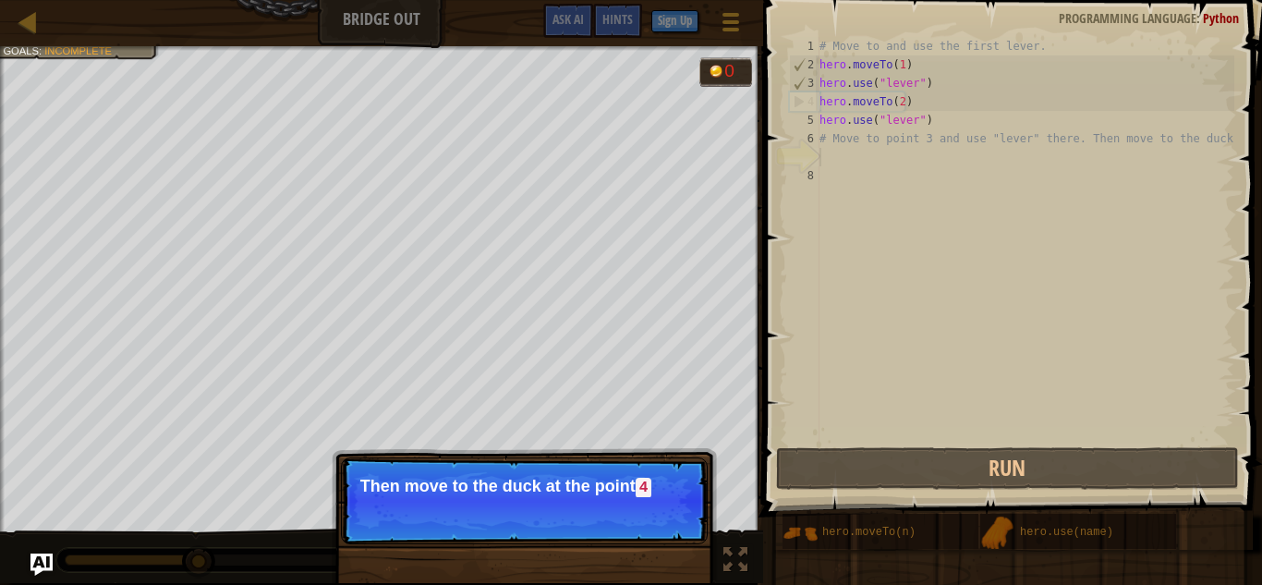
click at [660, 527] on p "Skip (esc) Continue Then move to the duck at the [GEOGRAPHIC_DATA]" at bounding box center [524, 500] width 367 height 87
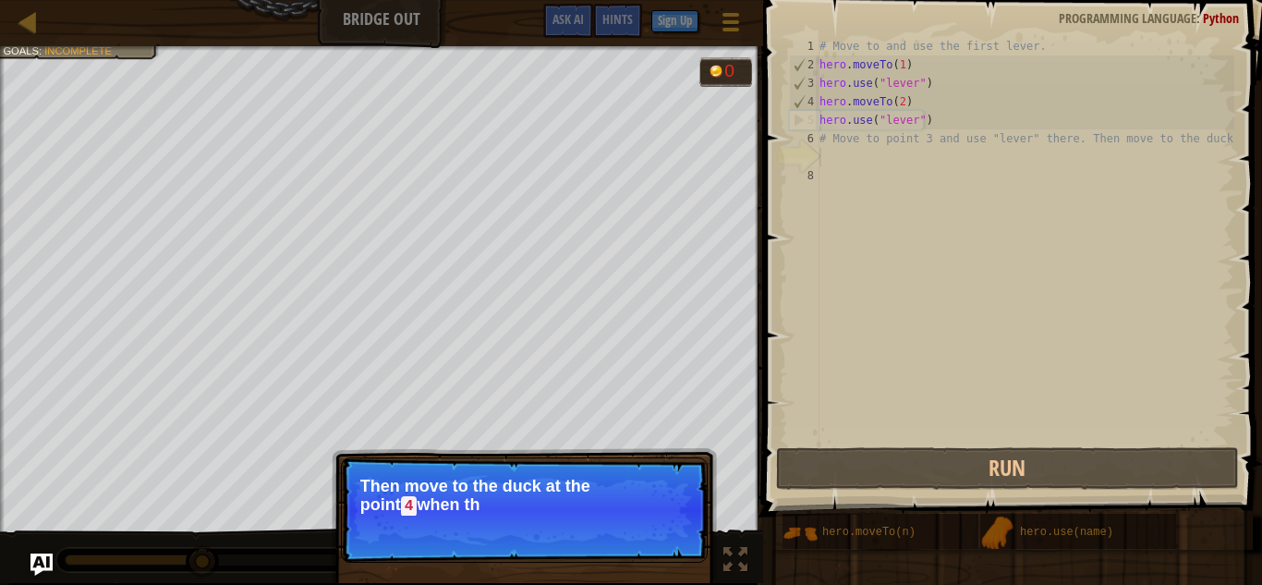
click at [660, 527] on p "Skip (esc) Continue Then move to the duck at the point 4 when th" at bounding box center [524, 509] width 367 height 105
click at [660, 527] on p "Skip (esc) Continue Then move to the duck at the [GEOGRAPHIC_DATA] when the bri…" at bounding box center [524, 509] width 367 height 105
drag, startPoint x: 660, startPoint y: 527, endPoint x: 660, endPoint y: 537, distance: 10.2
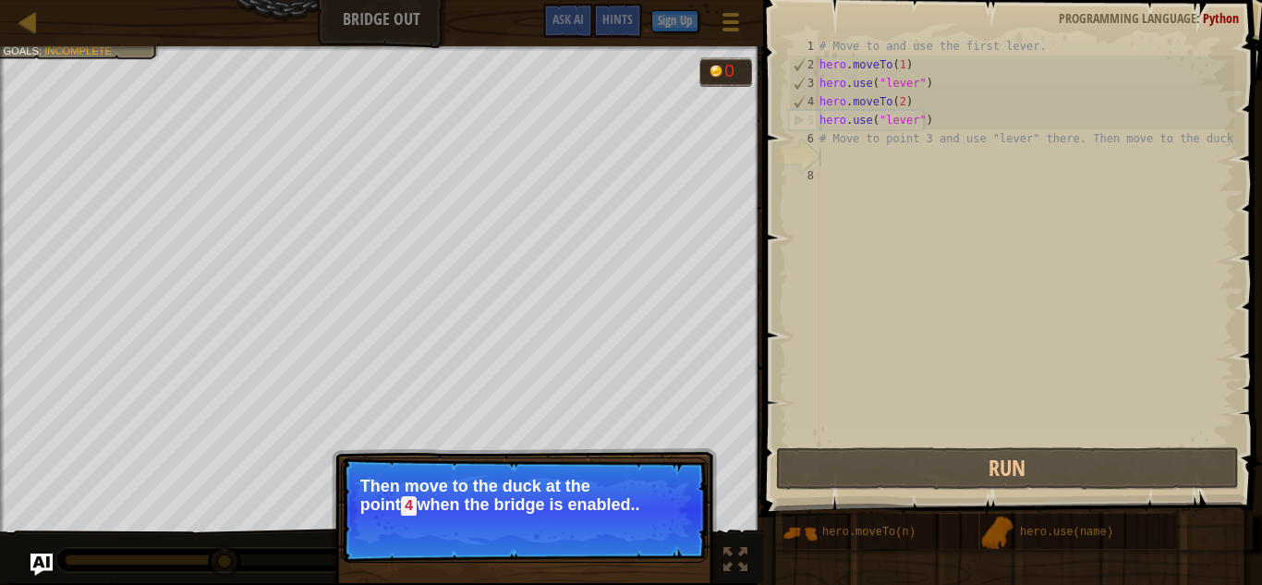
click at [660, 537] on p "Skip (esc) Continue Then move to the duck at the point 4 when the bridge is ena…" at bounding box center [524, 509] width 367 height 105
click at [660, 537] on button "Continue" at bounding box center [654, 531] width 77 height 24
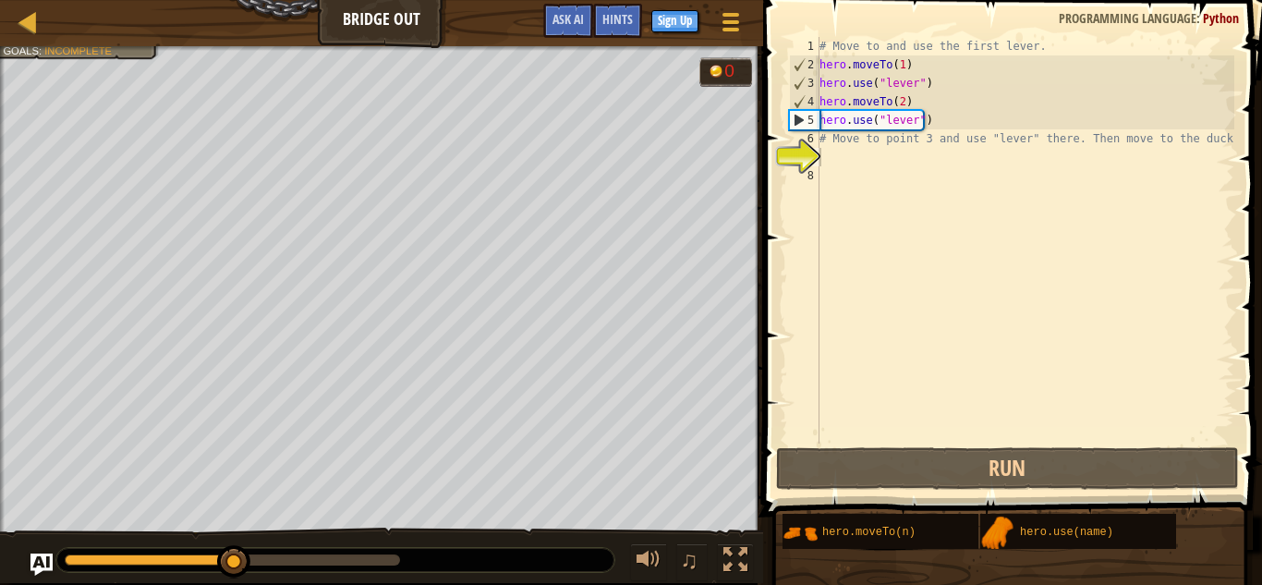
click at [660, 537] on div "Use the bridge levers. Get to the duck pet (point 4). Goals : Incomplete 0 ♫ An…" at bounding box center [631, 314] width 1262 height 537
click at [821, 156] on div "# Move to and use the first lever. hero . moveTo ( 1 ) hero . use ( "lever" ) h…" at bounding box center [1025, 259] width 419 height 444
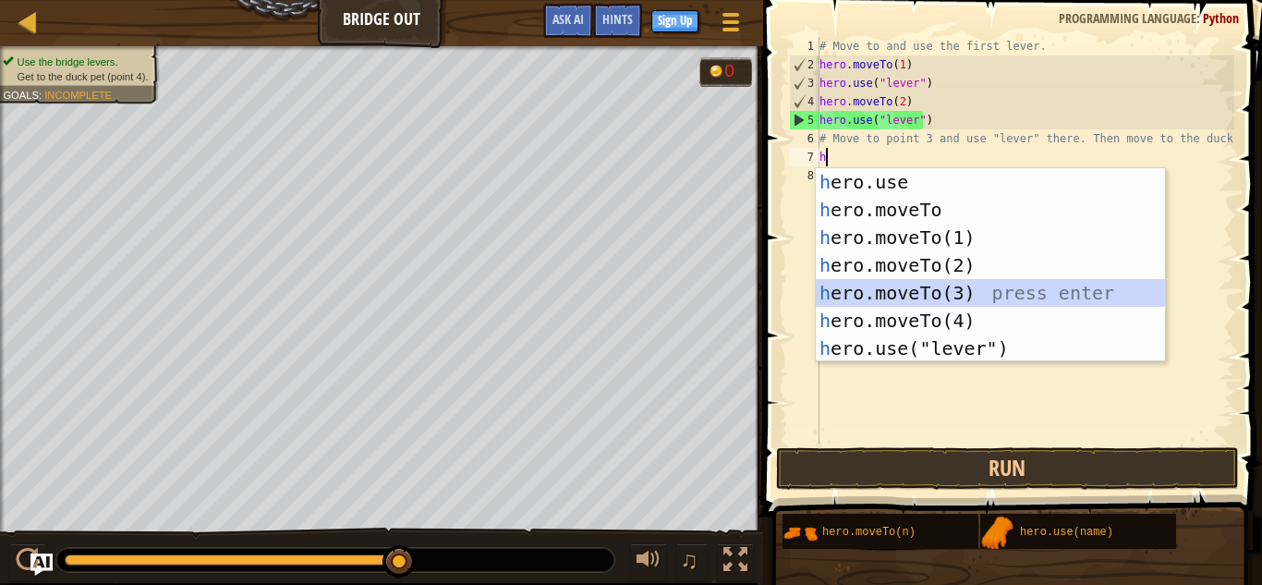
click at [955, 287] on div "h ero.use press enter h ero.moveTo press enter h ero.moveTo(1) press enter h er…" at bounding box center [990, 292] width 349 height 249
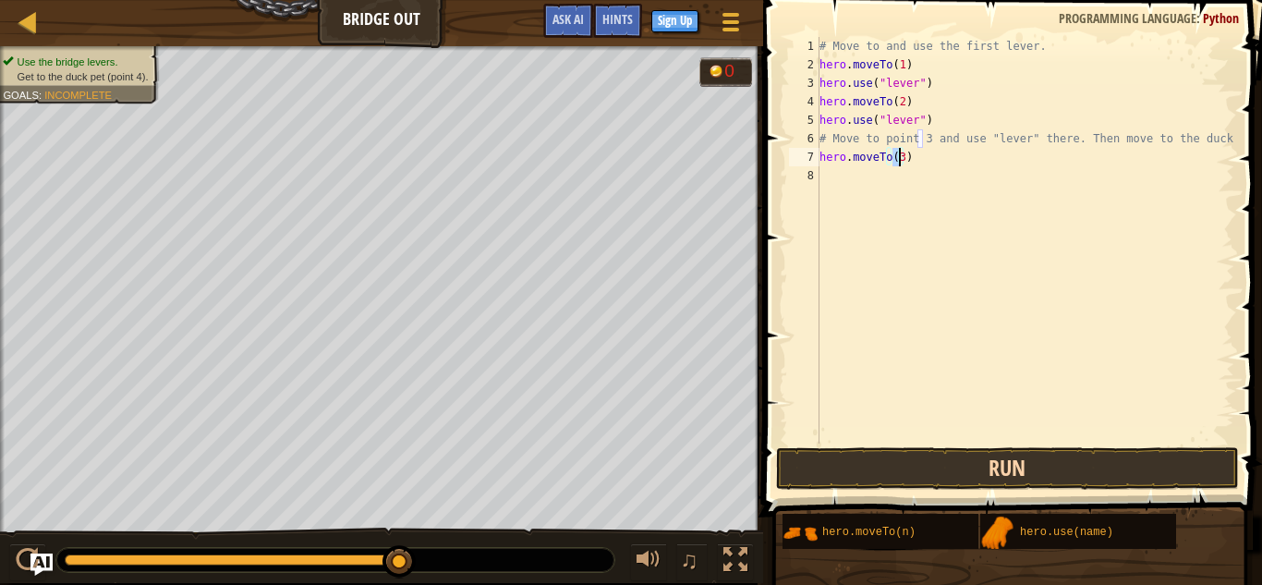
type textarea "hero.moveTo(3)"
click at [1023, 463] on button "Run" at bounding box center [1007, 468] width 463 height 43
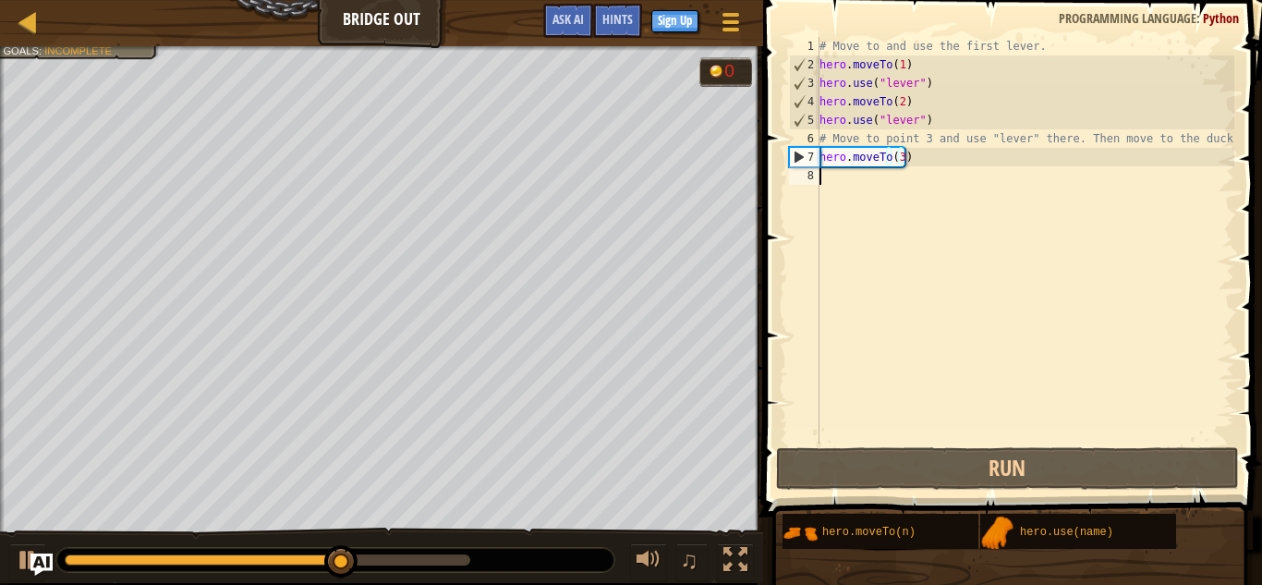
click at [823, 169] on div "# Move to and use the first lever. hero . moveTo ( 1 ) hero . use ( "lever" ) h…" at bounding box center [1025, 259] width 419 height 444
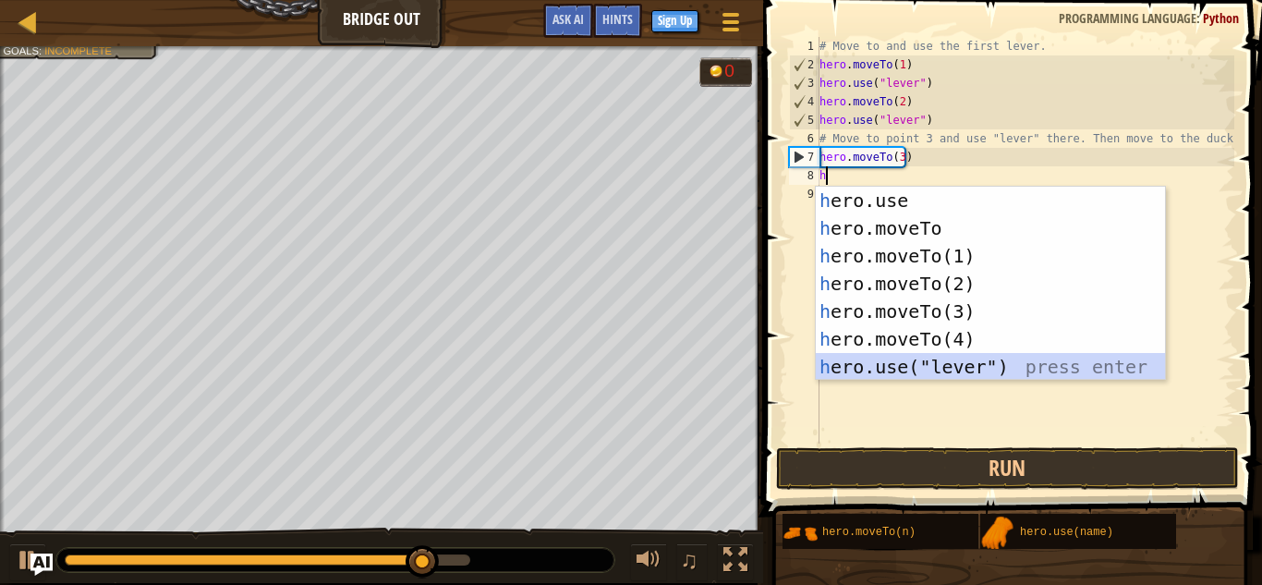
click at [892, 368] on div "h ero.use press enter h ero.moveTo press enter h ero.moveTo(1) press enter h er…" at bounding box center [990, 311] width 349 height 249
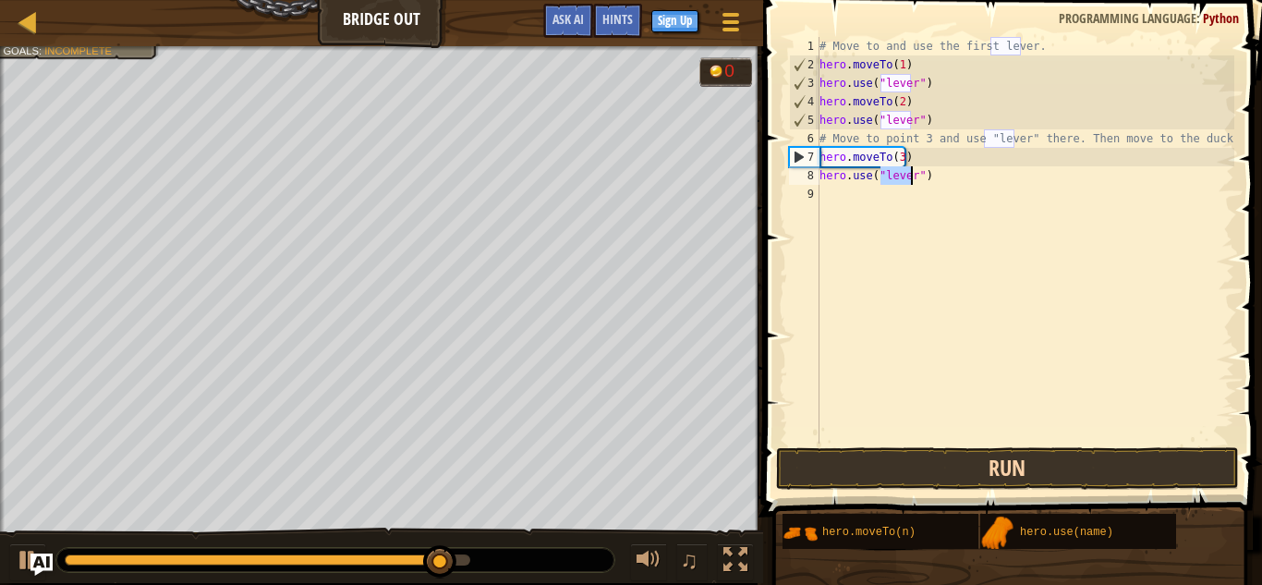
type textarea "hero.use("lever")"
click at [922, 472] on button "Run" at bounding box center [1007, 468] width 463 height 43
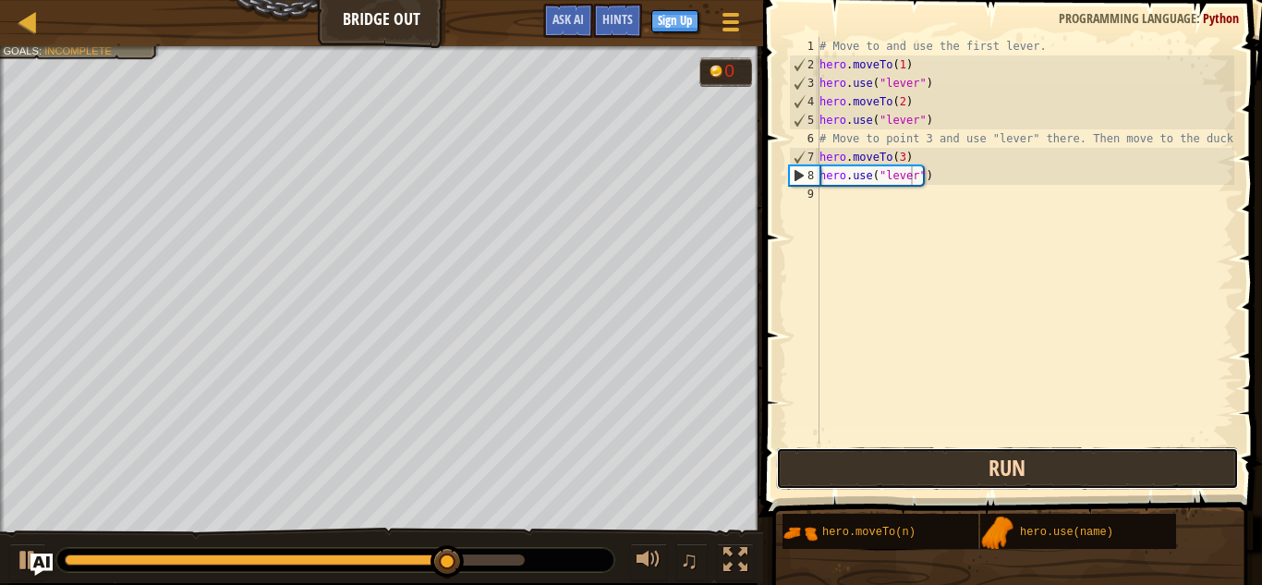
click at [1036, 459] on button "Run" at bounding box center [1007, 468] width 463 height 43
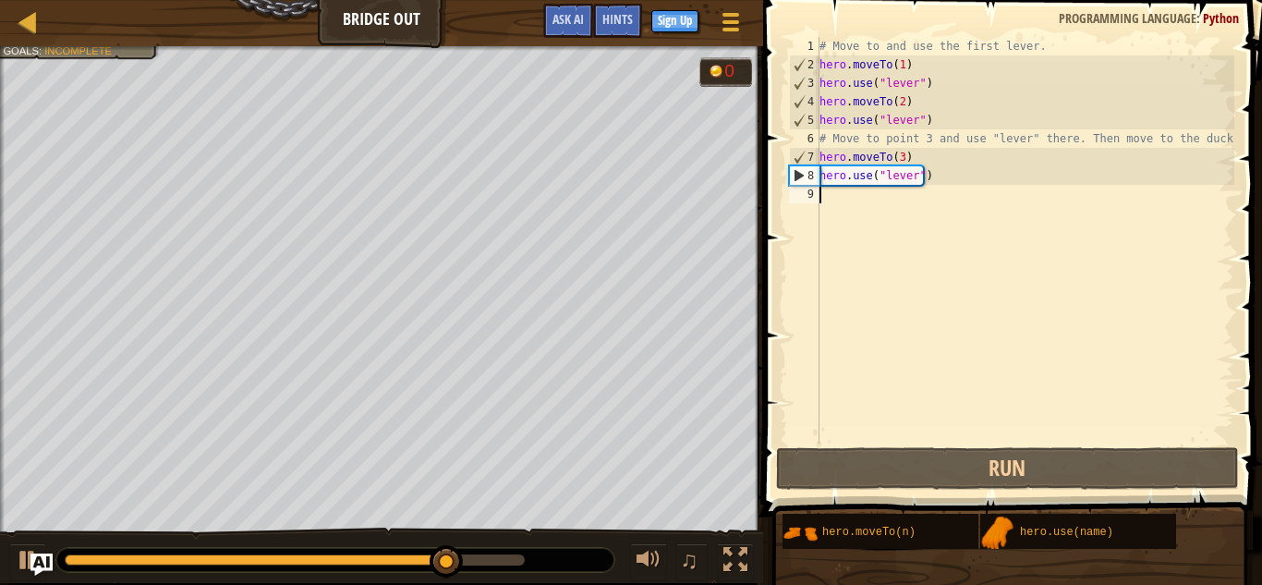
click at [820, 199] on div "# Move to and use the first lever. hero . moveTo ( 1 ) hero . use ( "lever" ) h…" at bounding box center [1025, 259] width 419 height 444
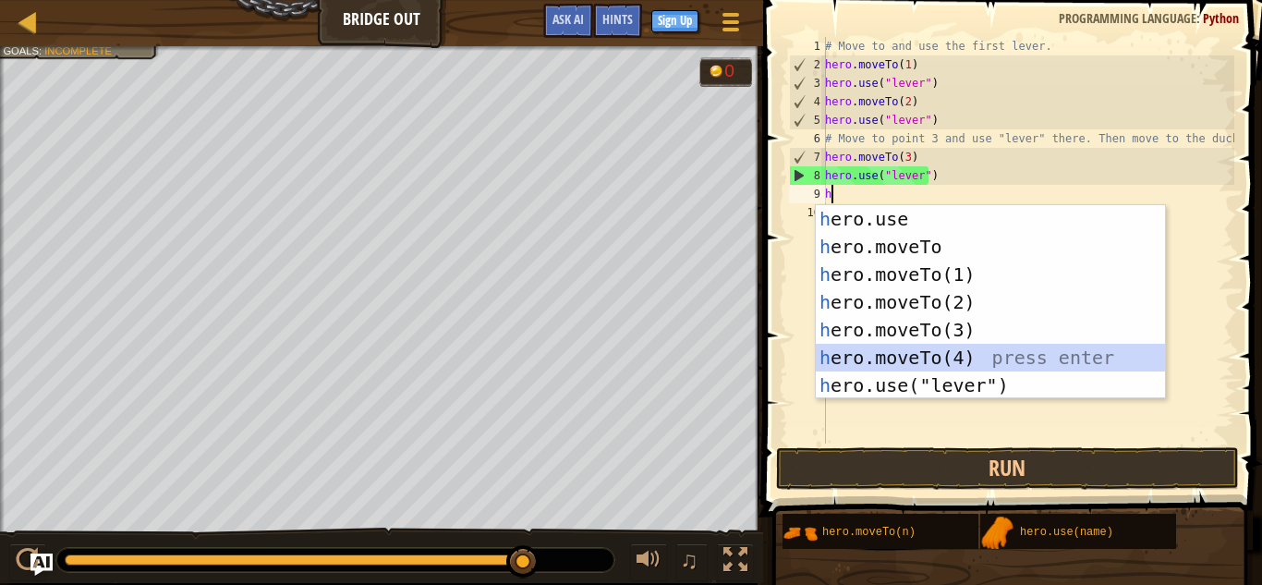
click at [923, 365] on div "h ero.use press enter h ero.moveTo press enter h ero.moveTo(1) press enter h er…" at bounding box center [990, 329] width 349 height 249
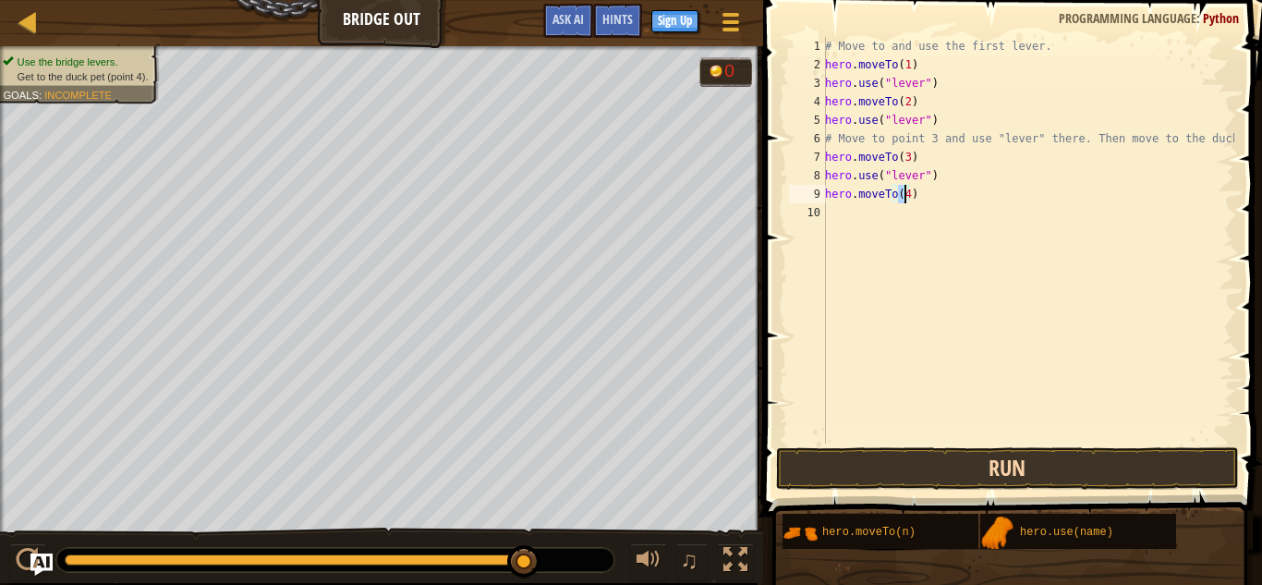
type textarea "hero.moveTo(4)"
click at [943, 474] on button "Run" at bounding box center [1007, 468] width 463 height 43
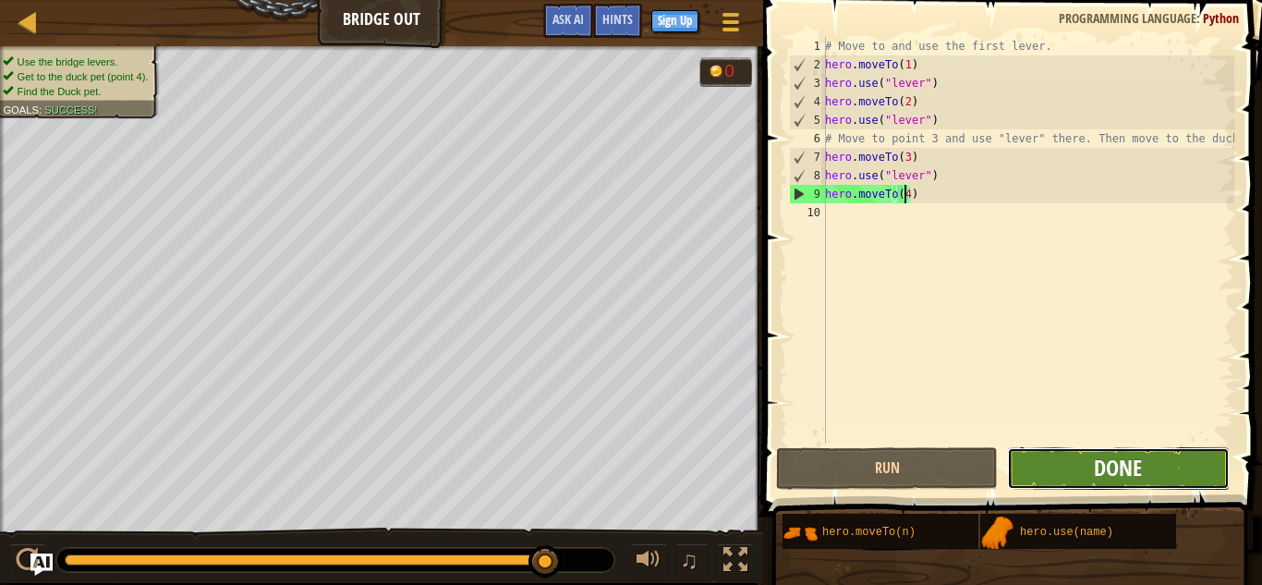
click at [1110, 467] on span "Done" at bounding box center [1118, 468] width 48 height 30
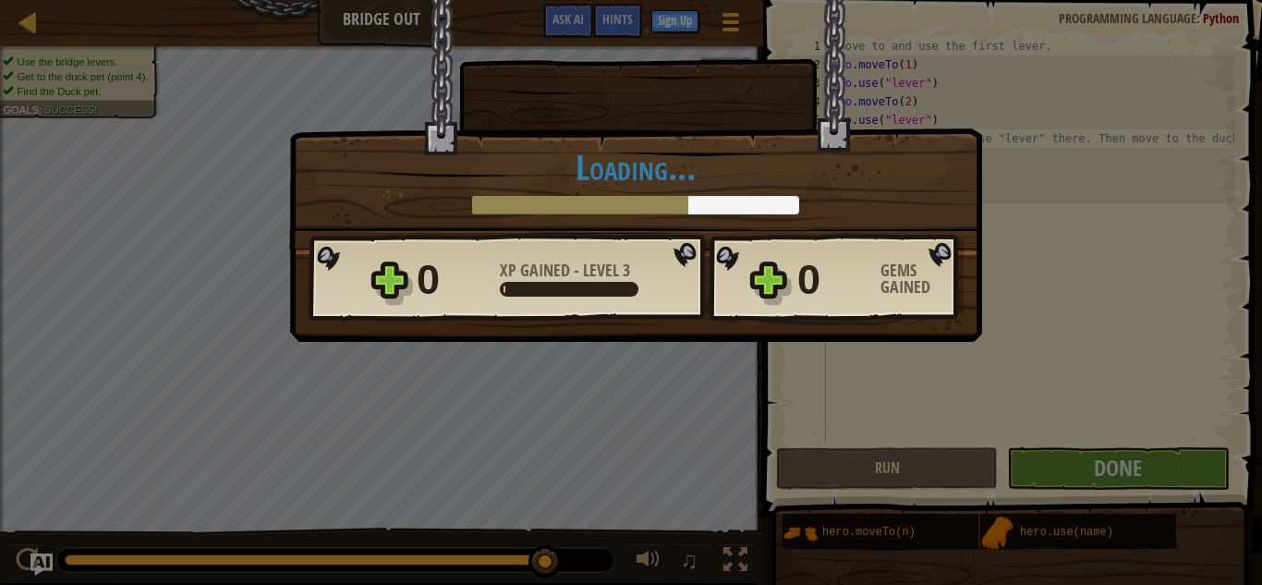
click at [894, 372] on div "× You are my friend now. How fun was this level? Loading... Reticulating Spline…" at bounding box center [631, 292] width 1262 height 585
click at [382, 283] on div "0 XP Gained - Level 3 0 Gems Gained" at bounding box center [636, 278] width 655 height 89
click at [383, 285] on div "0 XP Gained - Level 3 0 Gems Gained" at bounding box center [636, 278] width 655 height 89
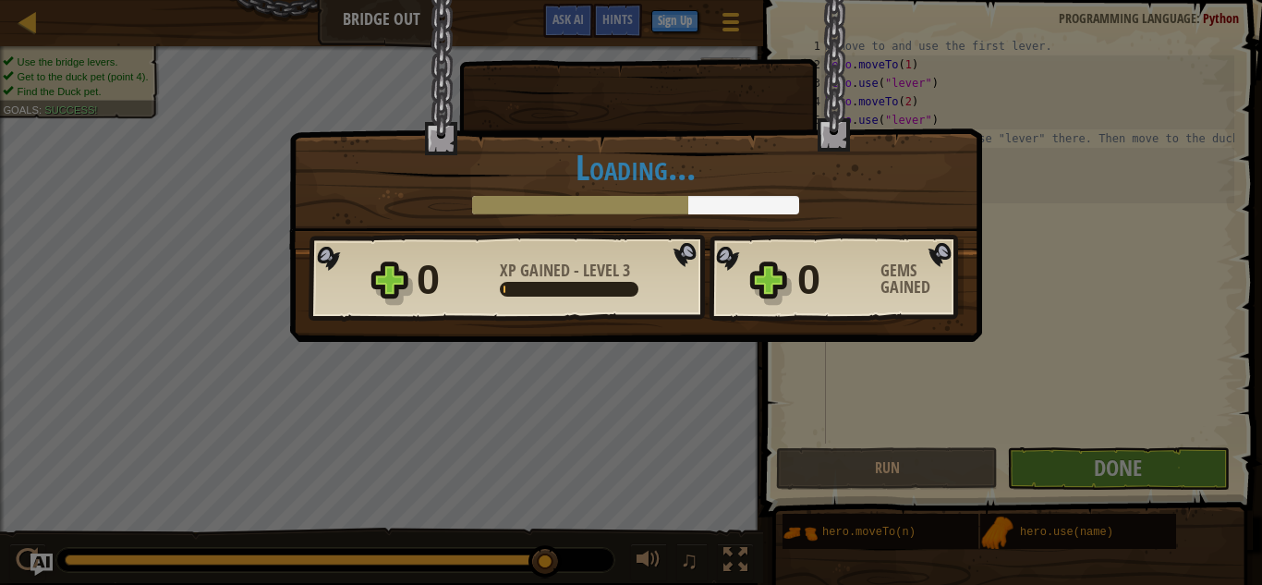
click at [756, 294] on div "0 XP Gained - Level 3 0 Gems Gained" at bounding box center [636, 278] width 655 height 89
click at [776, 52] on div at bounding box center [638, 62] width 349 height 124
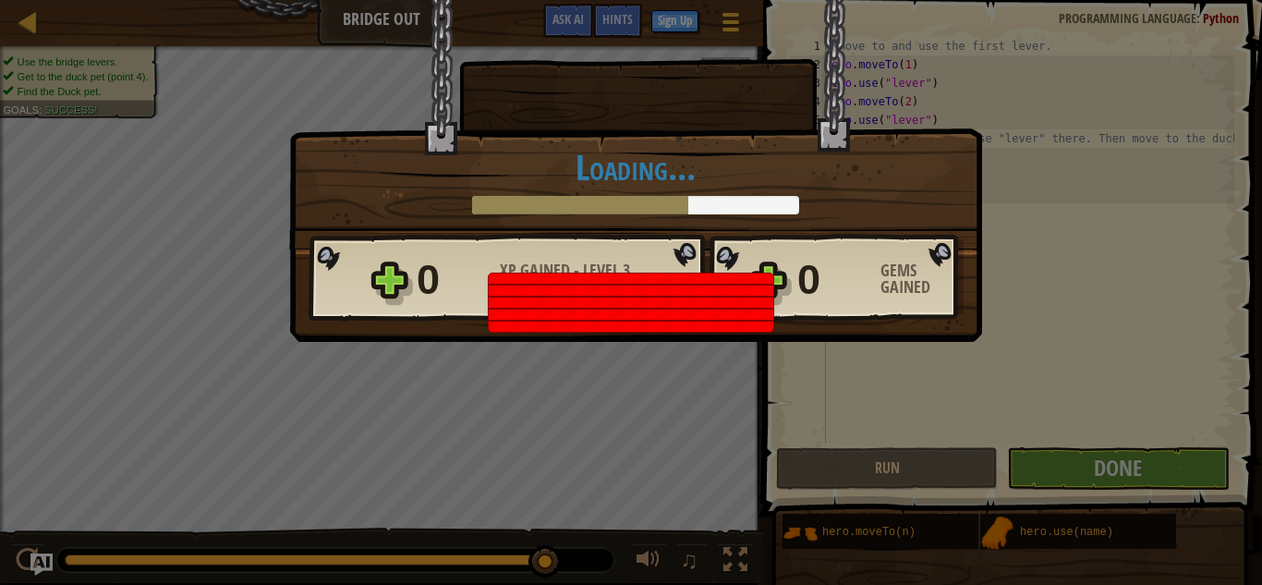
click at [861, 402] on div "× You are my friend now. How fun was this level? Loading... Reticulating Spline…" at bounding box center [631, 292] width 1262 height 585
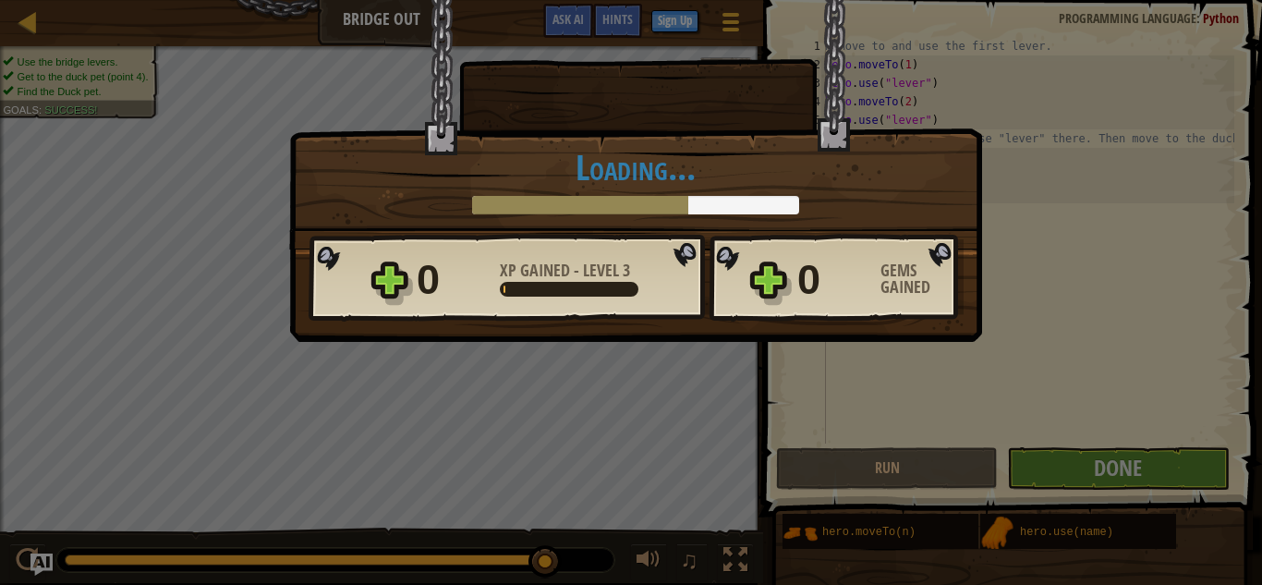
click at [840, 415] on div "× You are my friend now. How fun was this level? Loading... Reticulating Spline…" at bounding box center [631, 292] width 1262 height 585
click at [517, 214] on div at bounding box center [580, 205] width 216 height 18
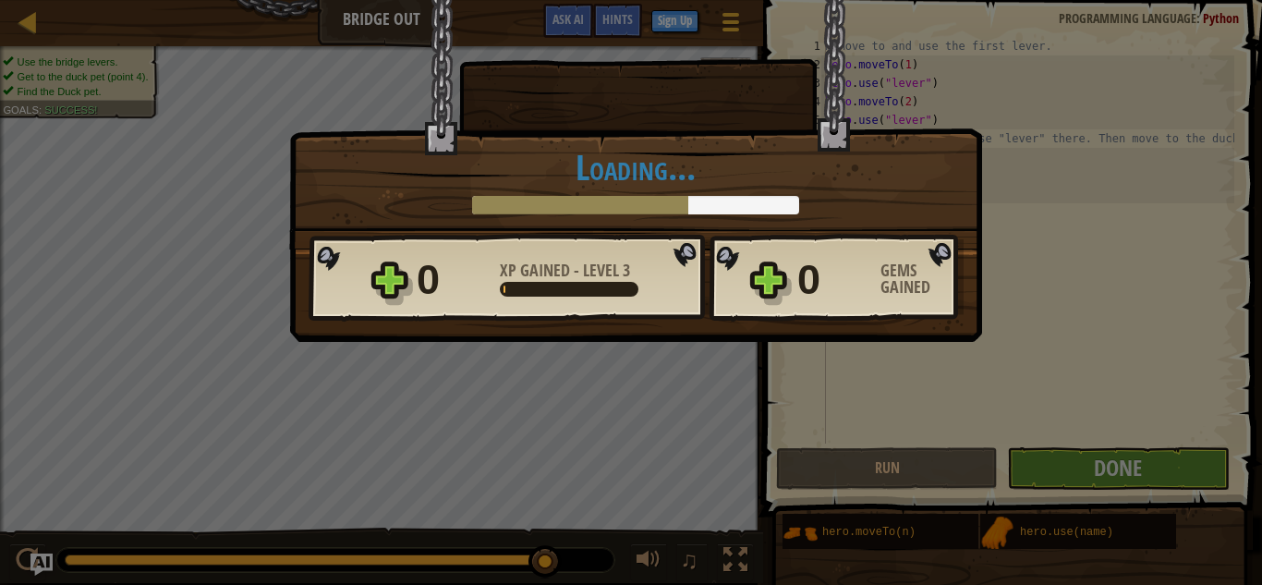
click at [517, 214] on div at bounding box center [580, 205] width 216 height 18
click at [456, 143] on div "× You are my friend now. How fun was this level? Loading... Reticulating Spline…" at bounding box center [635, 124] width 693 height 250
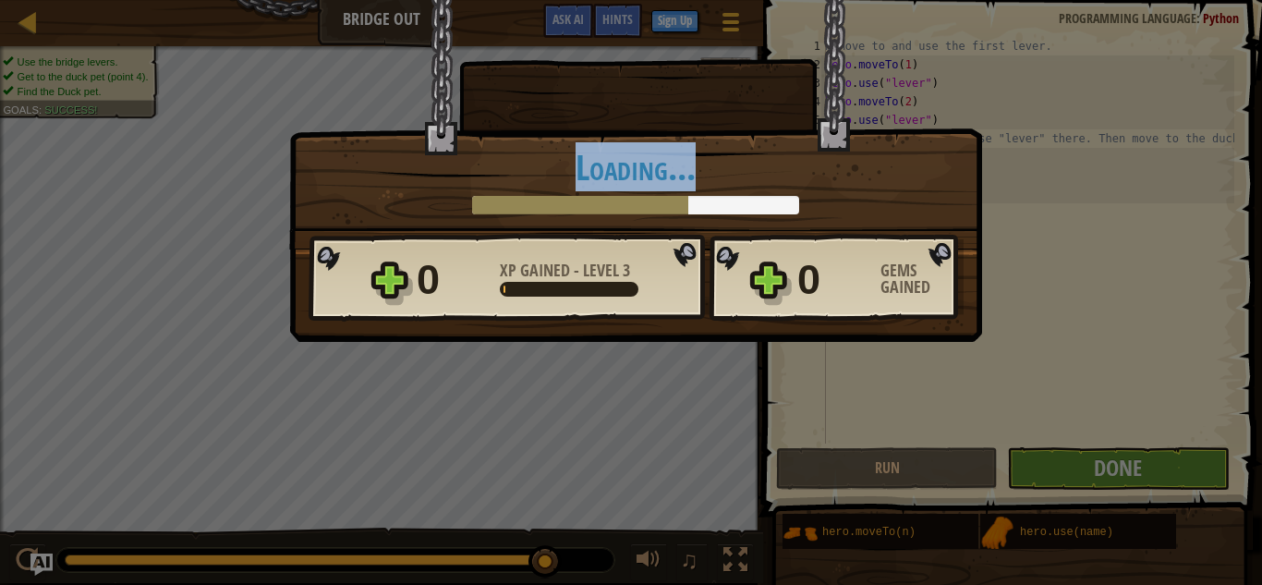
click at [456, 143] on div "× You are my friend now. How fun was this level? Loading... Reticulating Spline…" at bounding box center [635, 124] width 693 height 250
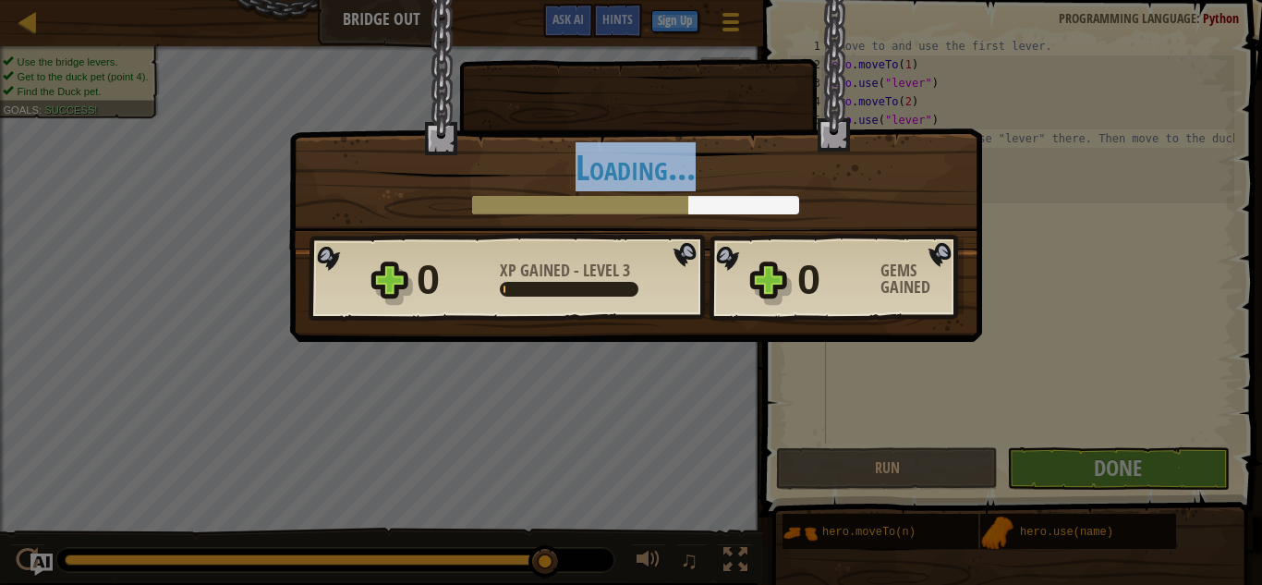
click at [456, 143] on div "× You are my friend now. How fun was this level? Loading... Reticulating Spline…" at bounding box center [635, 124] width 693 height 250
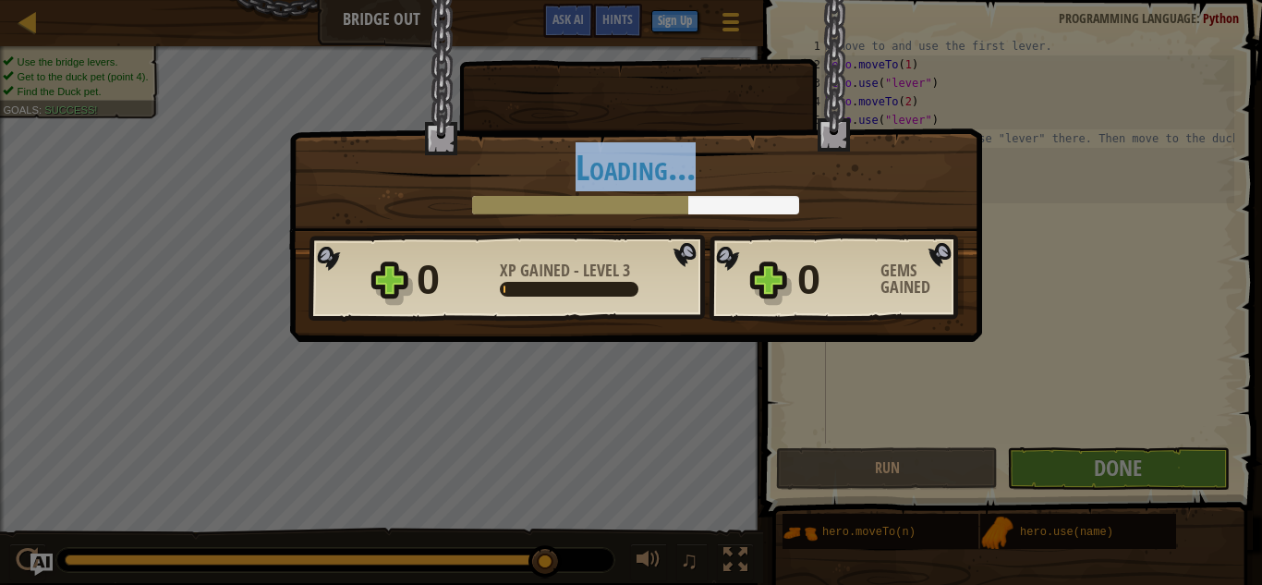
click at [456, 143] on div "× You are my friend now. How fun was this level? Loading... Reticulating Spline…" at bounding box center [635, 124] width 693 height 250
drag, startPoint x: 456, startPoint y: 143, endPoint x: 387, endPoint y: 17, distance: 144.3
click at [387, 17] on div "× You are my friend now. How fun was this level? Loading... Reticulating Spline…" at bounding box center [635, 124] width 693 height 250
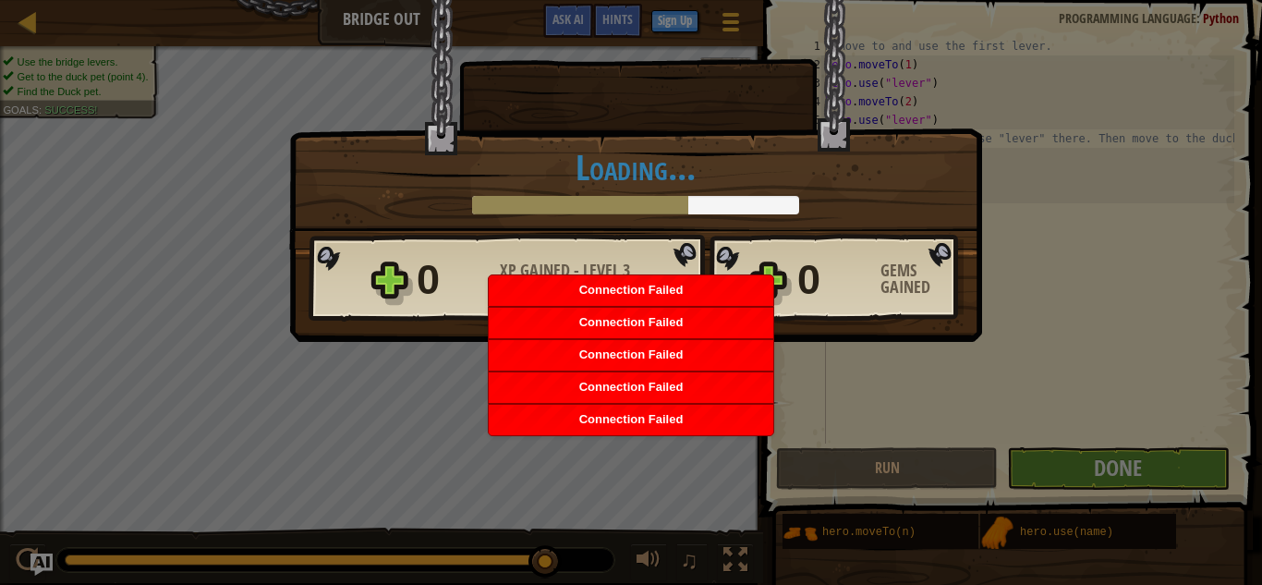
click at [557, 79] on div at bounding box center [638, 62] width 349 height 124
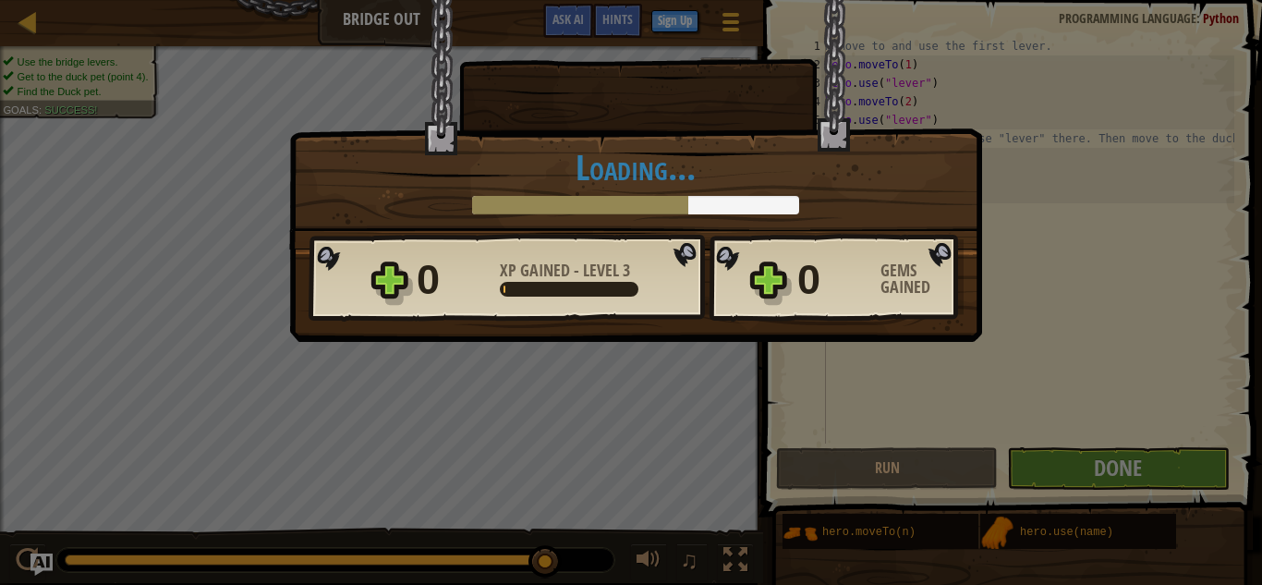
click at [557, 79] on div at bounding box center [638, 62] width 349 height 124
drag, startPoint x: 557, startPoint y: 79, endPoint x: 654, endPoint y: 160, distance: 126.6
click at [654, 160] on div "× You are my friend now. How fun was this level? Loading... Reticulating Spline…" at bounding box center [635, 124] width 693 height 250
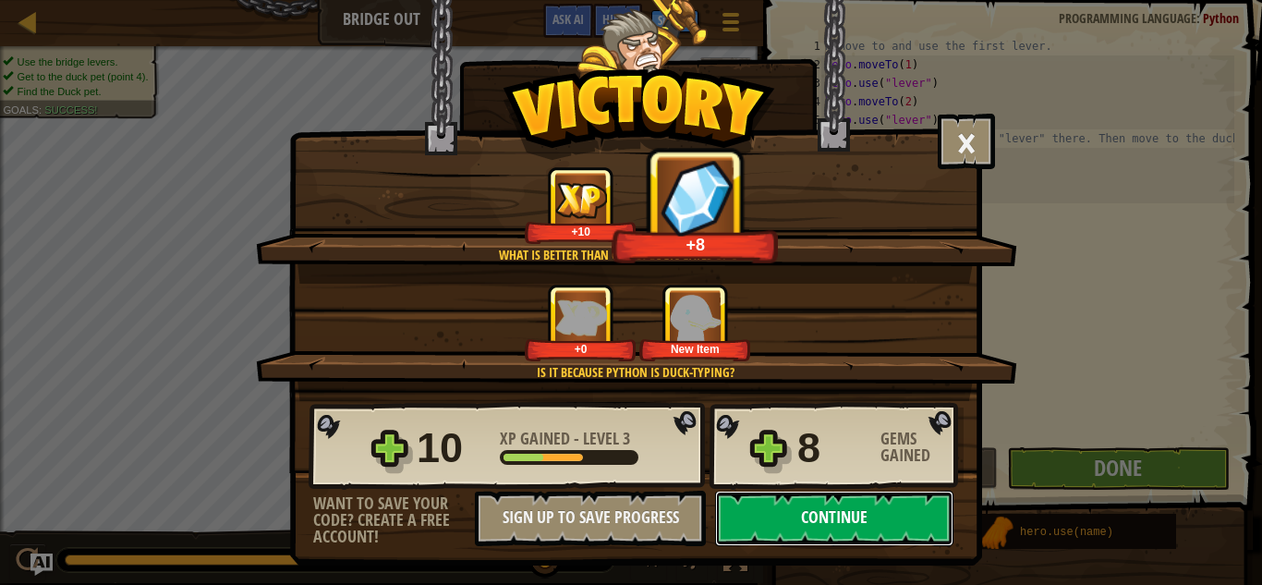
click at [859, 538] on button "Continue" at bounding box center [834, 518] width 238 height 55
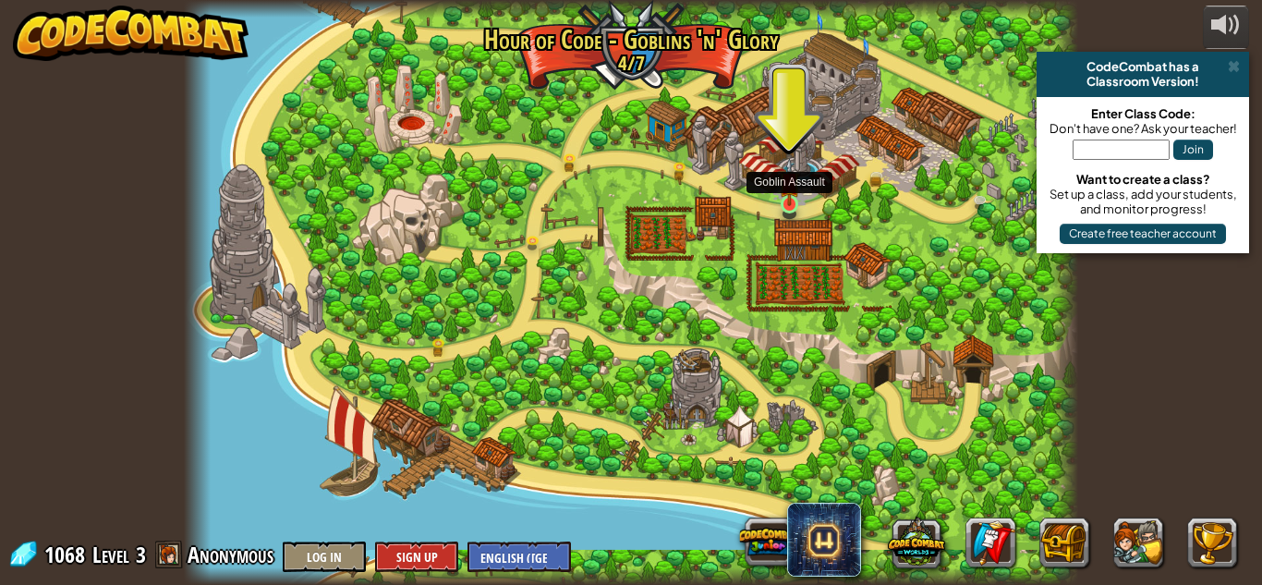
click at [784, 204] on img at bounding box center [789, 182] width 21 height 48
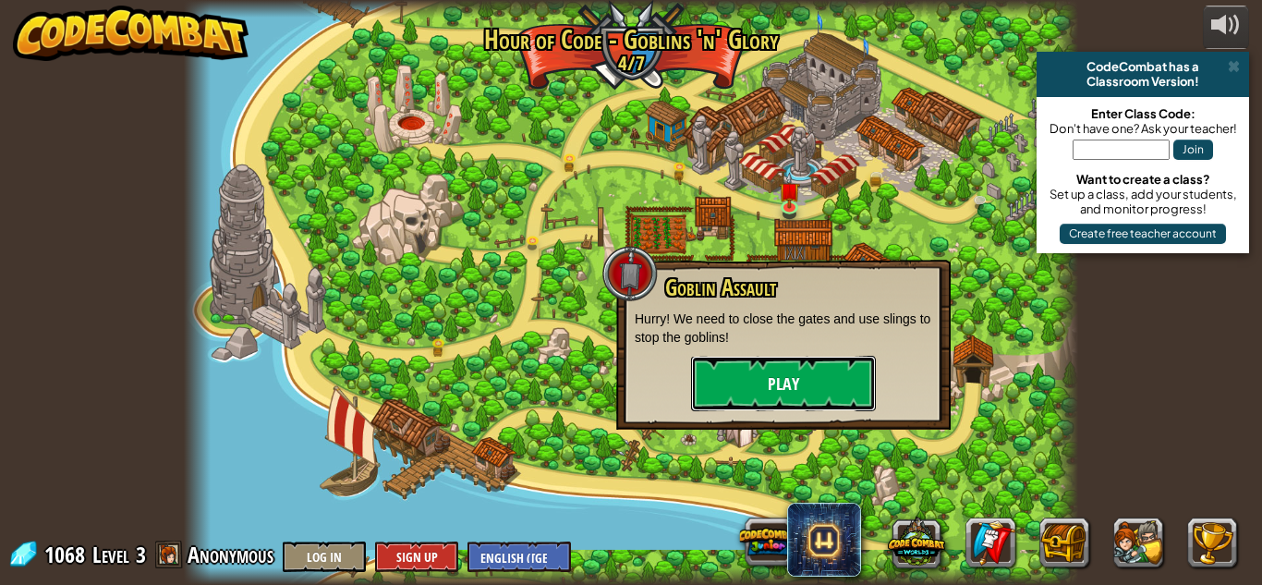
click at [768, 392] on button "Play" at bounding box center [783, 383] width 185 height 55
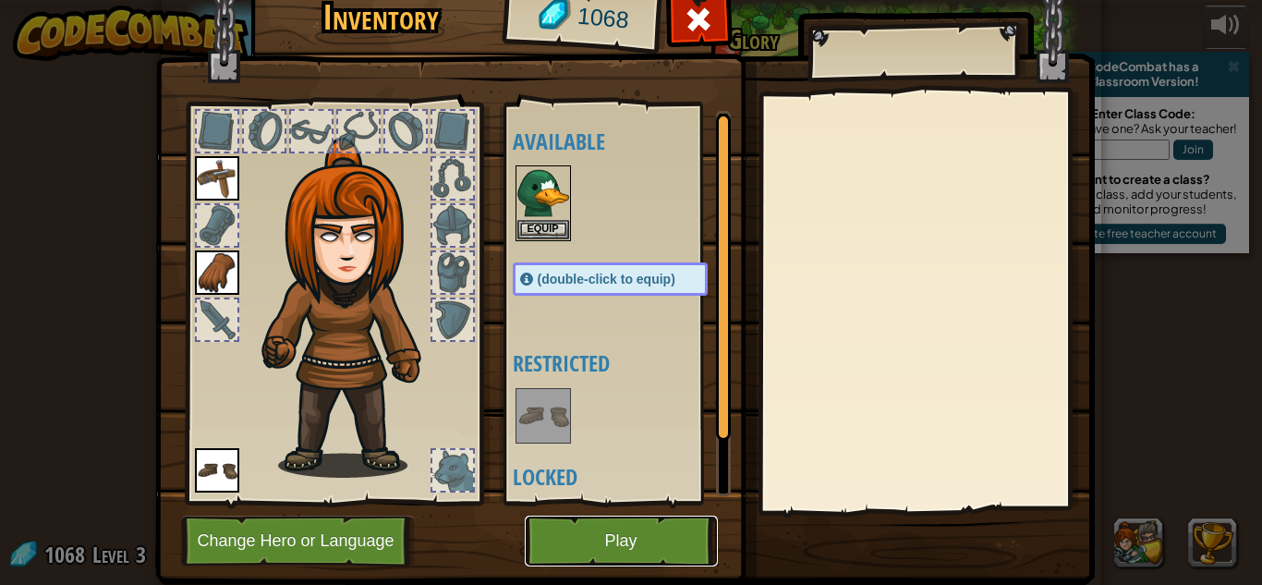
click at [615, 552] on button "Play" at bounding box center [621, 541] width 193 height 51
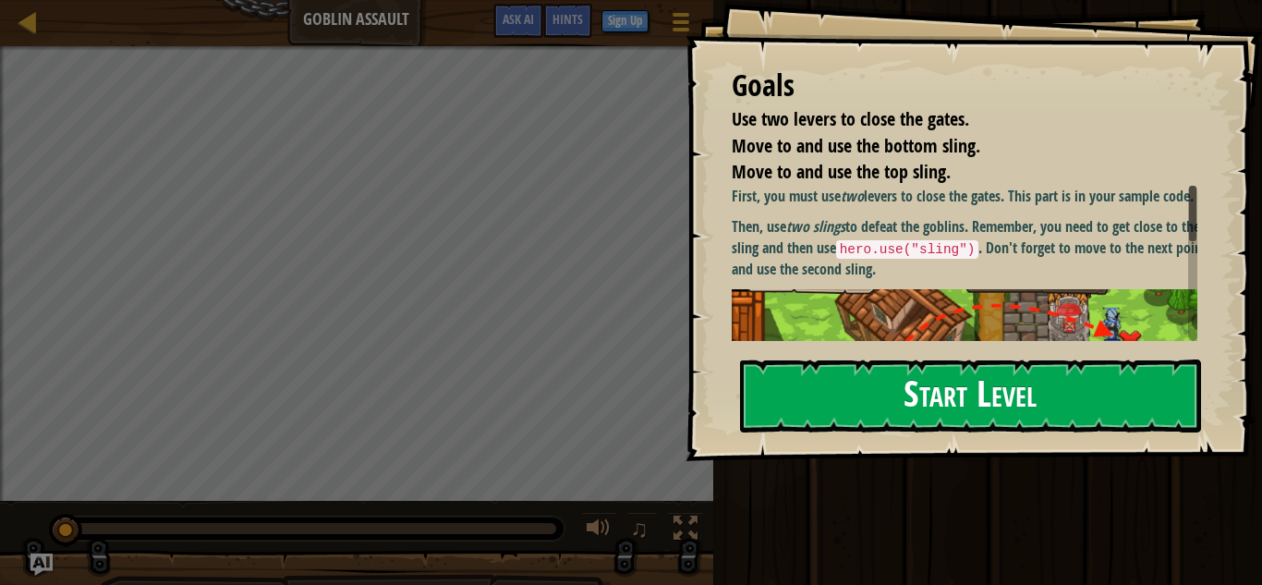
click at [993, 359] on button "Start Level" at bounding box center [970, 395] width 461 height 73
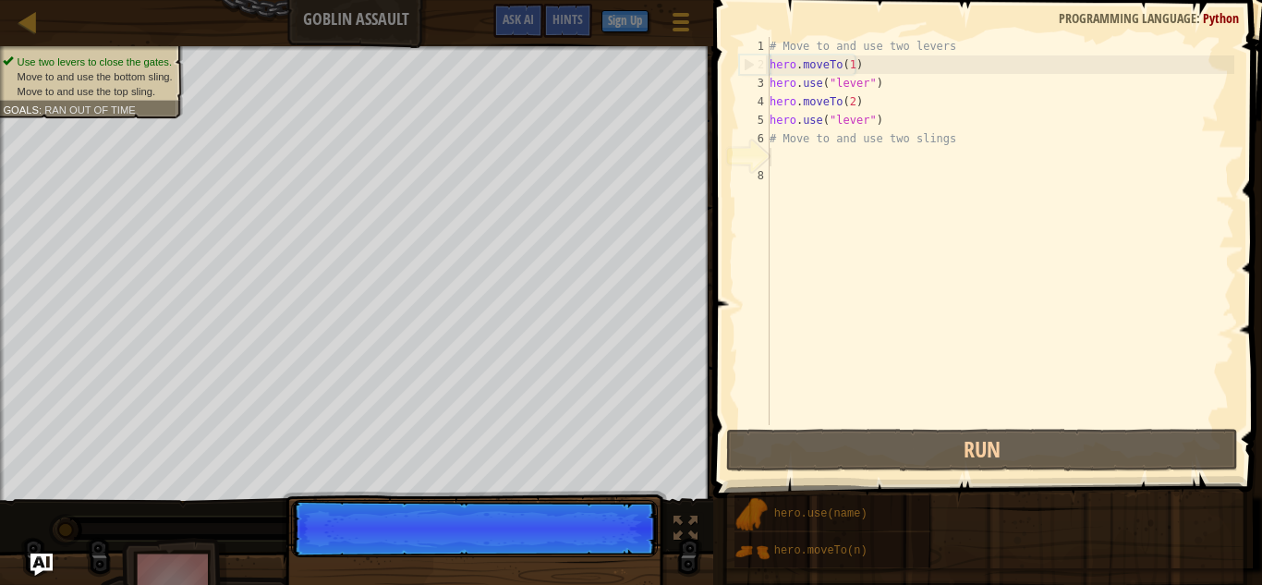
scroll to position [8, 0]
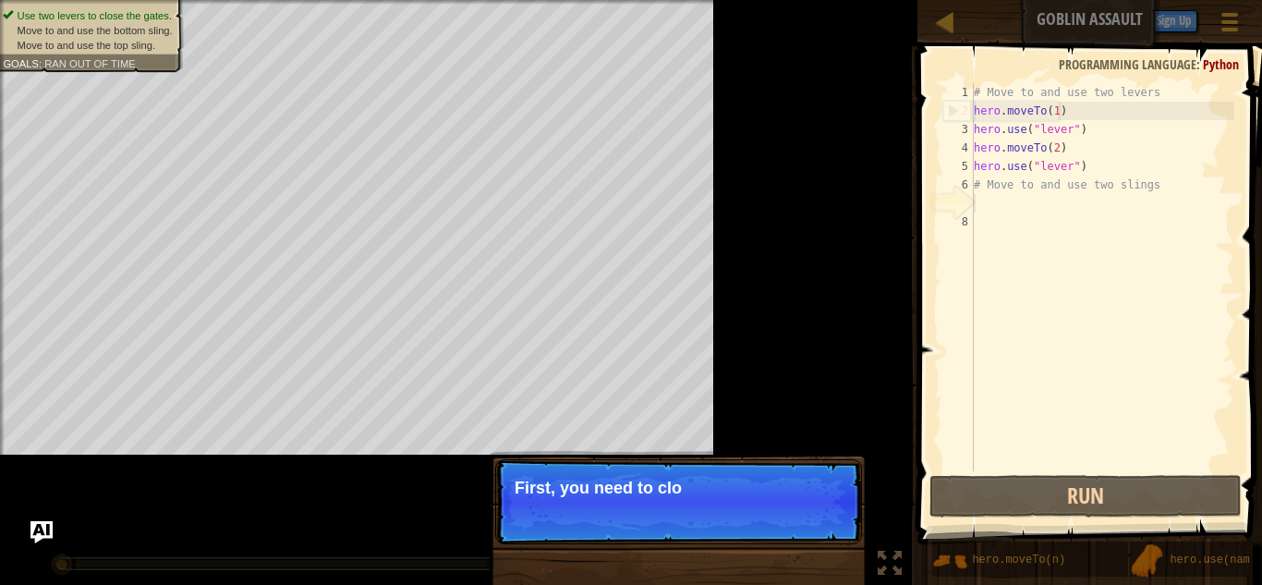
drag, startPoint x: 993, startPoint y: 355, endPoint x: 967, endPoint y: 454, distance: 102.4
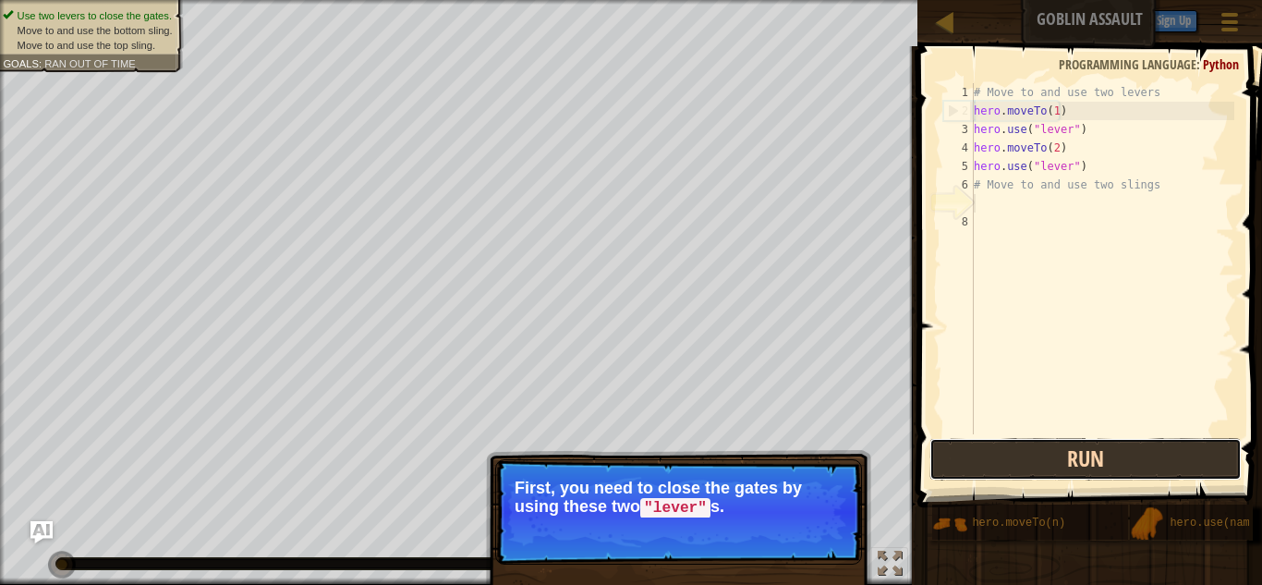
click at [1009, 460] on button "Run" at bounding box center [1086, 459] width 312 height 43
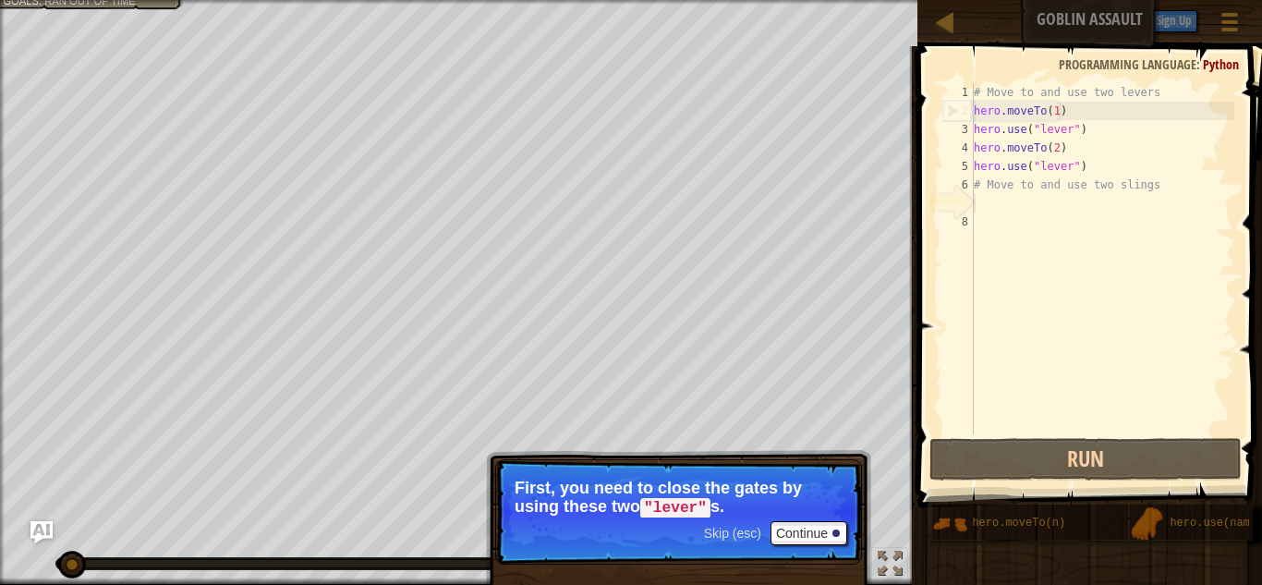
drag, startPoint x: 761, startPoint y: 548, endPoint x: 807, endPoint y: 513, distance: 57.3
click at [807, 513] on p "Skip (esc) Continue First, you need to close the gates by using these two "leve…" at bounding box center [678, 511] width 367 height 105
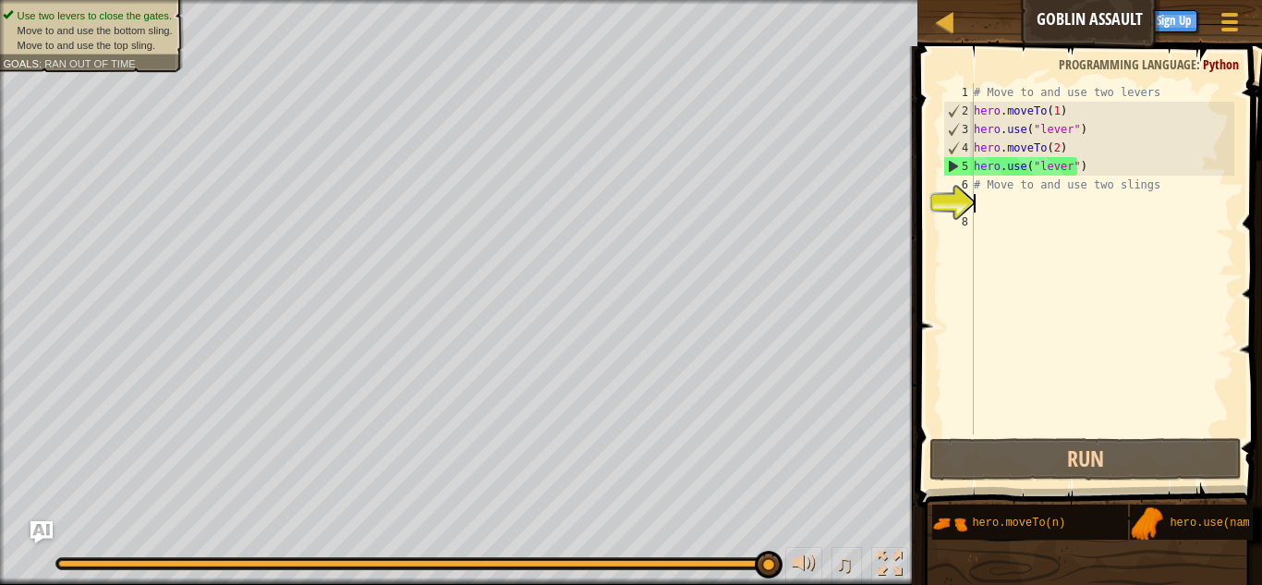
click at [976, 205] on div "# Move to and use two levers hero . moveTo ( 1 ) hero . use ( "lever" ) hero . …" at bounding box center [1102, 277] width 264 height 388
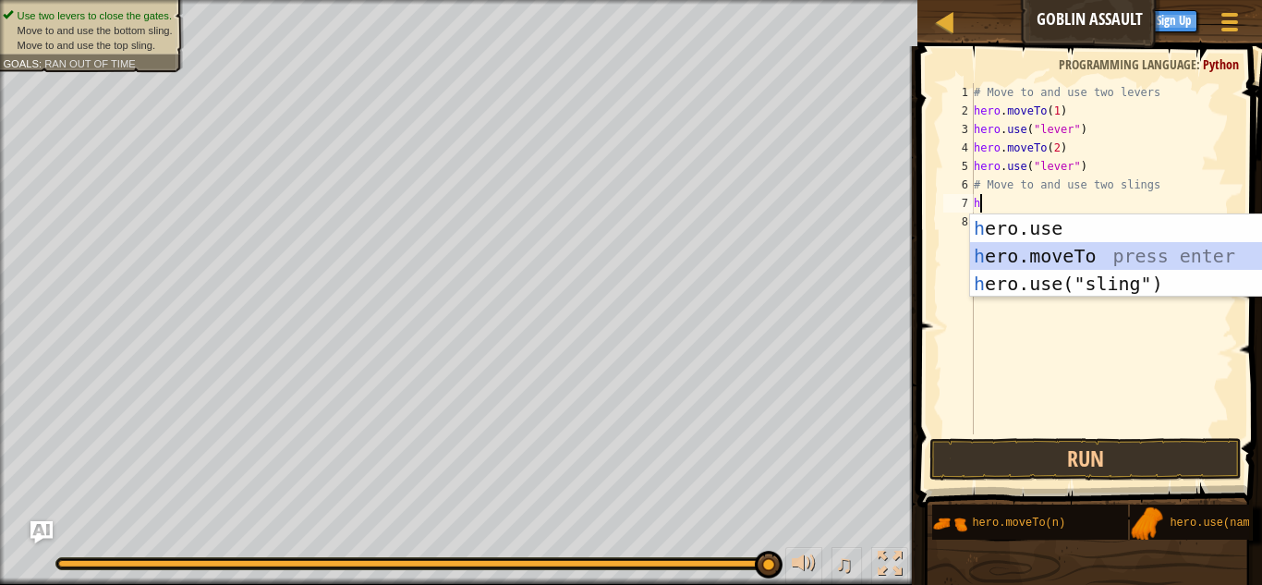
click at [1070, 253] on div "h ero.use press enter h ero.moveTo press enter h ero.use("sling") press enter" at bounding box center [1144, 283] width 349 height 139
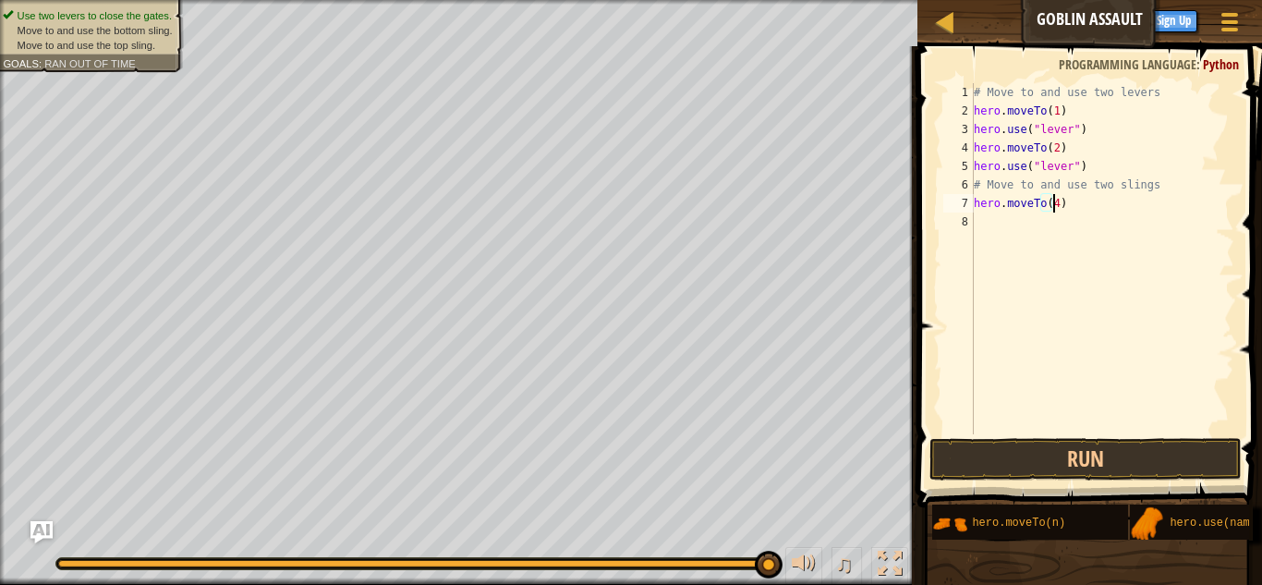
scroll to position [8, 6]
type textarea "hero.moveTo(4)"
click at [1028, 451] on button "Run" at bounding box center [1086, 459] width 312 height 43
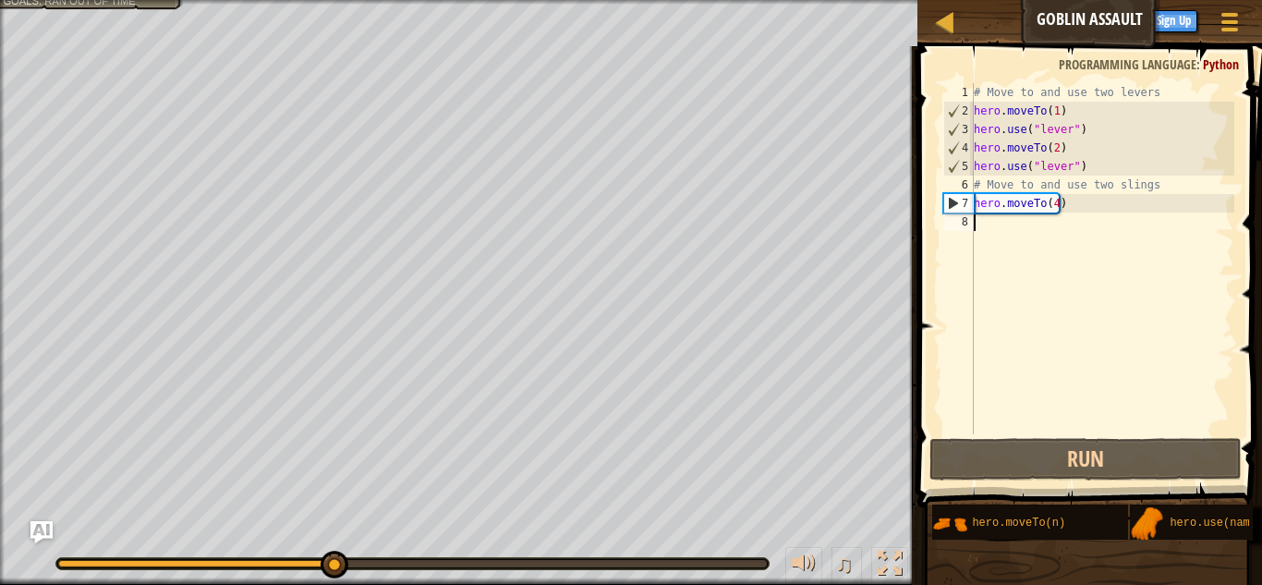
click at [974, 220] on div "# Move to and use two levers hero . moveTo ( 1 ) hero . use ( "lever" ) hero . …" at bounding box center [1102, 277] width 264 height 388
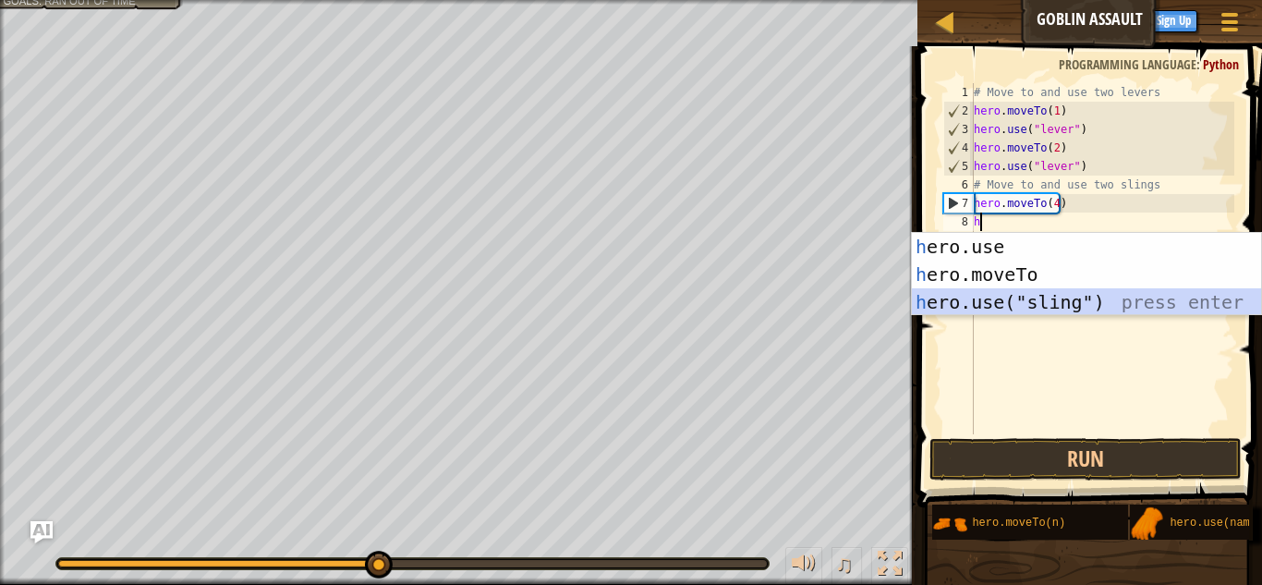
click at [985, 307] on div "h ero.use press enter h ero.moveTo press enter h ero.use("sling") press enter" at bounding box center [1086, 302] width 349 height 139
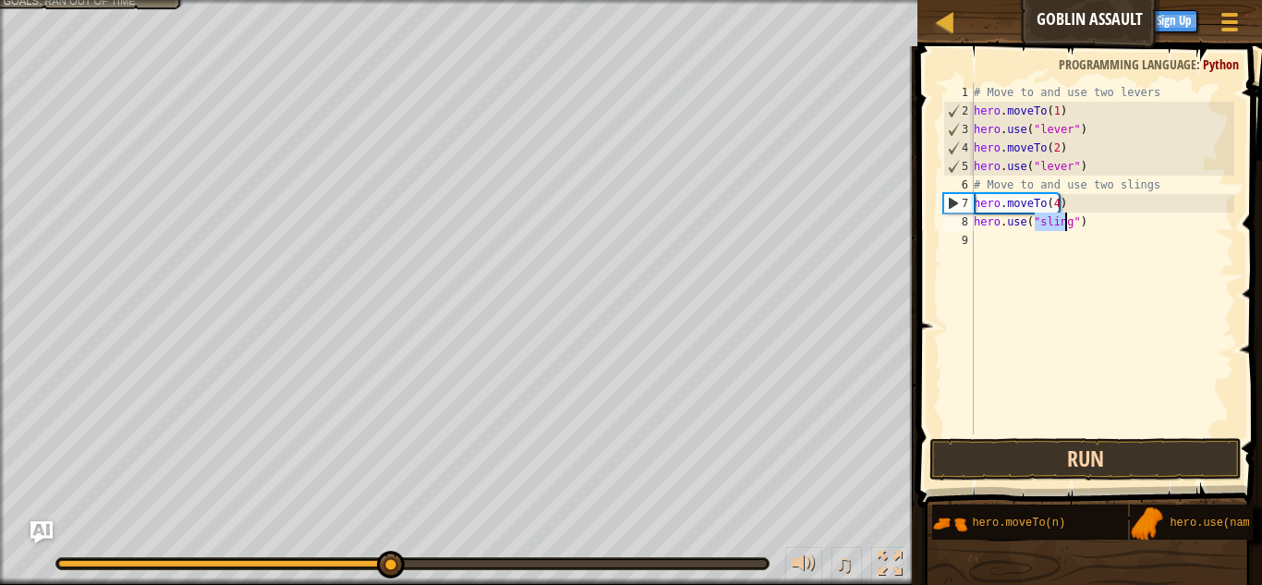
type textarea "hero.use("sling")"
click at [1033, 462] on button "Run" at bounding box center [1086, 459] width 312 height 43
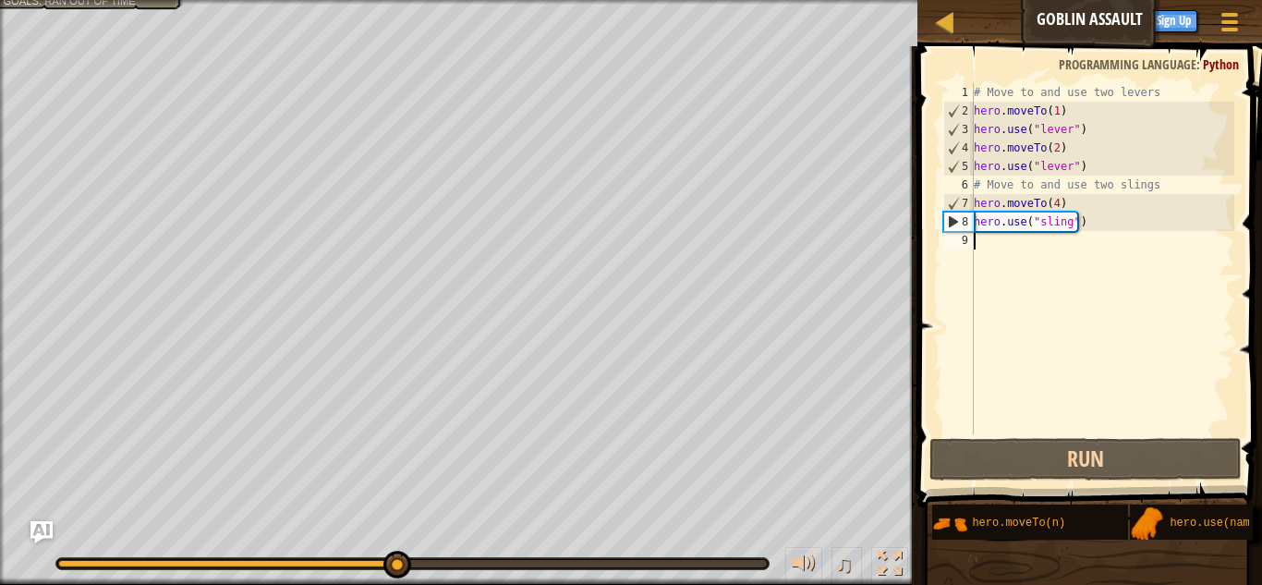
click at [969, 237] on div "9" at bounding box center [958, 240] width 30 height 18
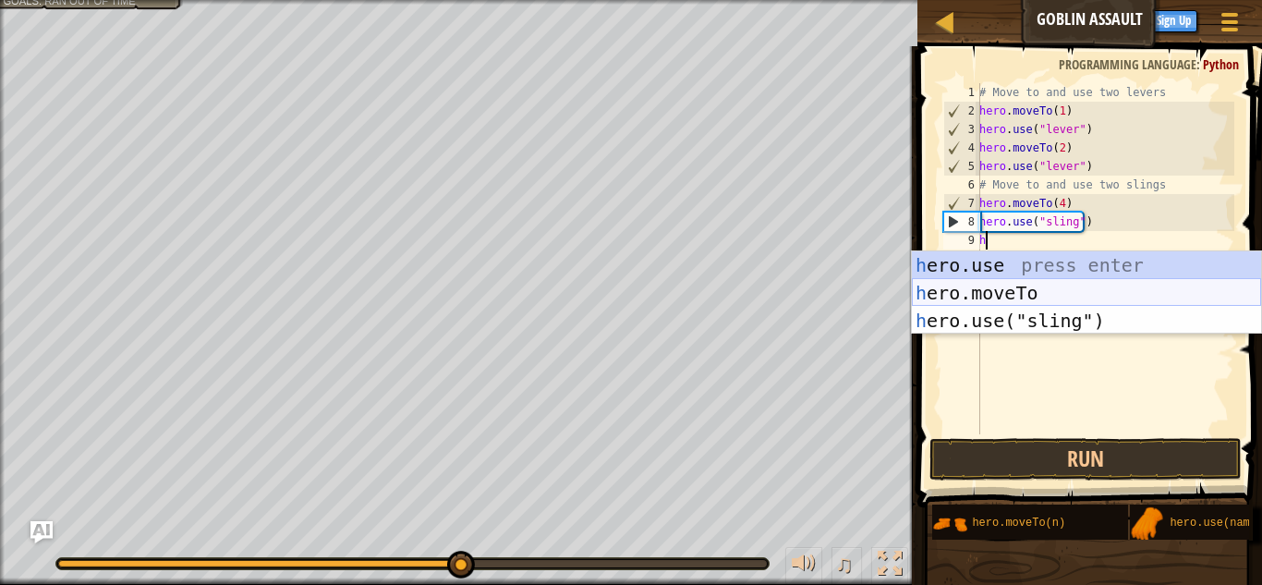
click at [1006, 296] on div "h ero.use press enter h ero.moveTo press enter h ero.use("sling") press enter" at bounding box center [1086, 320] width 349 height 139
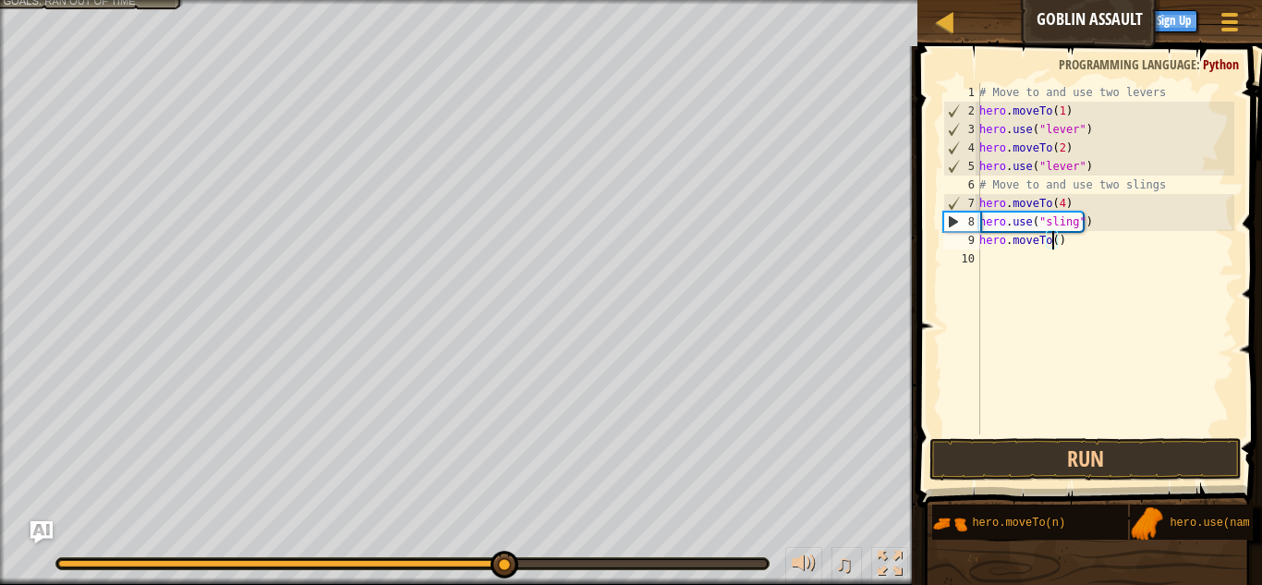
scroll to position [8, 6]
type textarea "hero.moveTo(3)"
click at [993, 456] on button "Run" at bounding box center [1086, 459] width 312 height 43
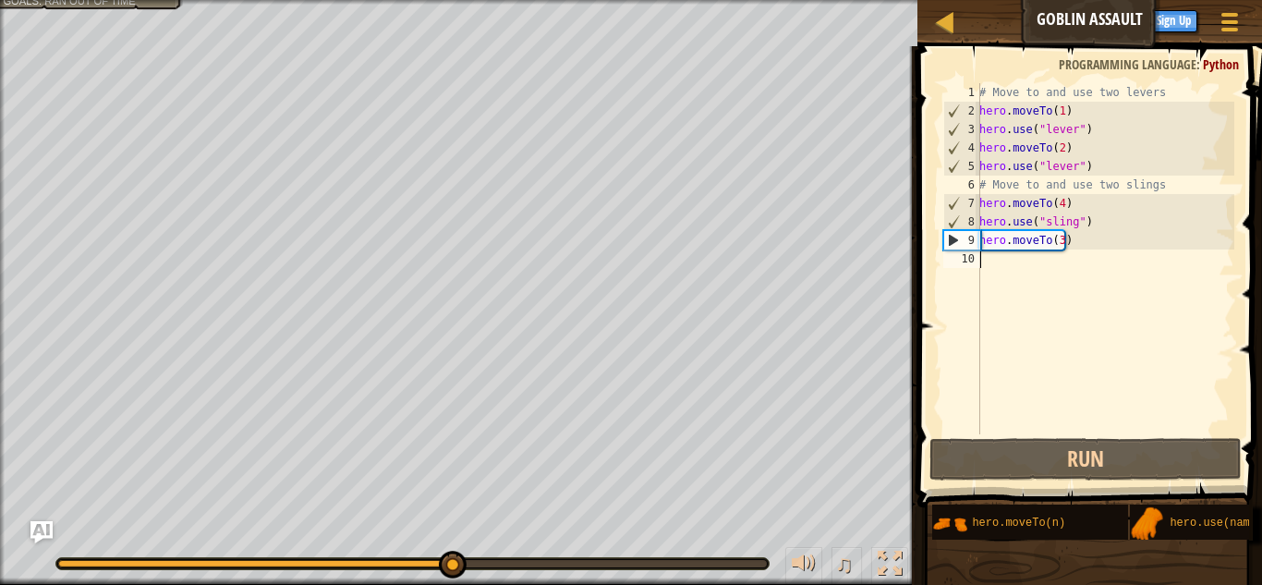
click at [979, 255] on div "10" at bounding box center [961, 258] width 37 height 18
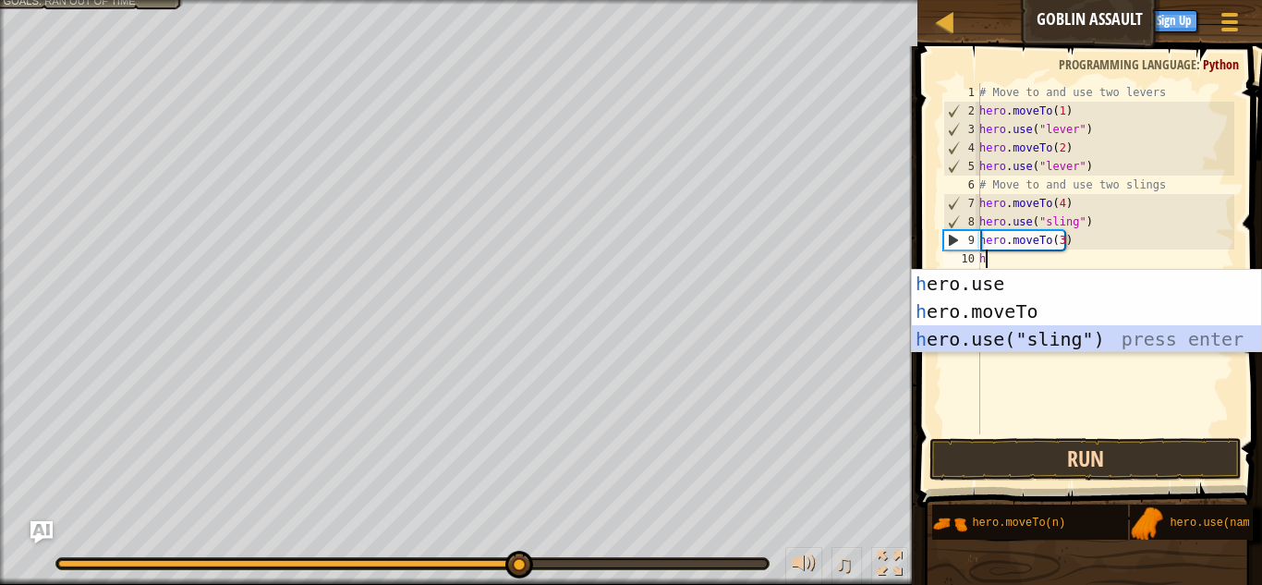
drag, startPoint x: 1001, startPoint y: 336, endPoint x: 1015, endPoint y: 450, distance: 114.5
click at [1015, 18] on body "Map Goblin Assault Game Menu Done Sign Up Hints Ask AI 1 הההההההההההההההההההההה…" at bounding box center [631, 9] width 1262 height 18
type textarea "h"
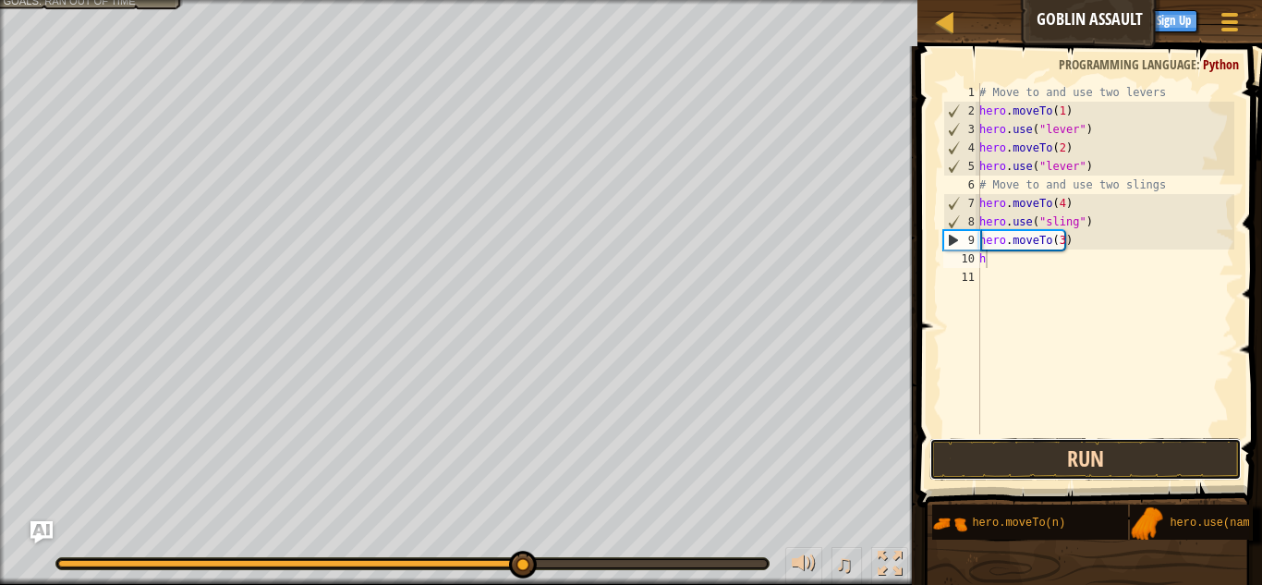
click at [1015, 450] on button "Run" at bounding box center [1086, 459] width 312 height 43
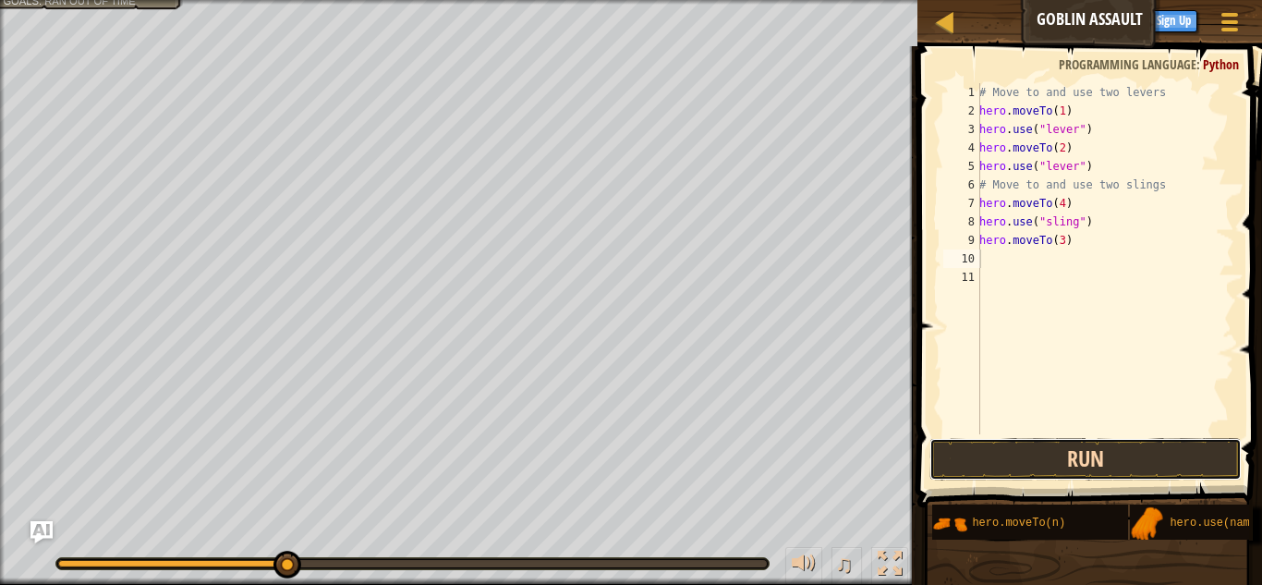
click at [1018, 452] on button "Run" at bounding box center [1086, 459] width 312 height 43
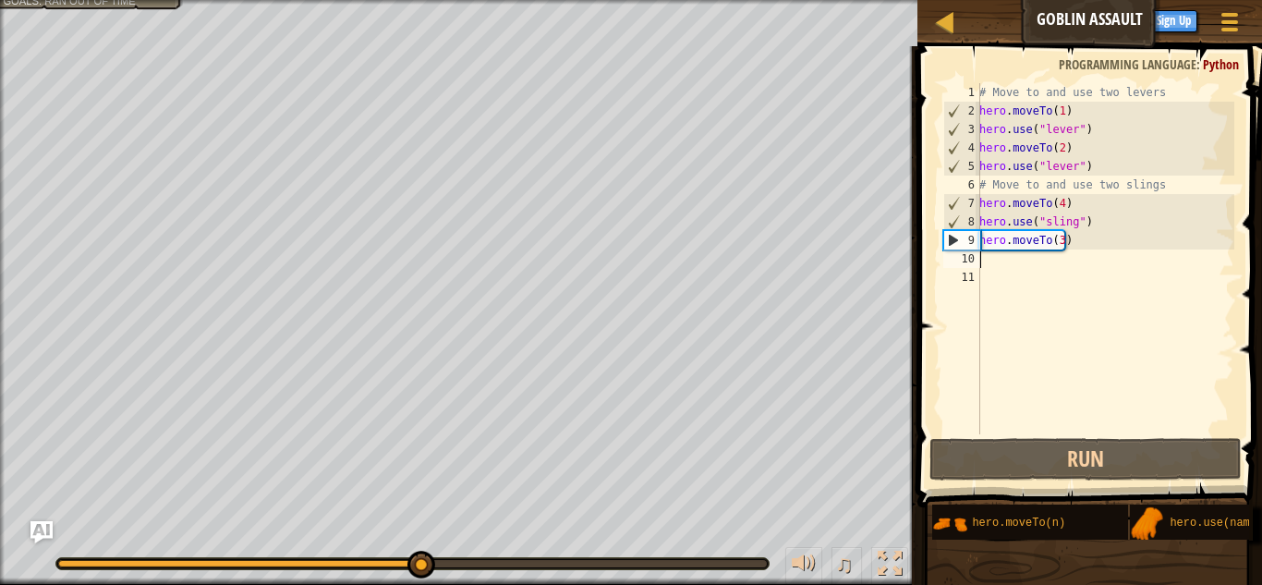
click at [980, 254] on div "# Move to and use two levers hero . moveTo ( 1 ) hero . use ( "lever" ) hero . …" at bounding box center [1105, 277] width 259 height 388
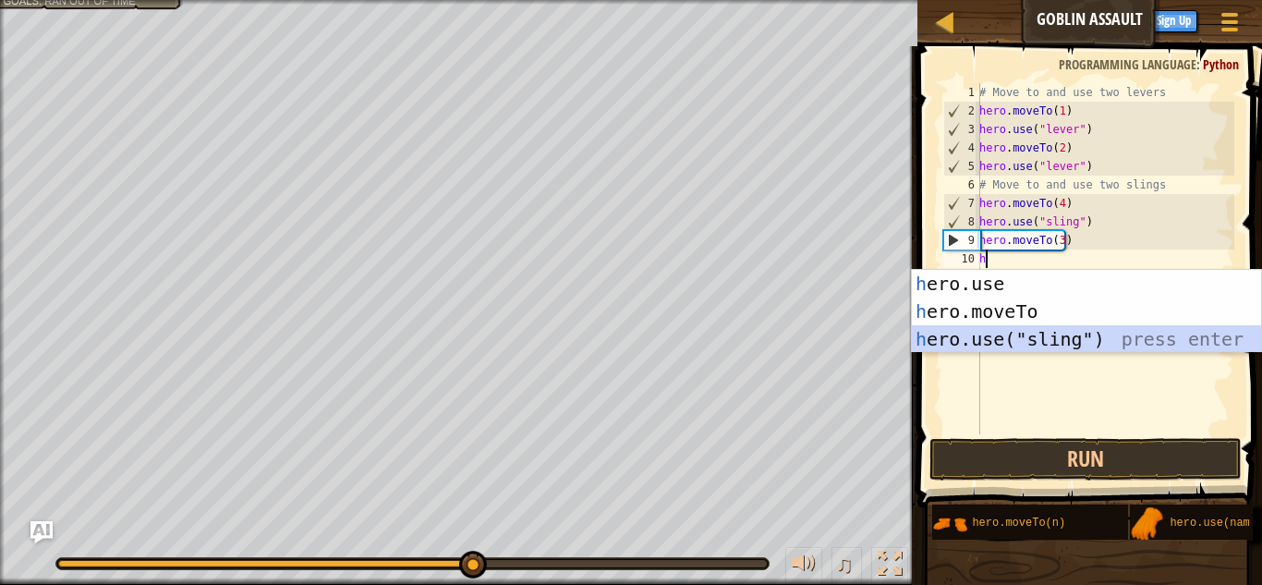
click at [982, 344] on div "h ero.use press enter h ero.moveTo press enter h ero.use("sling") press enter" at bounding box center [1086, 339] width 349 height 139
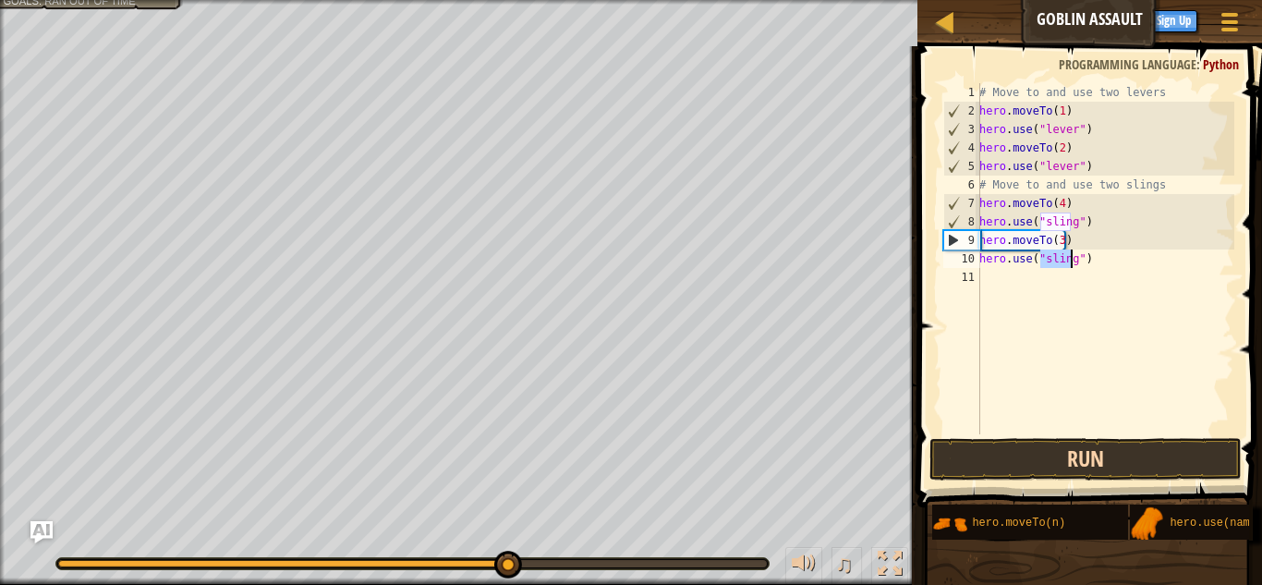
type textarea "hero.use("sling")"
click at [1031, 479] on button "Run" at bounding box center [1086, 459] width 312 height 43
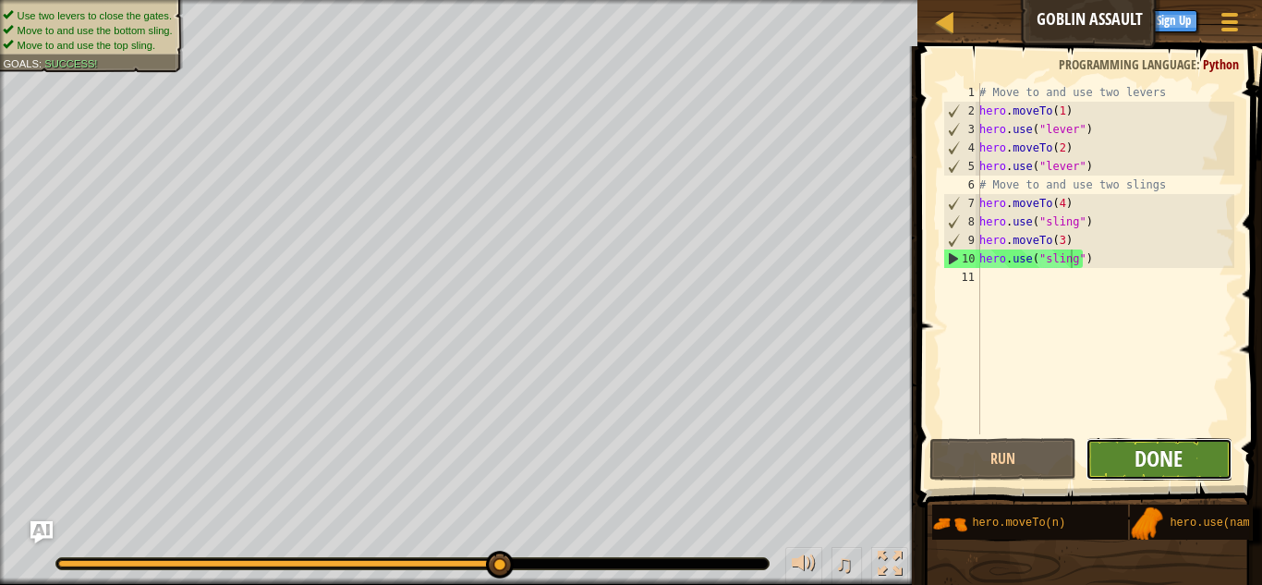
click at [1154, 452] on span "Done" at bounding box center [1159, 459] width 48 height 30
